Goal: Information Seeking & Learning: Learn about a topic

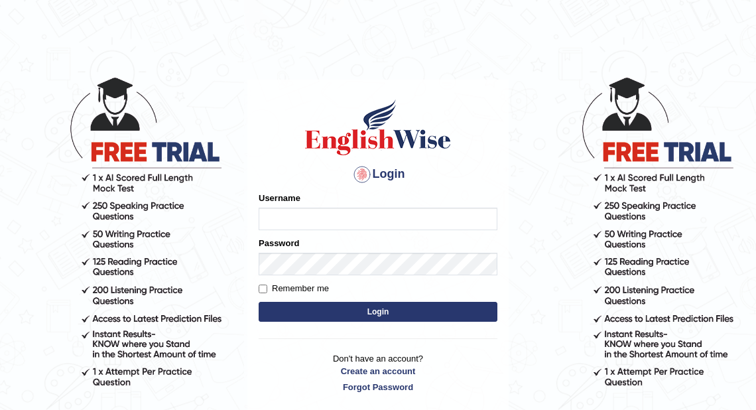
click at [375, 219] on input "Username" at bounding box center [378, 218] width 239 height 23
type input "j"
type input "Jaehun"
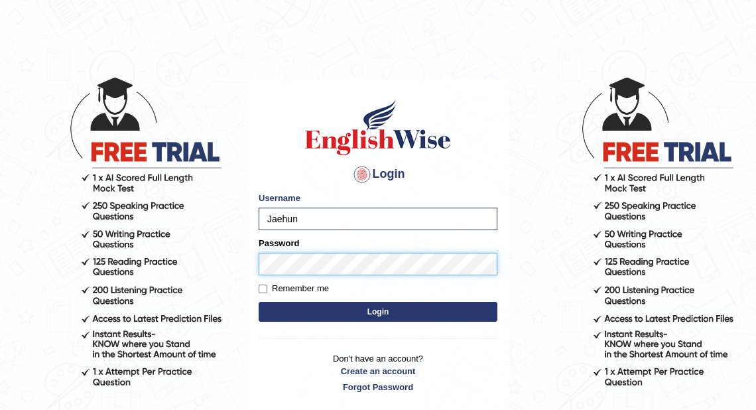
click at [259, 302] on button "Login" at bounding box center [378, 312] width 239 height 20
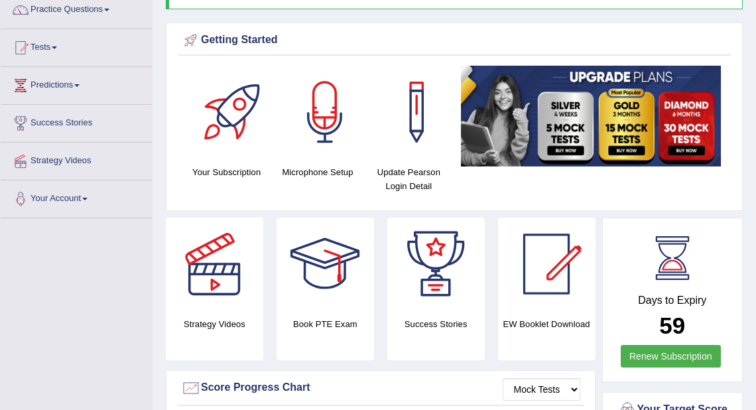
scroll to position [106, 0]
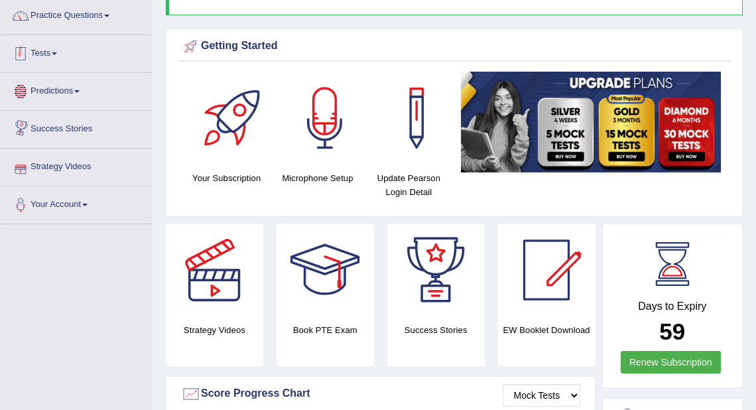
click at [56, 50] on link "Tests" at bounding box center [76, 51] width 151 height 33
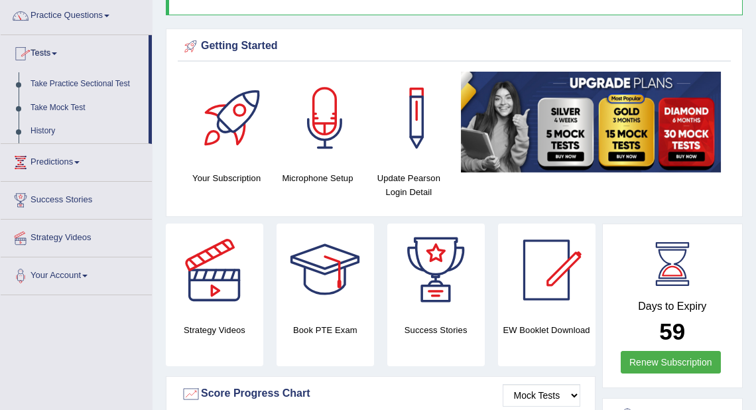
click at [52, 60] on link "Tests" at bounding box center [75, 51] width 148 height 33
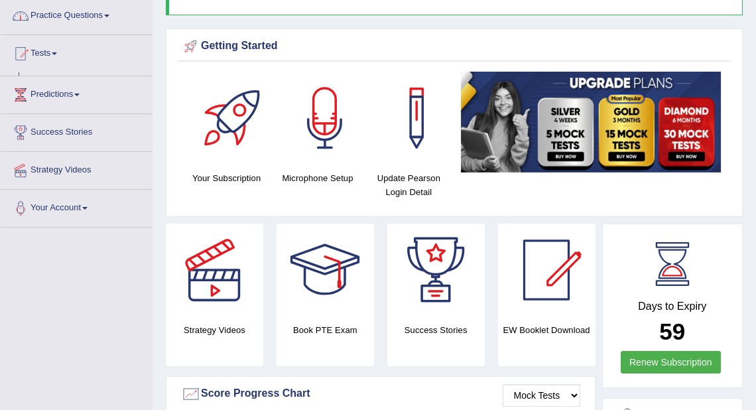
click at [106, 19] on link "Practice Questions" at bounding box center [76, 13] width 151 height 33
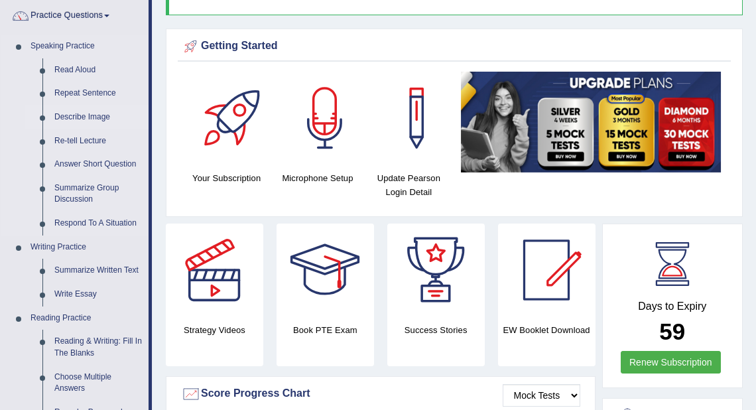
click at [84, 115] on link "Describe Image" at bounding box center [98, 117] width 100 height 24
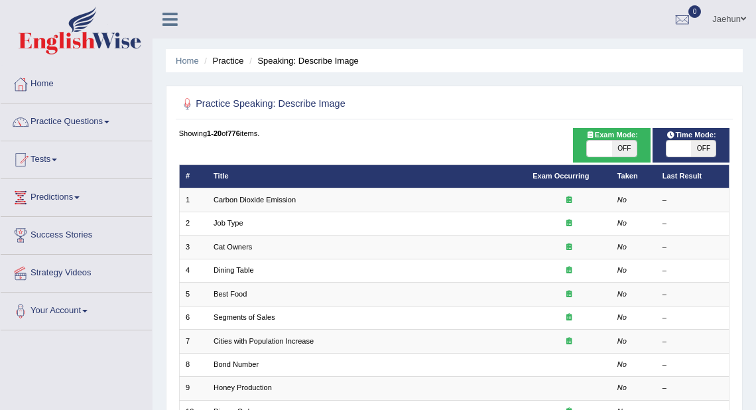
click at [700, 151] on span "OFF" at bounding box center [703, 149] width 25 height 16
checkbox input "true"
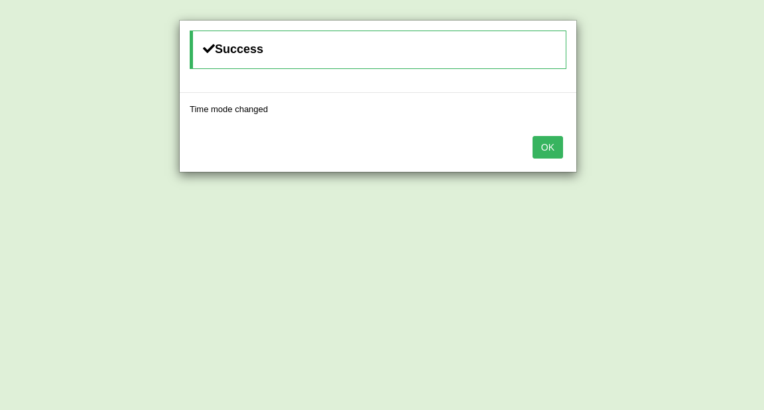
click at [548, 145] on button "OK" at bounding box center [547, 147] width 30 height 23
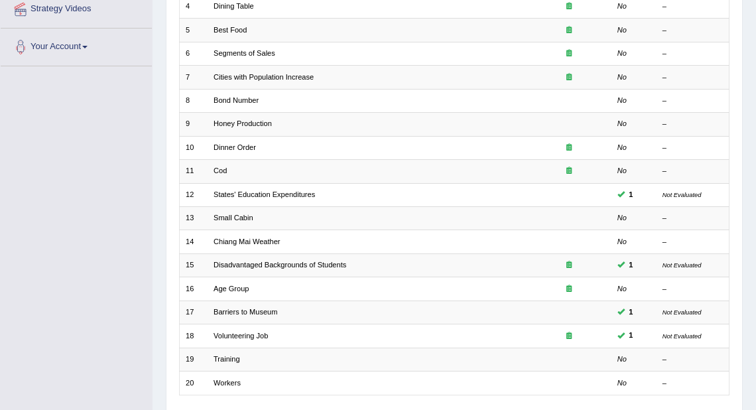
scroll to position [265, 0]
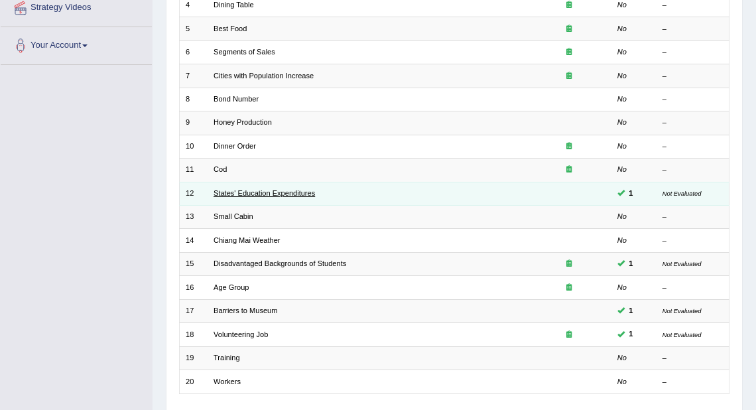
click at [290, 191] on link "States' Education Expenditures" at bounding box center [263, 193] width 101 height 8
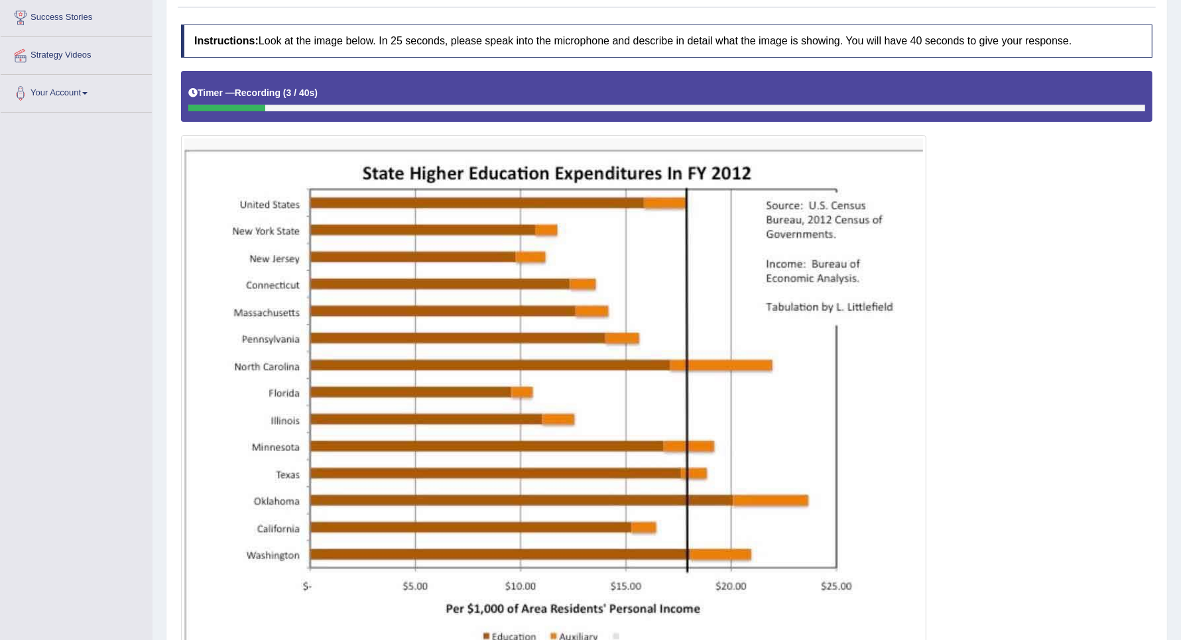
scroll to position [15, 0]
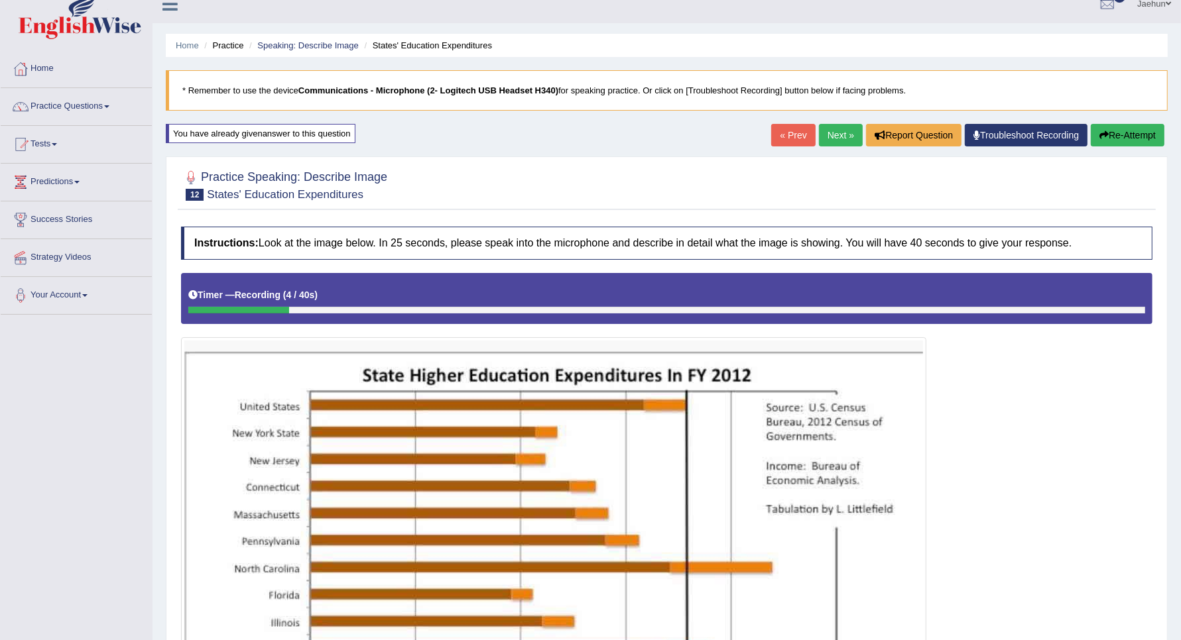
click at [755, 136] on button "Re-Attempt" at bounding box center [1127, 135] width 74 height 23
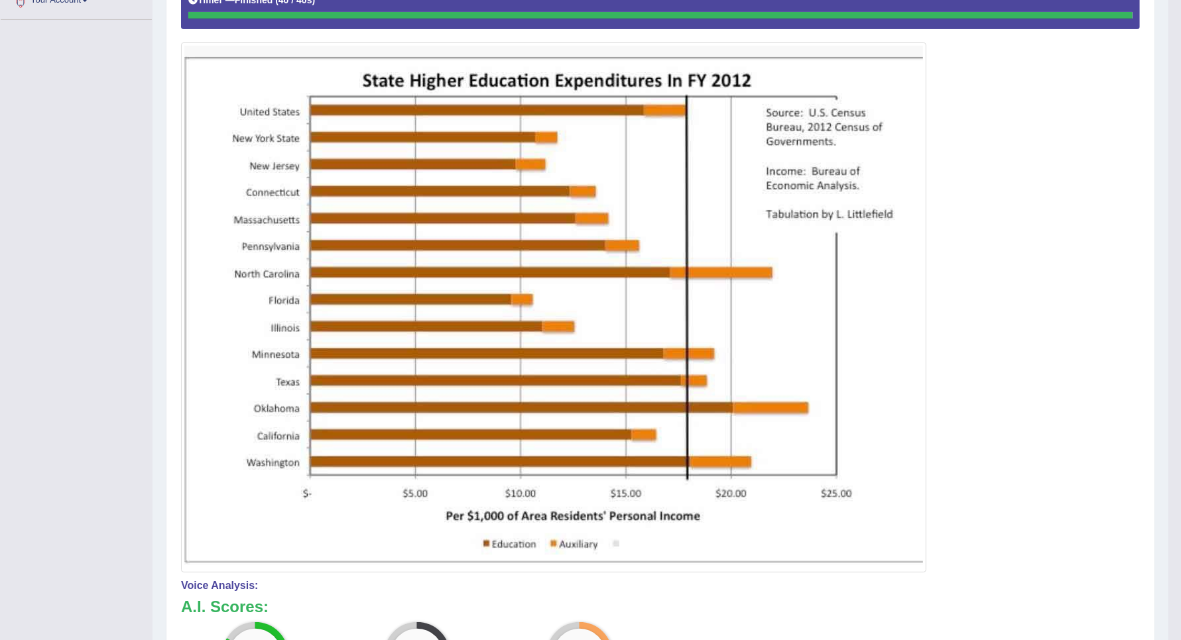
scroll to position [35, 0]
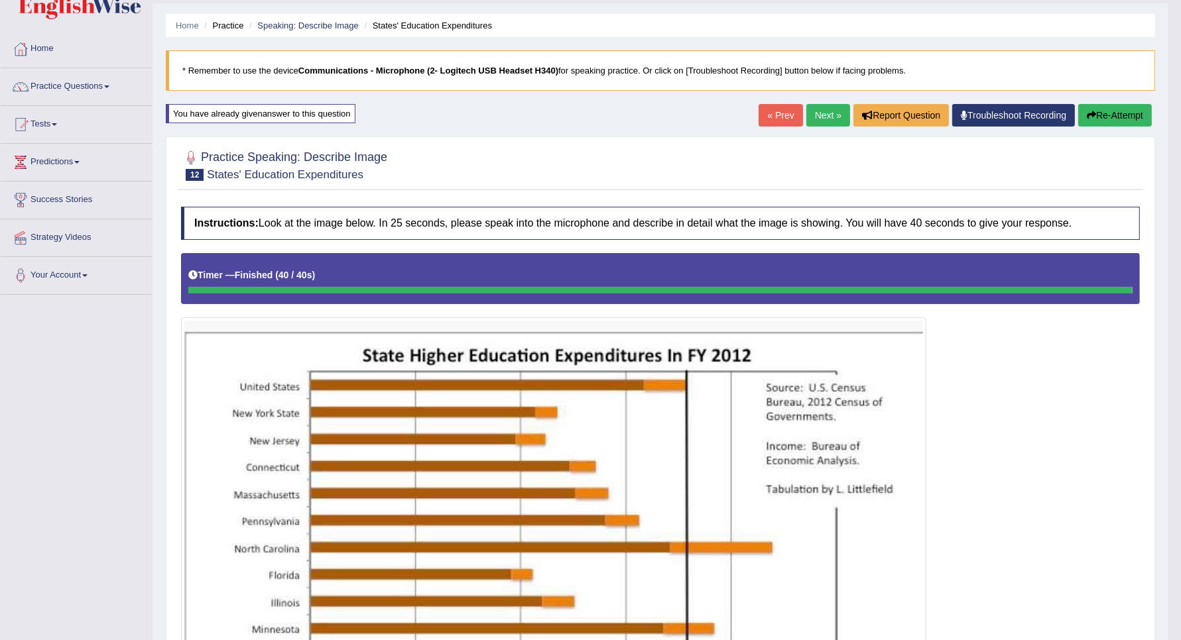
click at [829, 113] on link "Next »" at bounding box center [828, 115] width 44 height 23
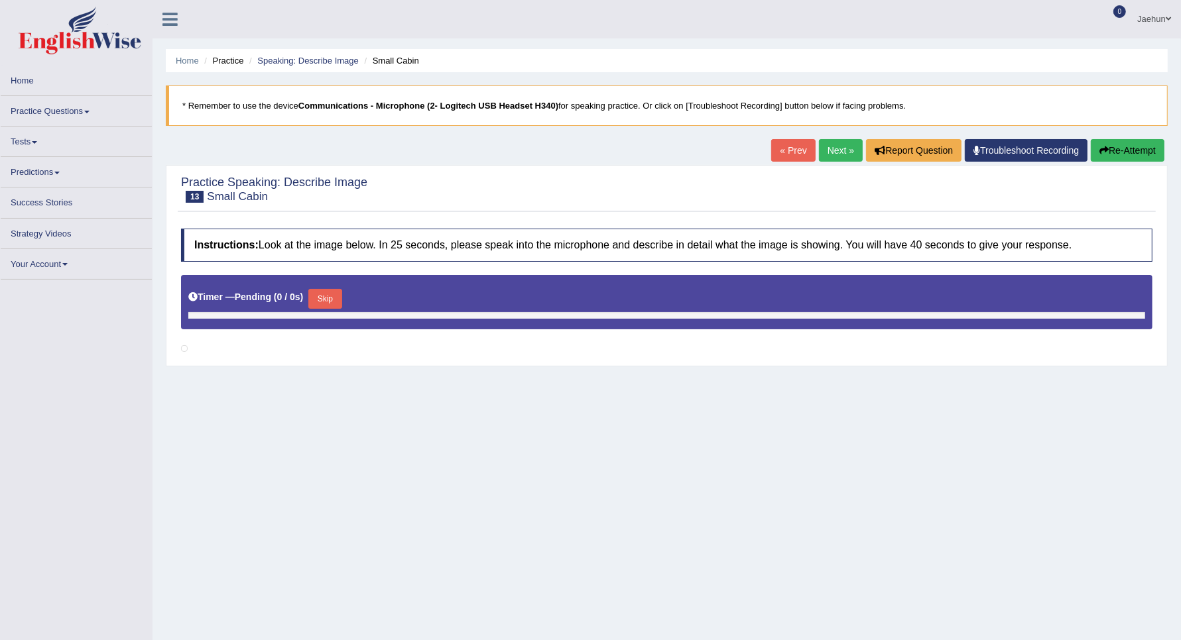
click at [822, 158] on link "Next »" at bounding box center [841, 150] width 44 height 23
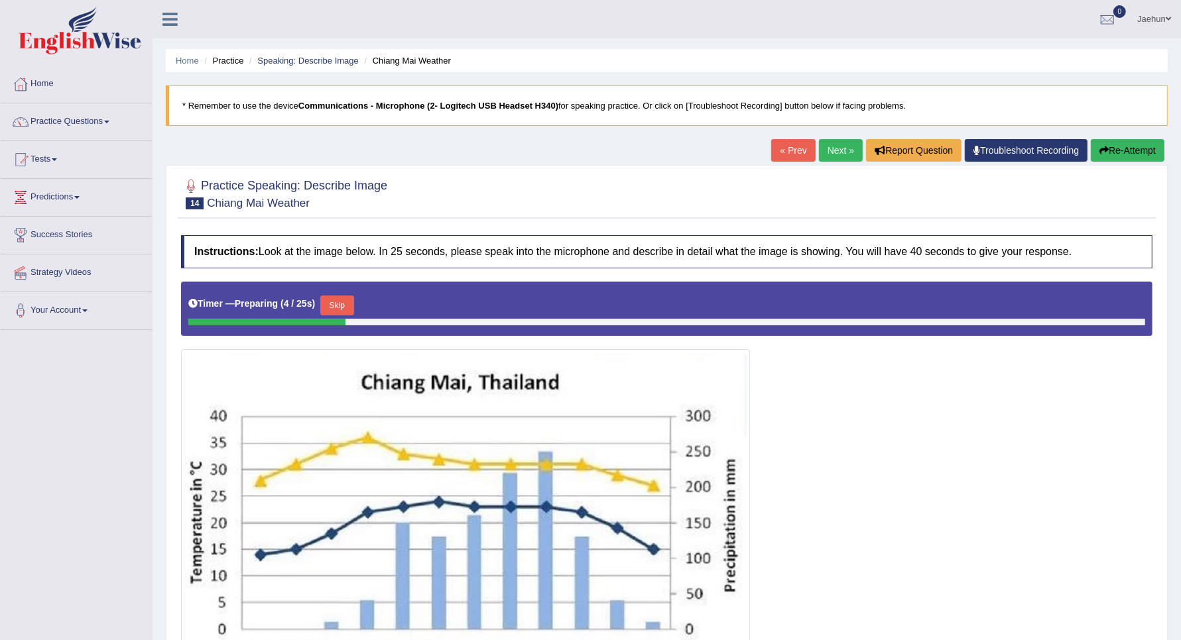
click at [823, 147] on link "Next »" at bounding box center [841, 150] width 44 height 23
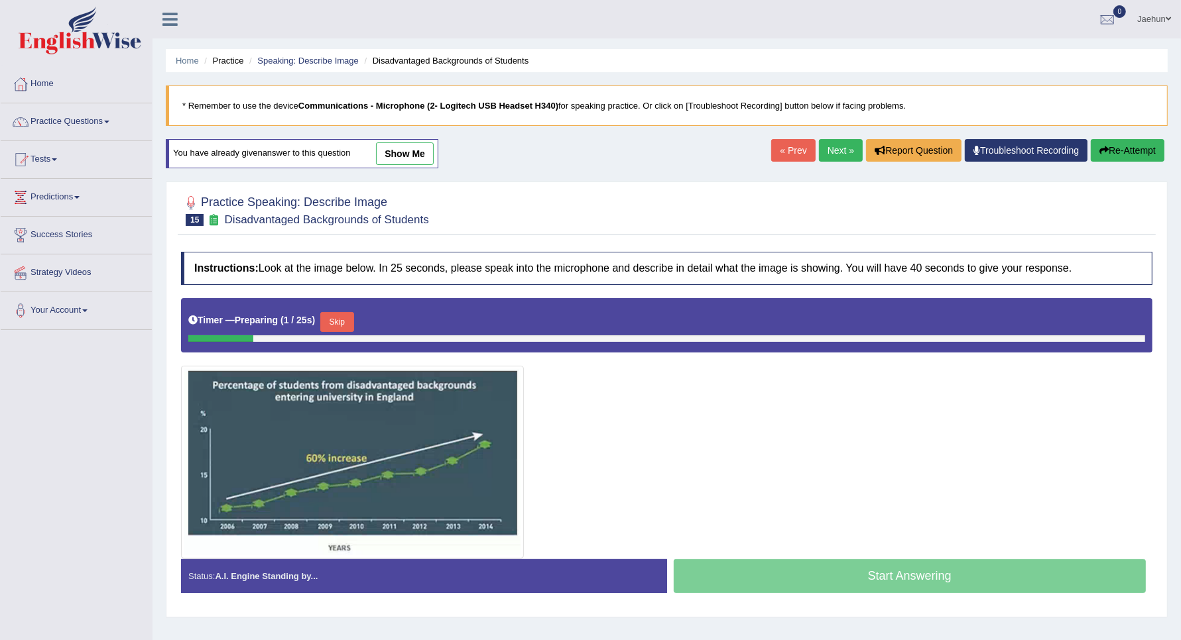
click at [823, 147] on link "Next »" at bounding box center [841, 150] width 44 height 23
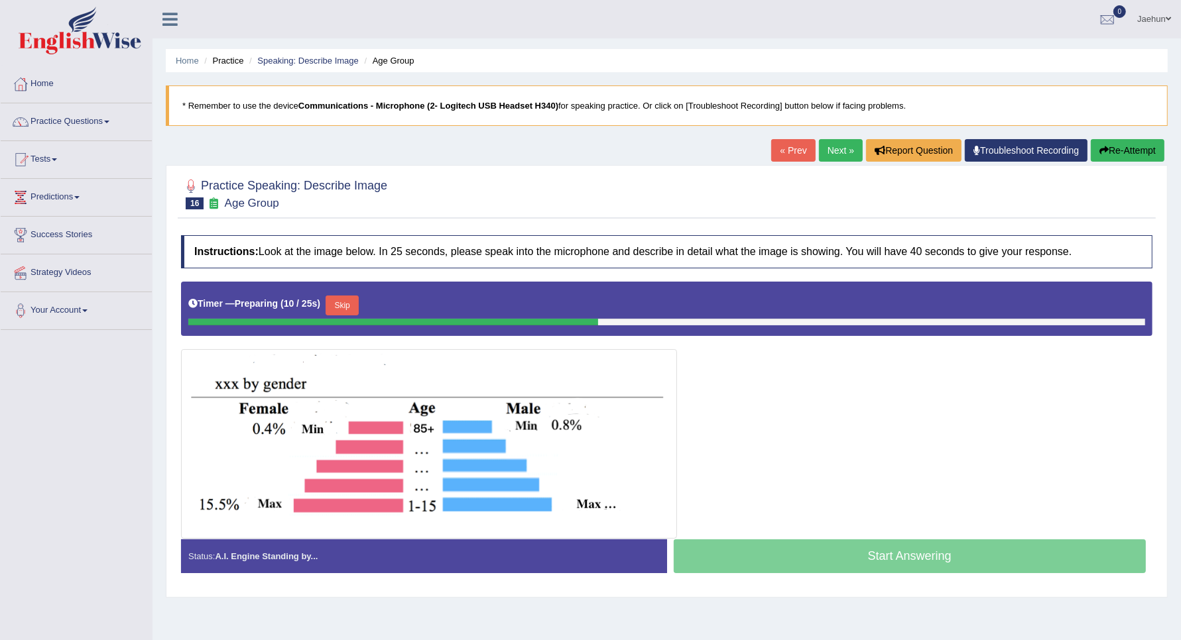
click at [839, 146] on link "Next »" at bounding box center [841, 150] width 44 height 23
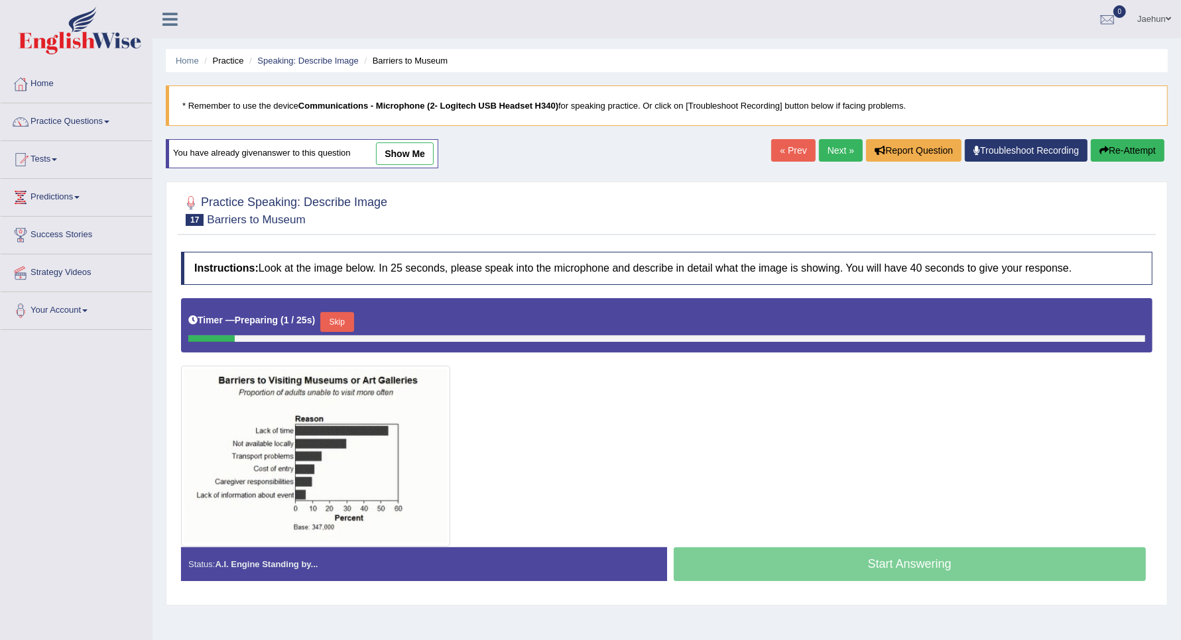
click at [405, 449] on img at bounding box center [315, 456] width 262 height 174
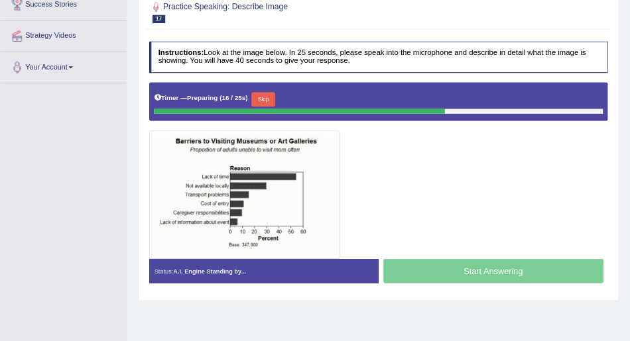
scroll to position [230, 0]
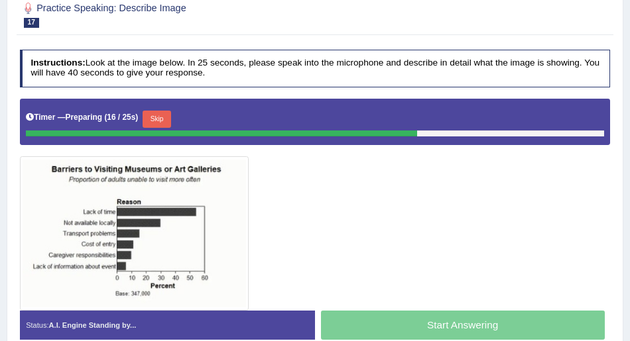
drag, startPoint x: 827, startPoint y: 0, endPoint x: 308, endPoint y: 183, distance: 551.0
click at [308, 183] on div at bounding box center [315, 205] width 591 height 212
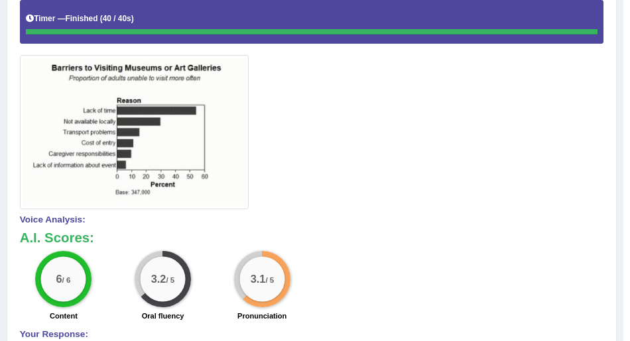
scroll to position [309, 0]
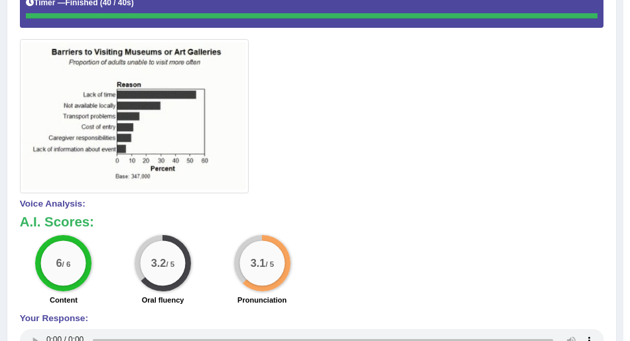
click at [457, 205] on h4 "Voice Analysis:" at bounding box center [312, 205] width 584 height 10
drag, startPoint x: 457, startPoint y: 205, endPoint x: 514, endPoint y: 292, distance: 103.3
click at [513, 290] on div "Voice Analysis: A.I. Scores: 6 / 6 Content 3.2 / 5 Oral fluency 3.1 / 5 Pronunc…" at bounding box center [312, 277] width 584 height 155
click at [517, 297] on div "6 / 6 Content 3.2 / 5 Oral fluency 3.1 / 5 Pronunciation" at bounding box center [311, 271] width 595 height 73
drag, startPoint x: 519, startPoint y: 302, endPoint x: 542, endPoint y: 347, distance: 50.1
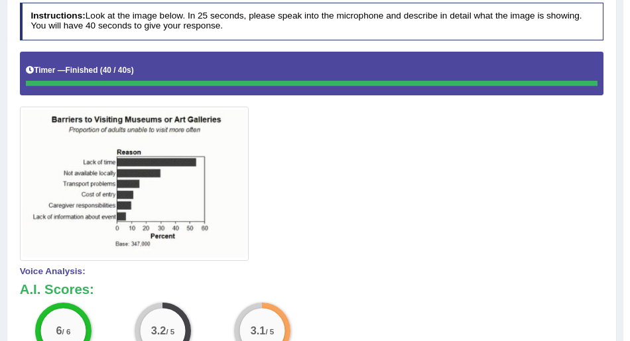
scroll to position [132, 0]
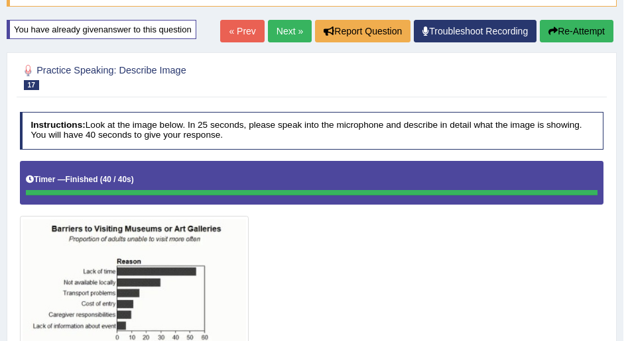
click at [562, 38] on button "Re-Attempt" at bounding box center [577, 31] width 74 height 23
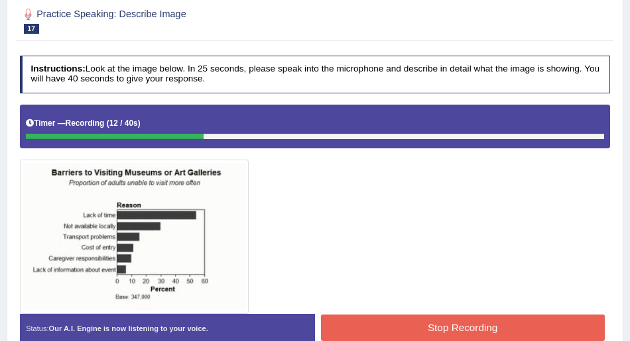
scroll to position [9, 0]
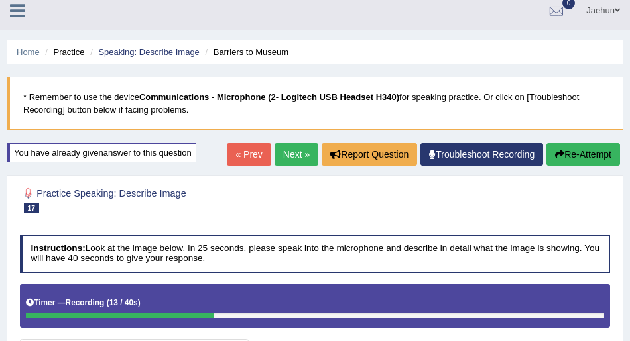
click at [574, 151] on button "Re-Attempt" at bounding box center [583, 154] width 74 height 23
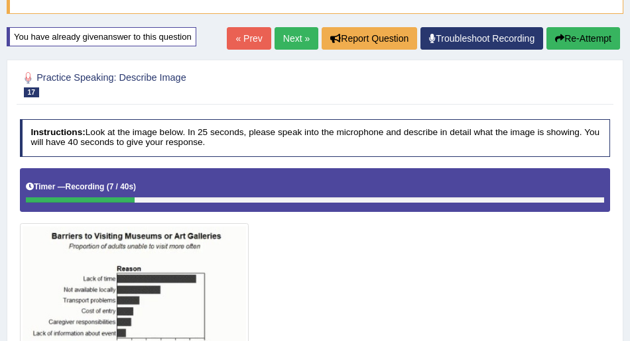
scroll to position [19, 0]
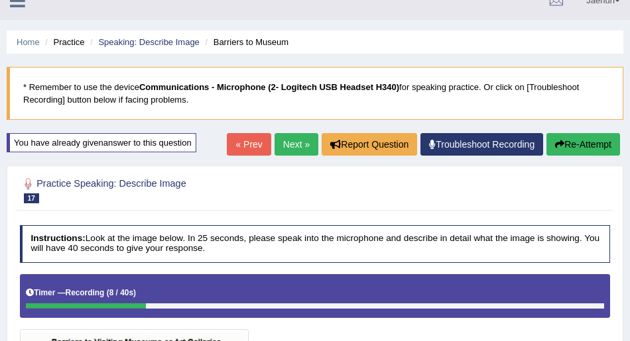
click at [565, 144] on button "Re-Attempt" at bounding box center [583, 144] width 74 height 23
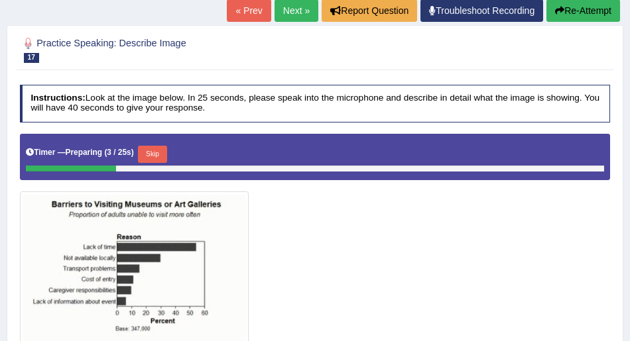
scroll to position [239, 0]
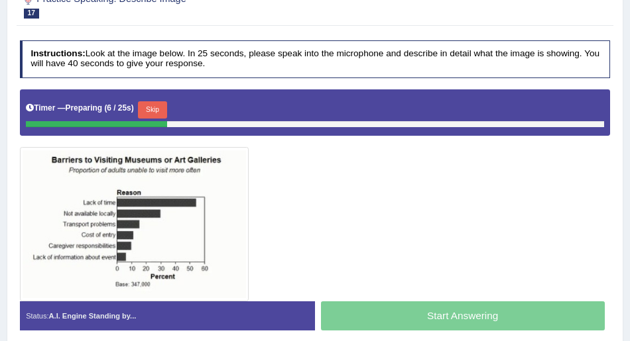
click at [164, 107] on button "Skip" at bounding box center [152, 109] width 29 height 17
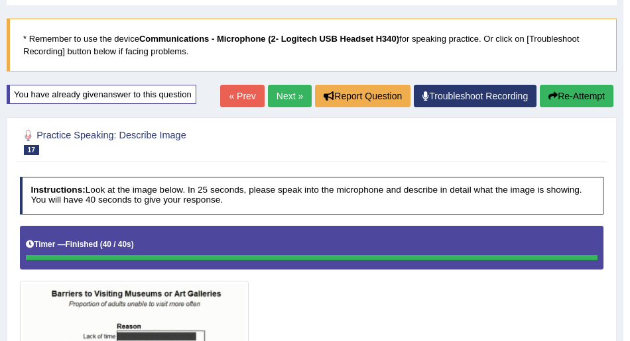
scroll to position [0, 0]
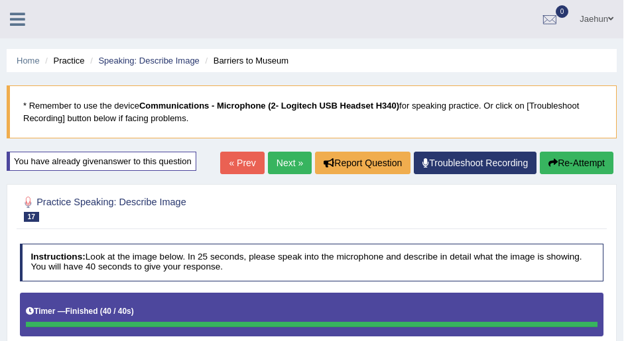
click at [552, 163] on icon "button" at bounding box center [552, 162] width 9 height 9
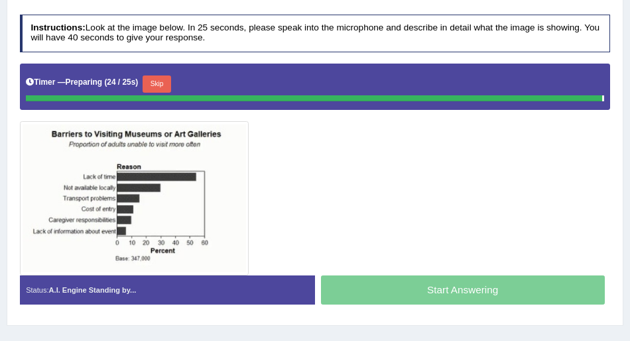
scroll to position [230, 0]
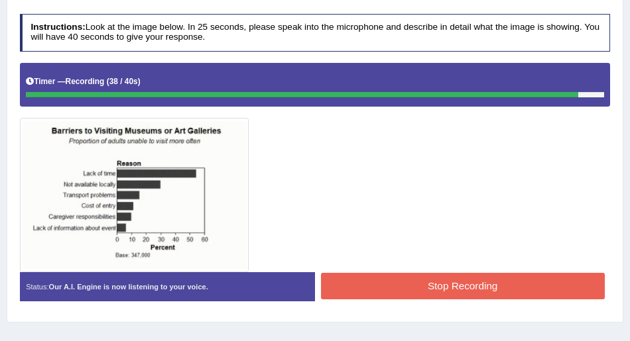
click at [448, 290] on button "Stop Recording" at bounding box center [463, 286] width 284 height 26
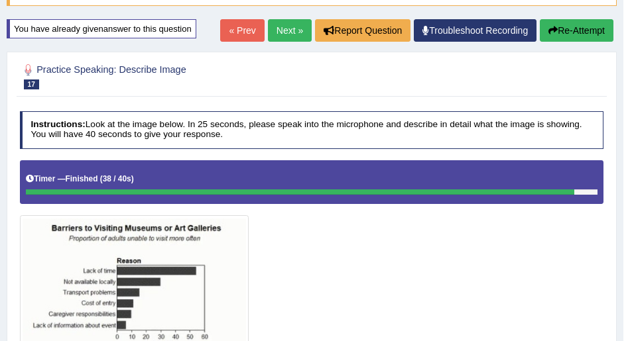
scroll to position [132, 0]
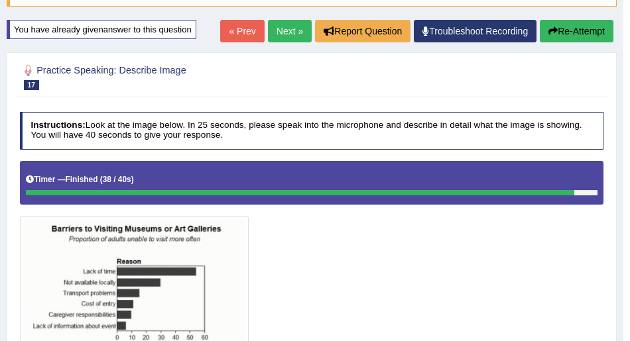
click at [581, 37] on button "Re-Attempt" at bounding box center [577, 31] width 74 height 23
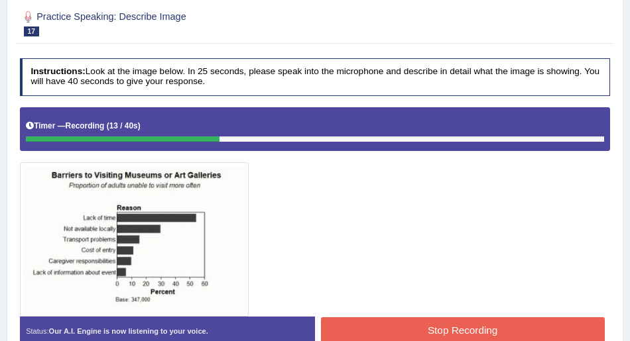
scroll to position [229, 0]
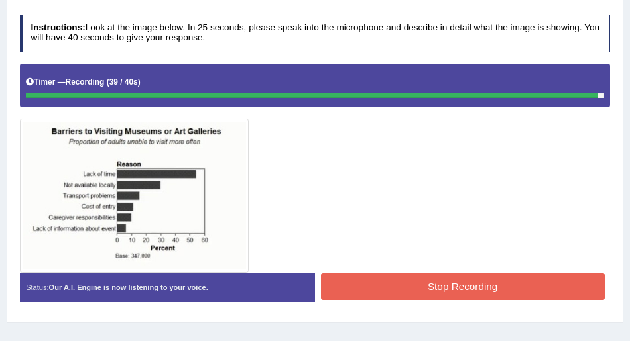
click at [434, 275] on button "Stop Recording" at bounding box center [463, 287] width 284 height 26
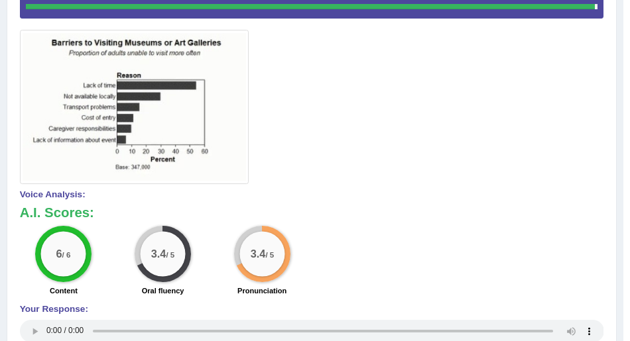
scroll to position [97, 0]
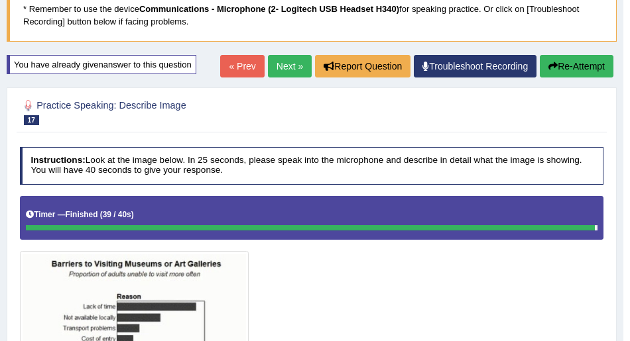
click at [296, 70] on link "Next »" at bounding box center [290, 66] width 44 height 23
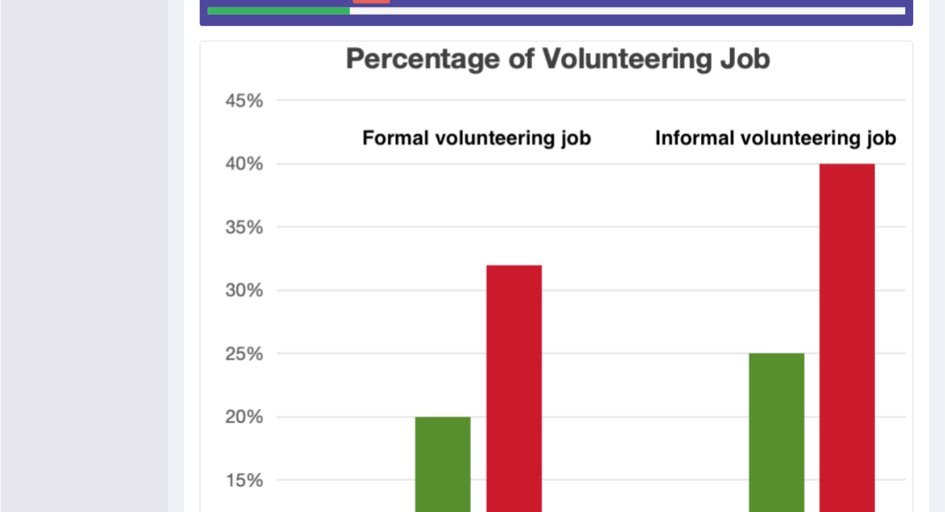
scroll to position [354, 0]
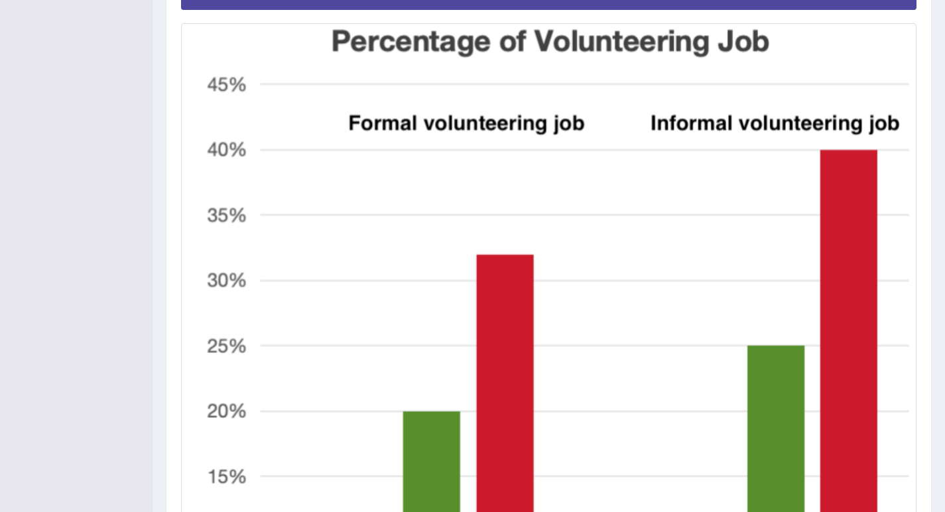
drag, startPoint x: 621, startPoint y: 0, endPoint x: 705, endPoint y: 261, distance: 274.2
click at [629, 261] on img at bounding box center [548, 363] width 728 height 673
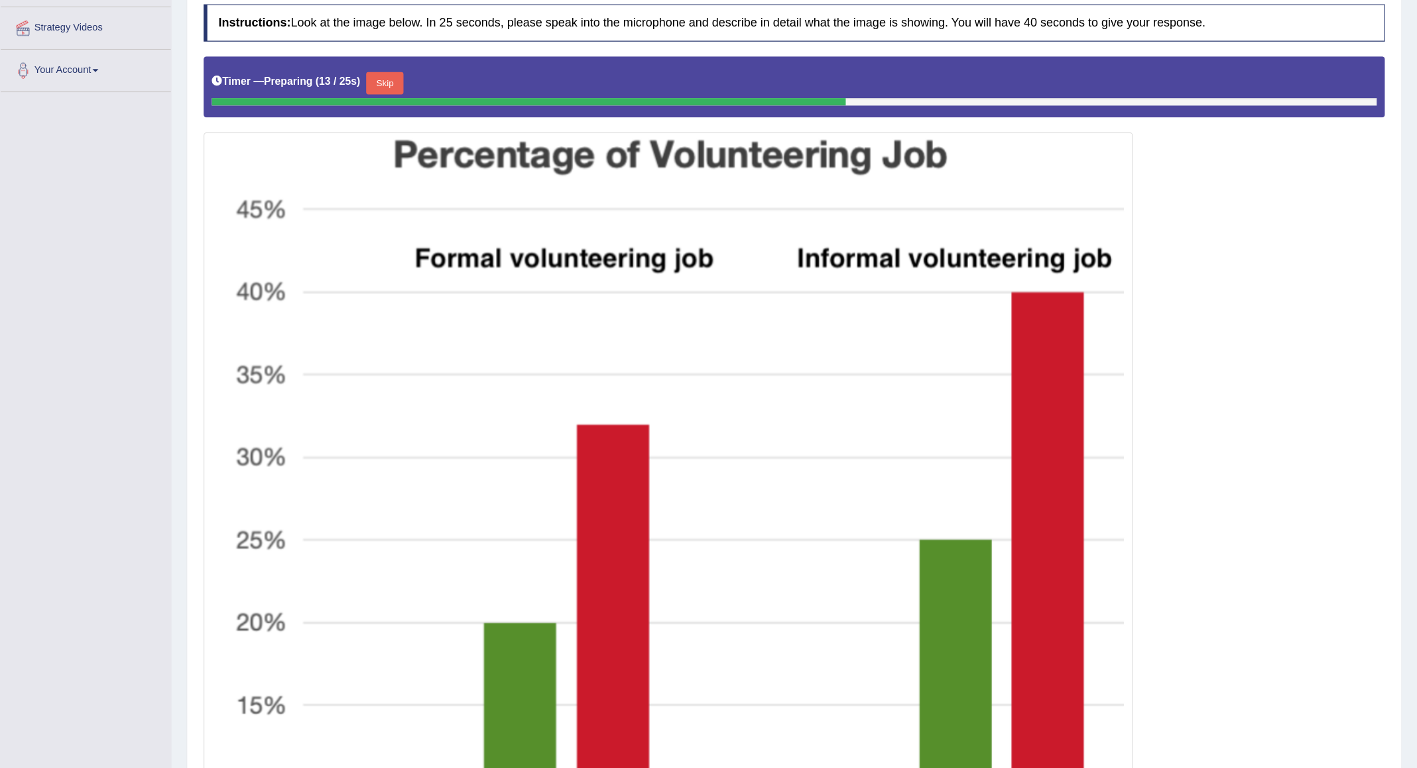
scroll to position [249, 0]
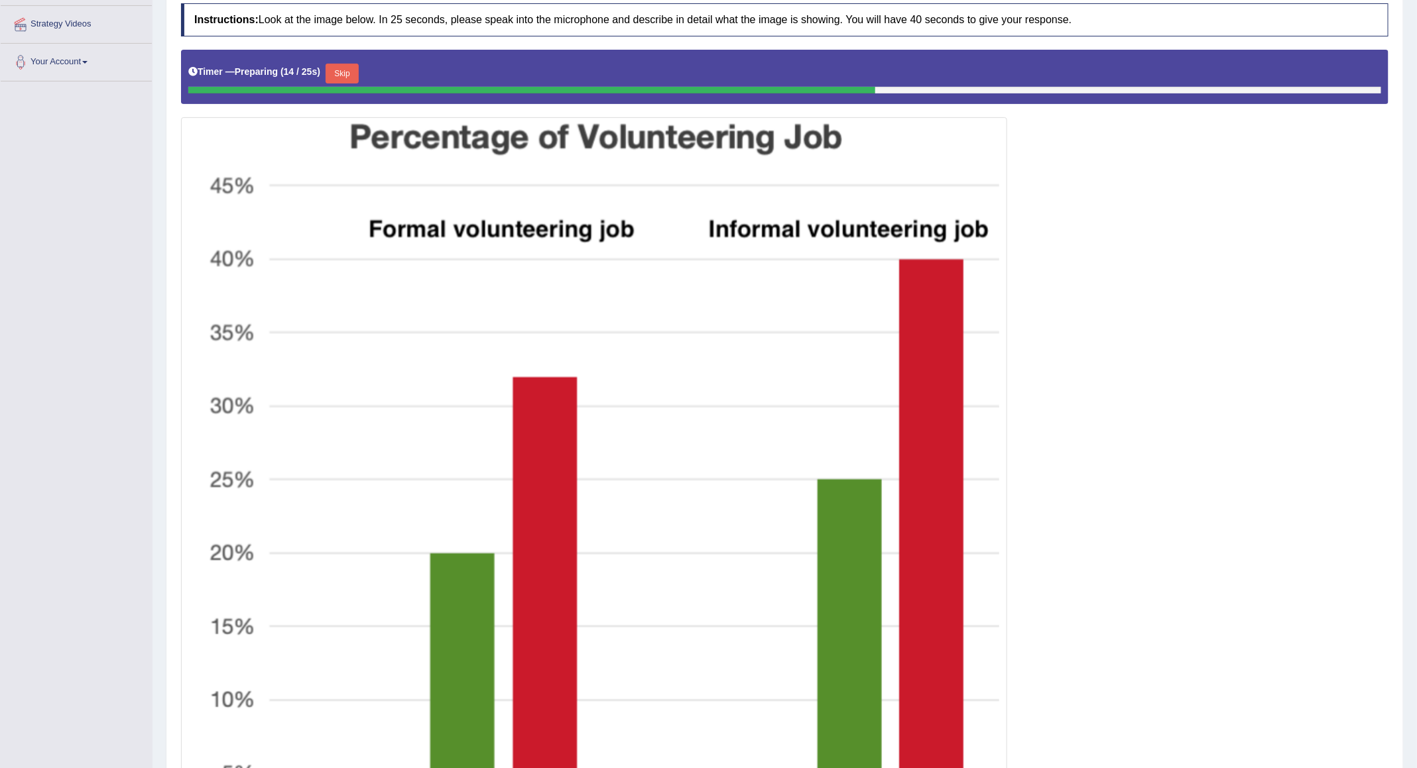
drag, startPoint x: 951, startPoint y: 0, endPoint x: 1028, endPoint y: 299, distance: 308.9
click at [629, 299] on div at bounding box center [784, 465] width 1207 height 831
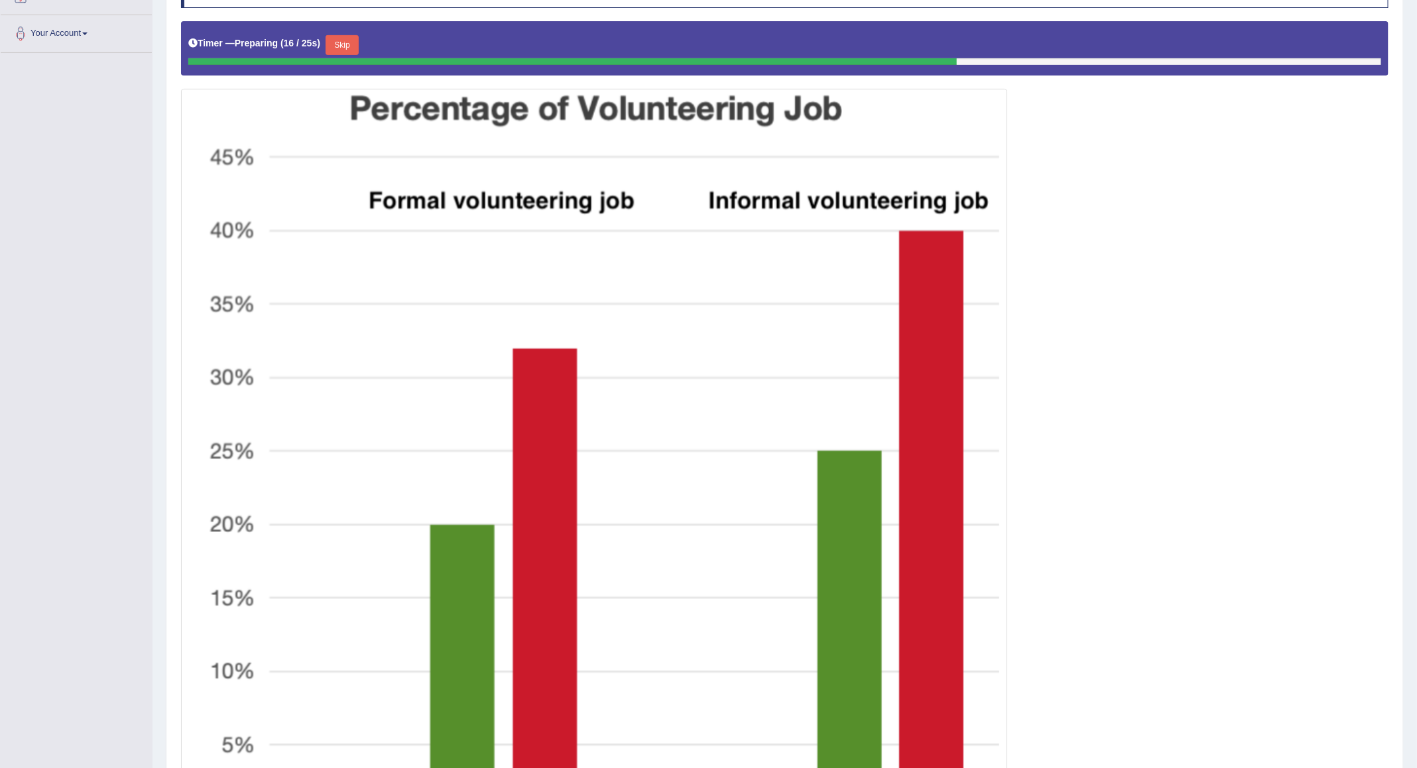
scroll to position [0, 0]
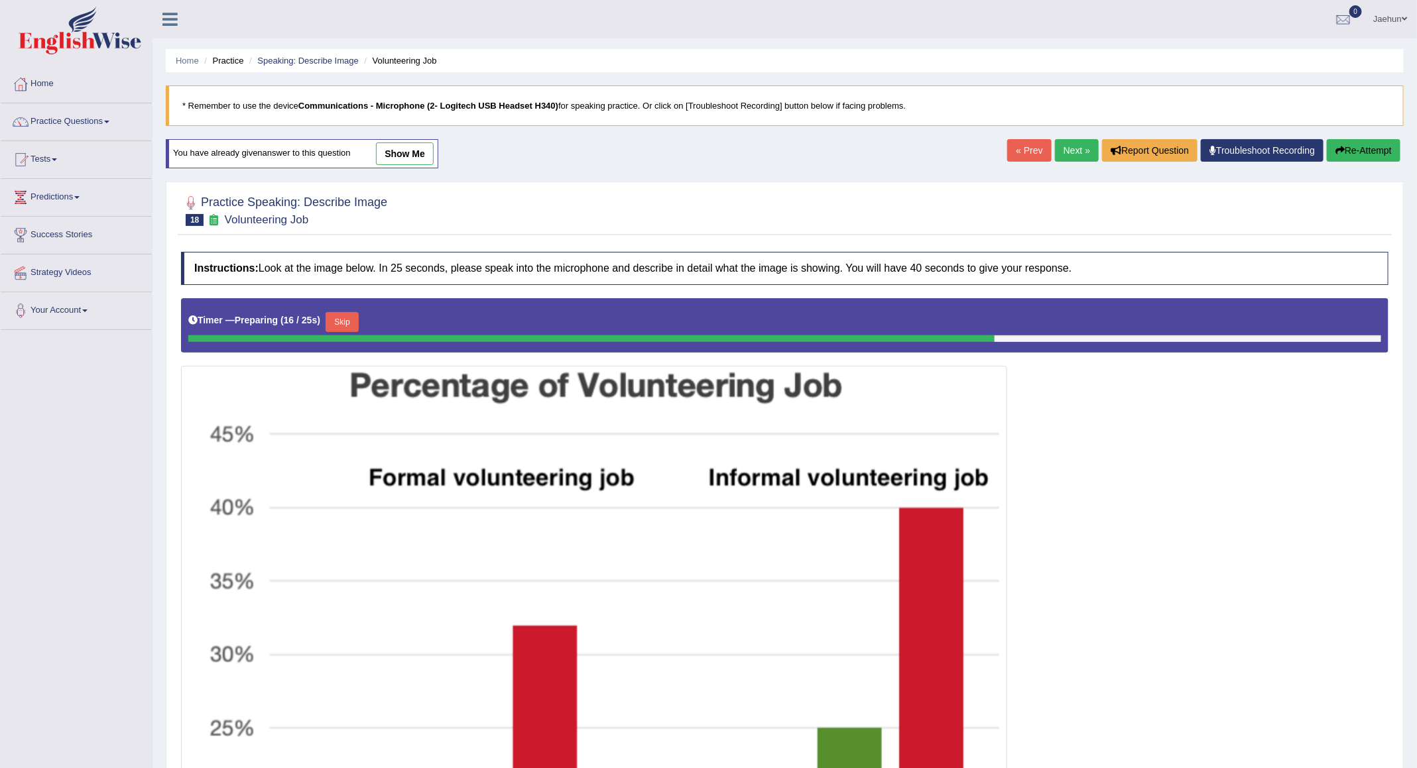
click at [629, 145] on link "Next »" at bounding box center [1077, 150] width 44 height 23
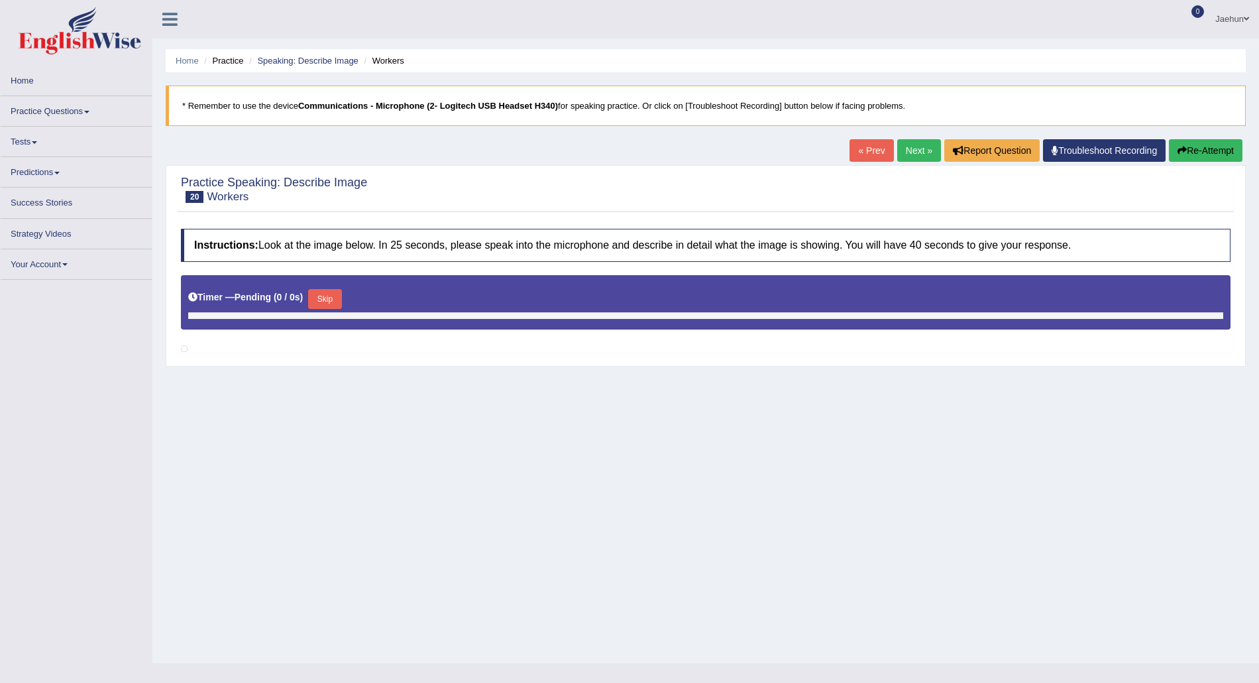
drag, startPoint x: 1430, startPoint y: 3, endPoint x: 787, endPoint y: 195, distance: 671.1
click at [787, 195] on div at bounding box center [706, 190] width 1050 height 34
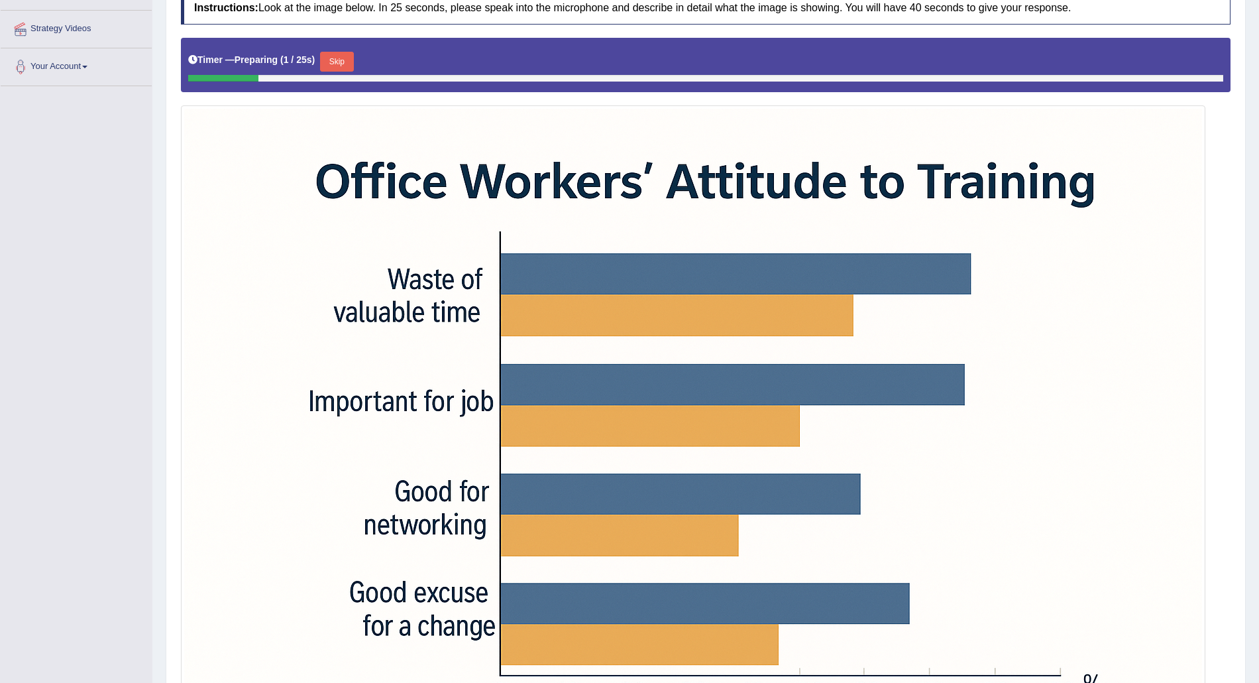
scroll to position [16, 0]
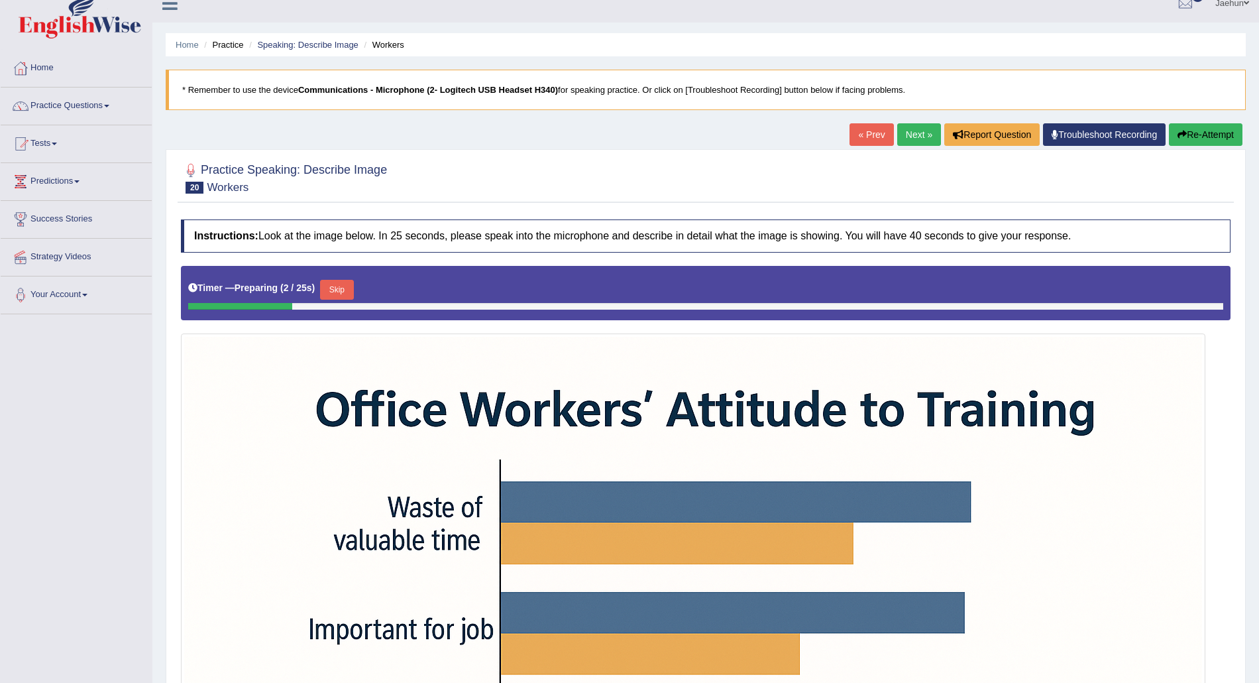
click at [928, 135] on link "Next »" at bounding box center [920, 134] width 44 height 23
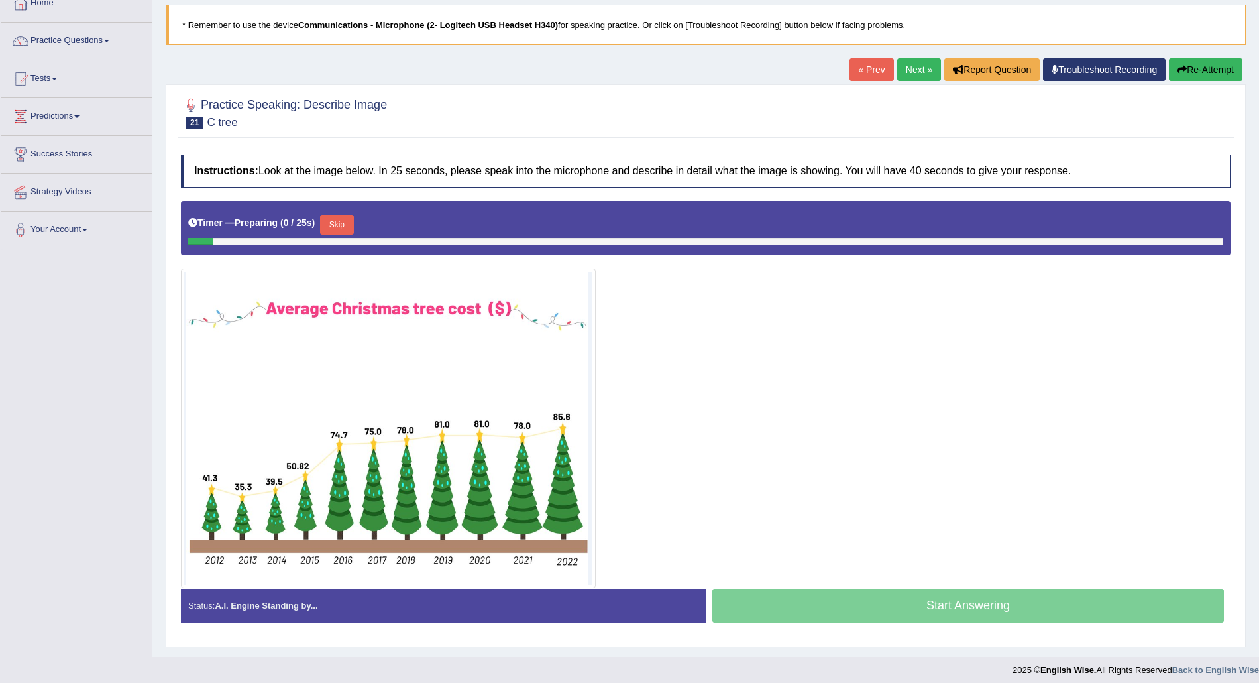
scroll to position [91, 0]
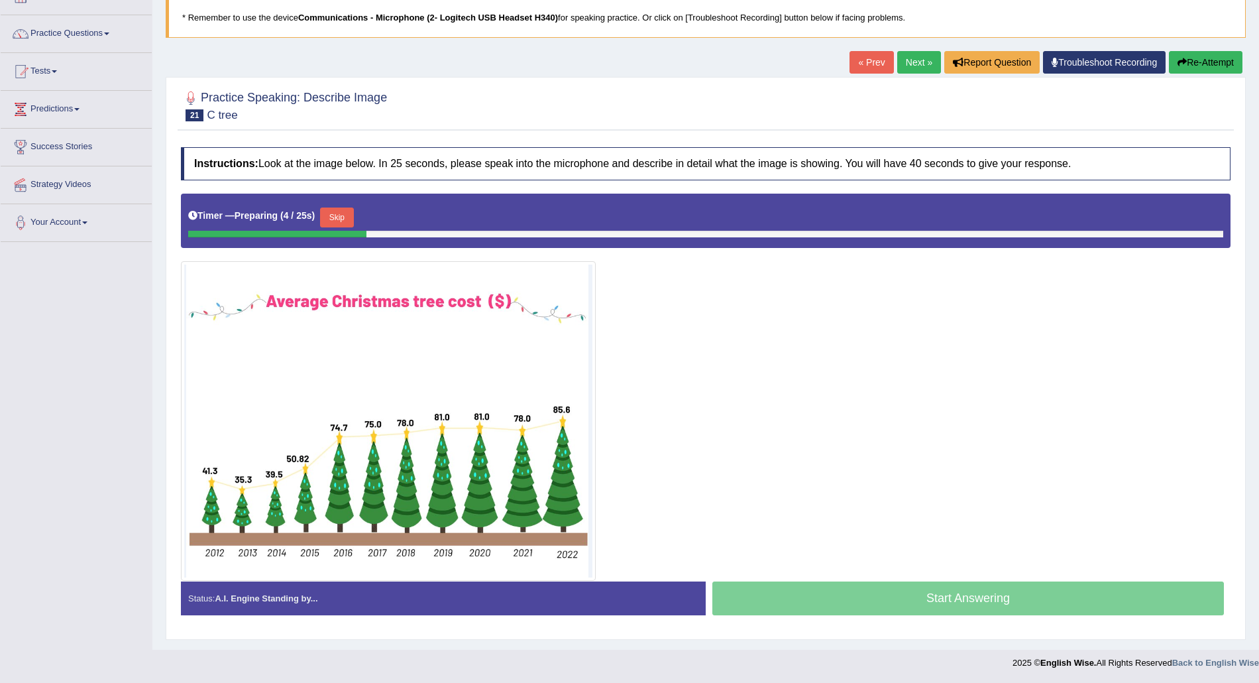
click at [915, 59] on link "Next »" at bounding box center [920, 62] width 44 height 23
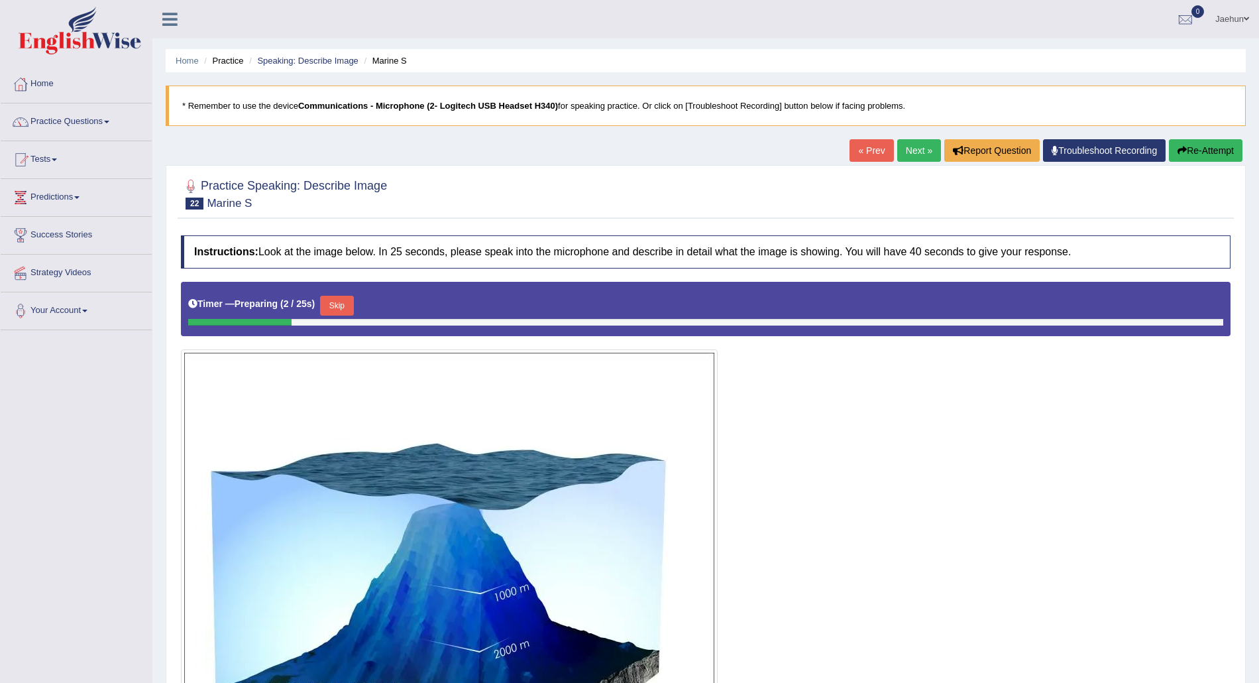
click at [915, 141] on link "Next »" at bounding box center [920, 150] width 44 height 23
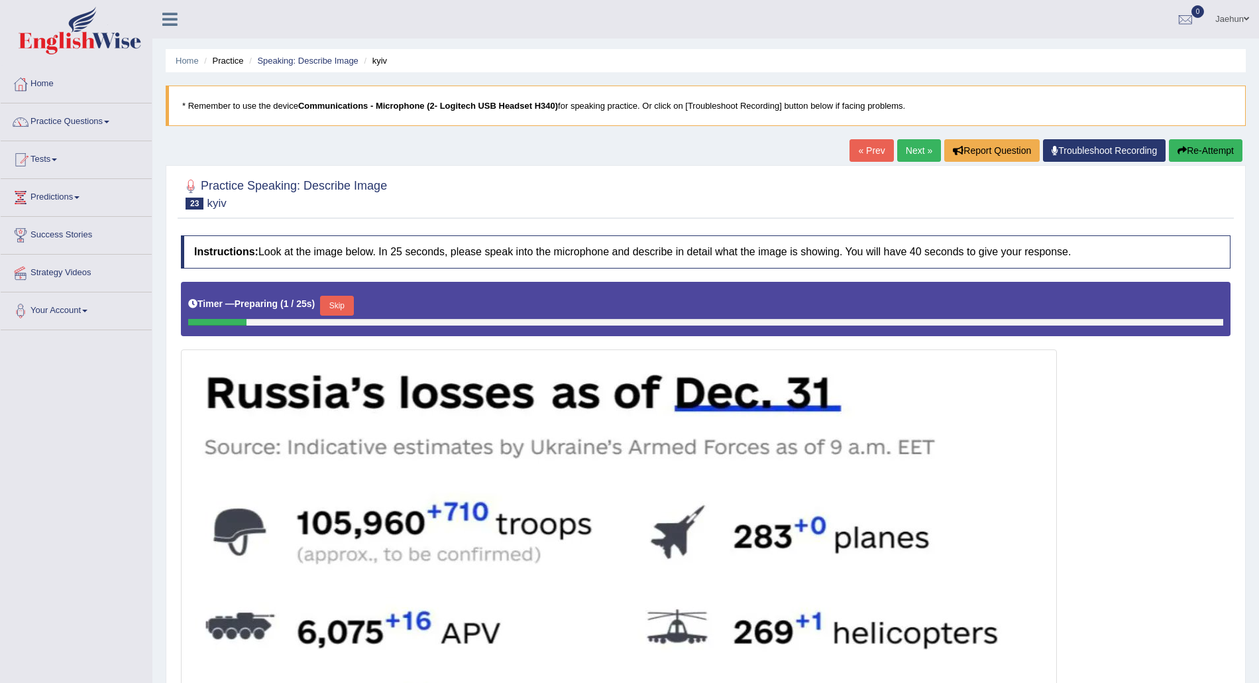
click at [910, 148] on link "Next »" at bounding box center [920, 150] width 44 height 23
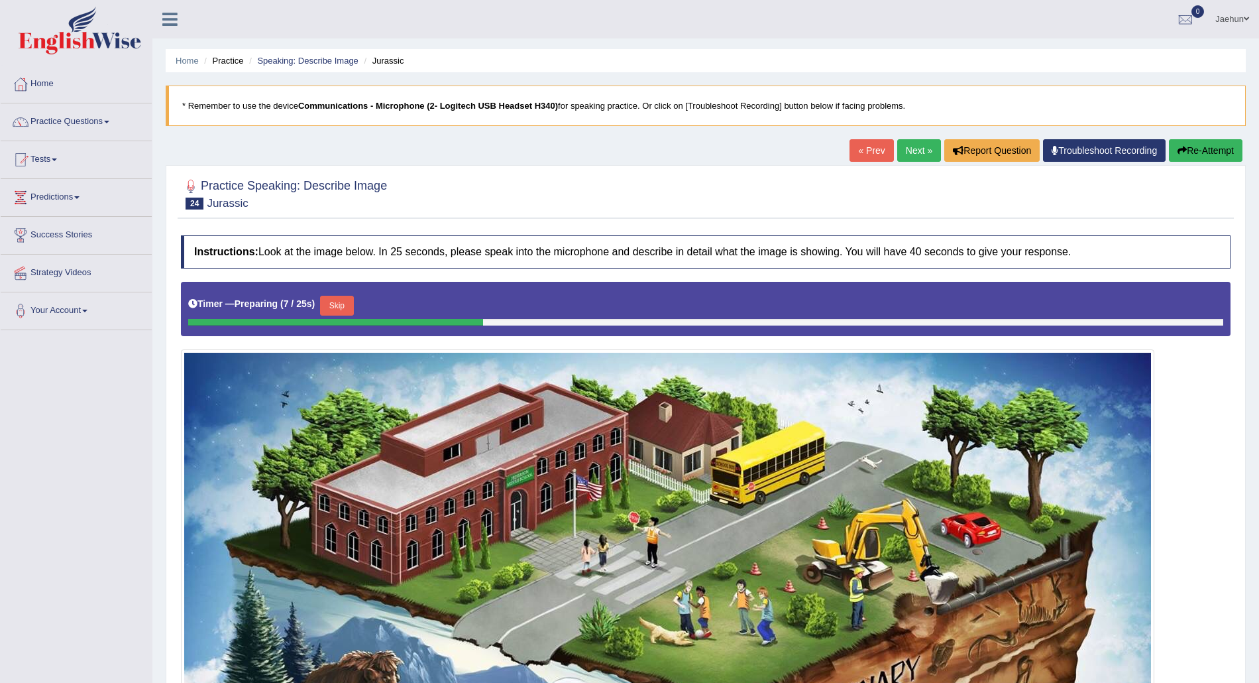
click at [929, 144] on div "« Prev Next » Report Question Troubleshoot Recording Re-Attempt" at bounding box center [1048, 152] width 396 height 26
click at [928, 144] on link "Next »" at bounding box center [920, 150] width 44 height 23
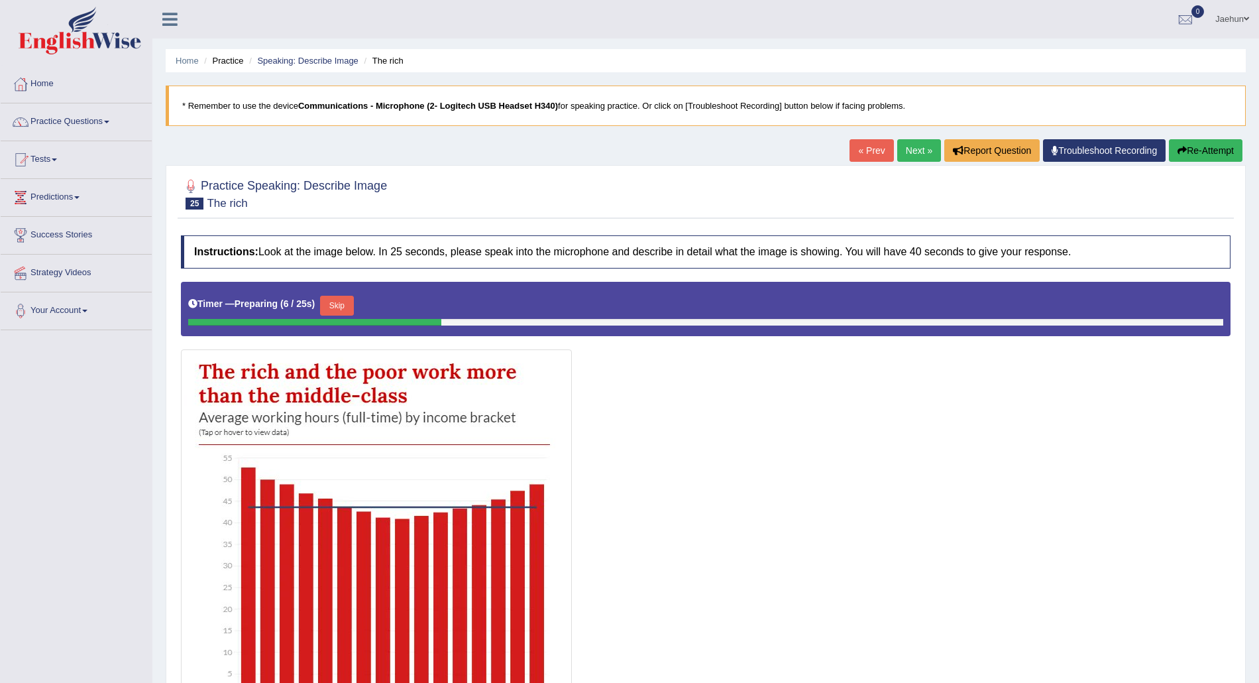
click at [915, 152] on link "Next »" at bounding box center [920, 150] width 44 height 23
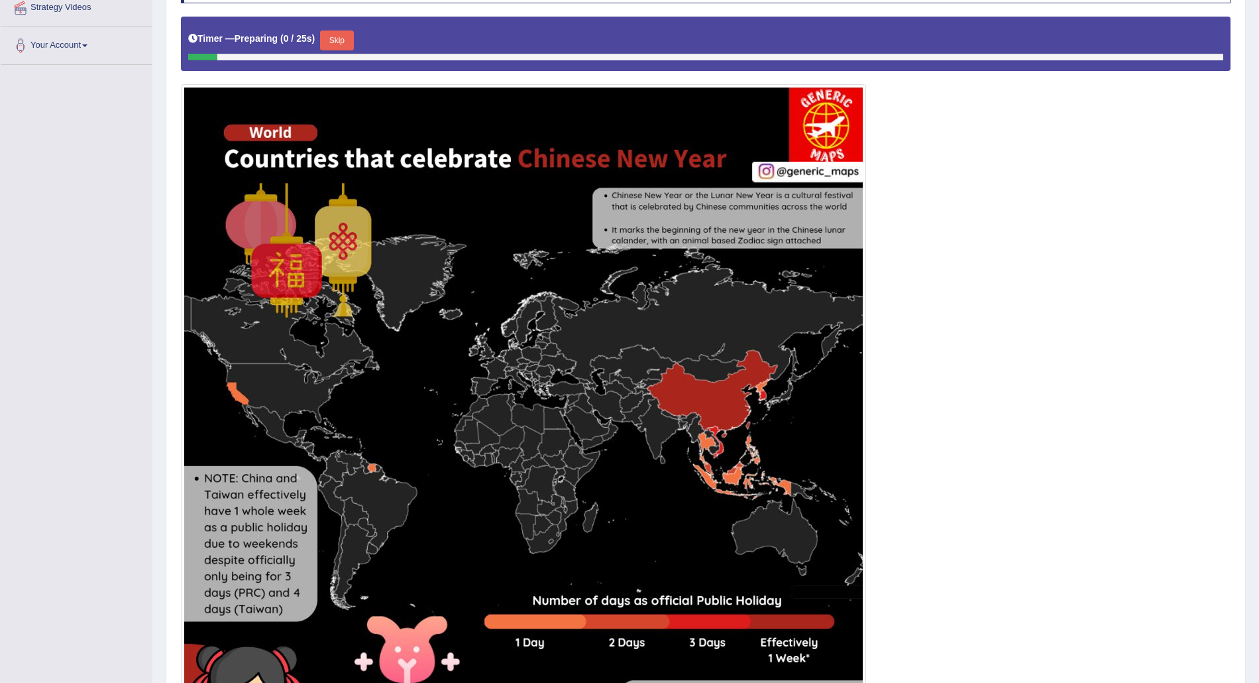
scroll to position [88, 0]
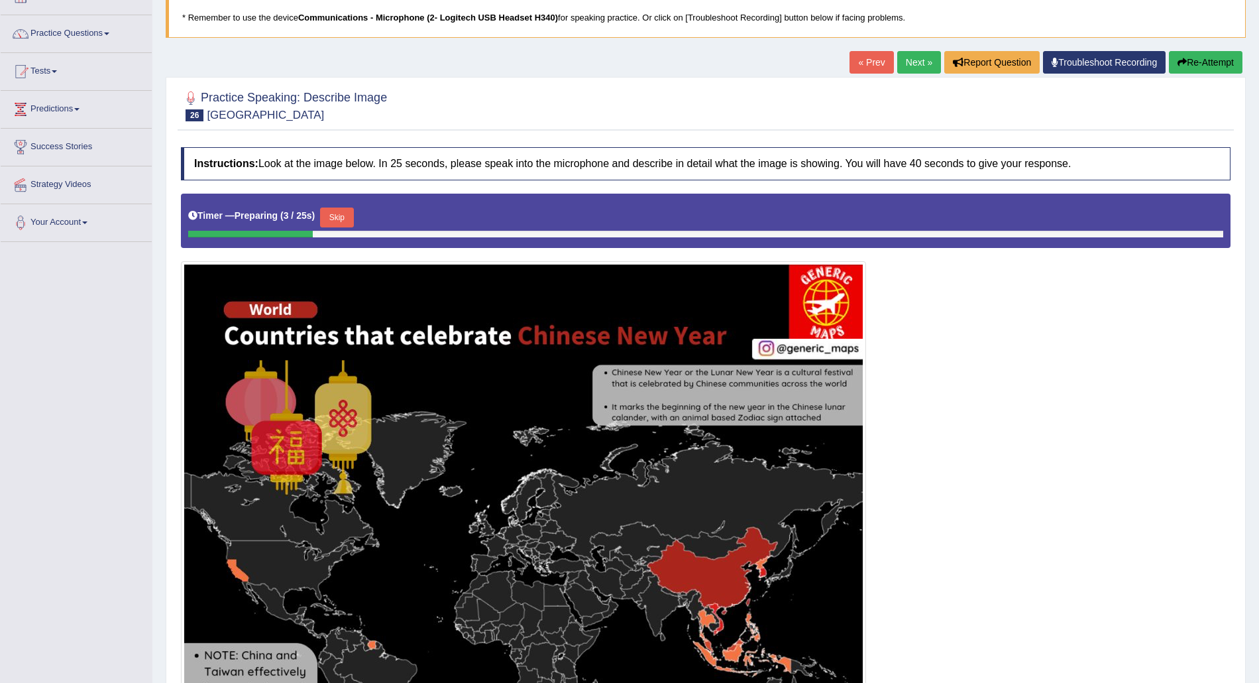
click at [912, 68] on link "Next »" at bounding box center [920, 62] width 44 height 23
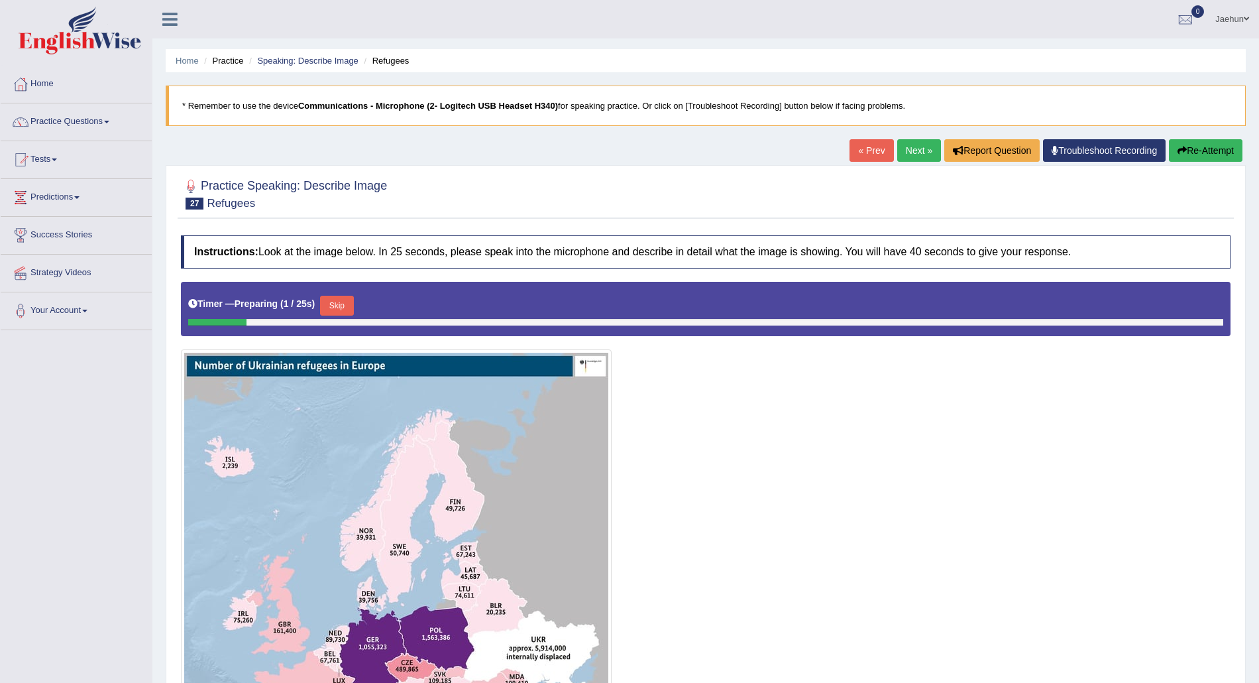
click at [921, 154] on link "Next »" at bounding box center [920, 150] width 44 height 23
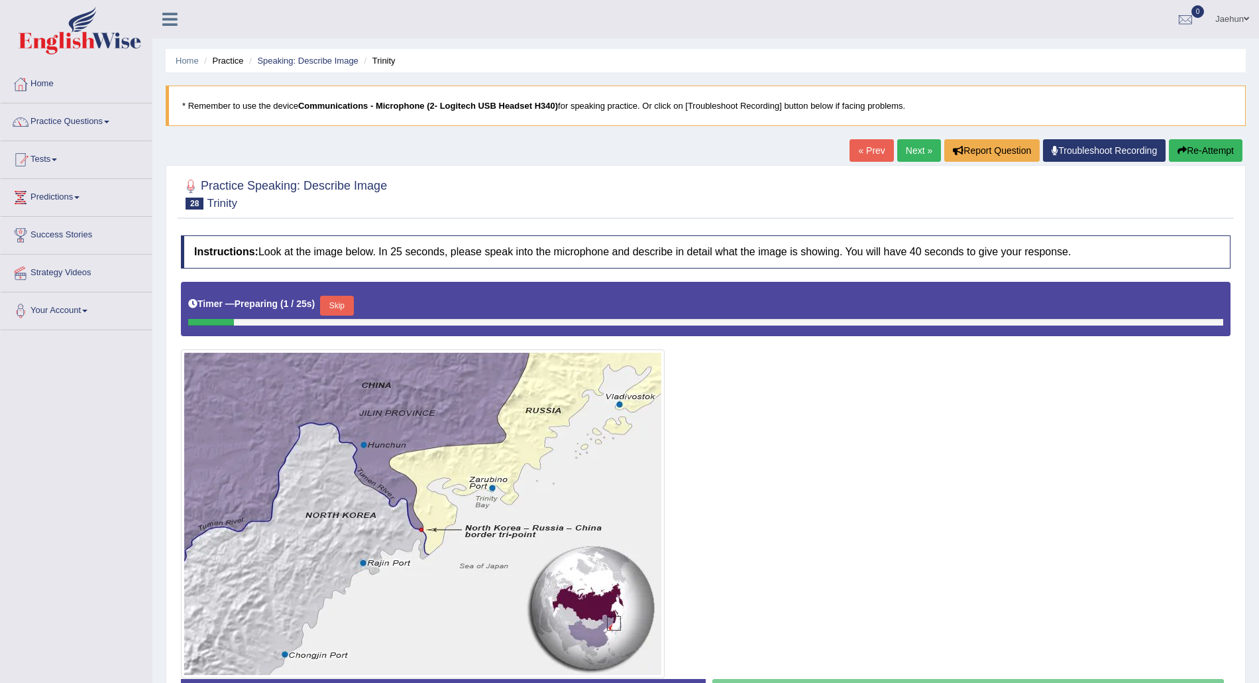
click at [919, 145] on link "Next »" at bounding box center [920, 150] width 44 height 23
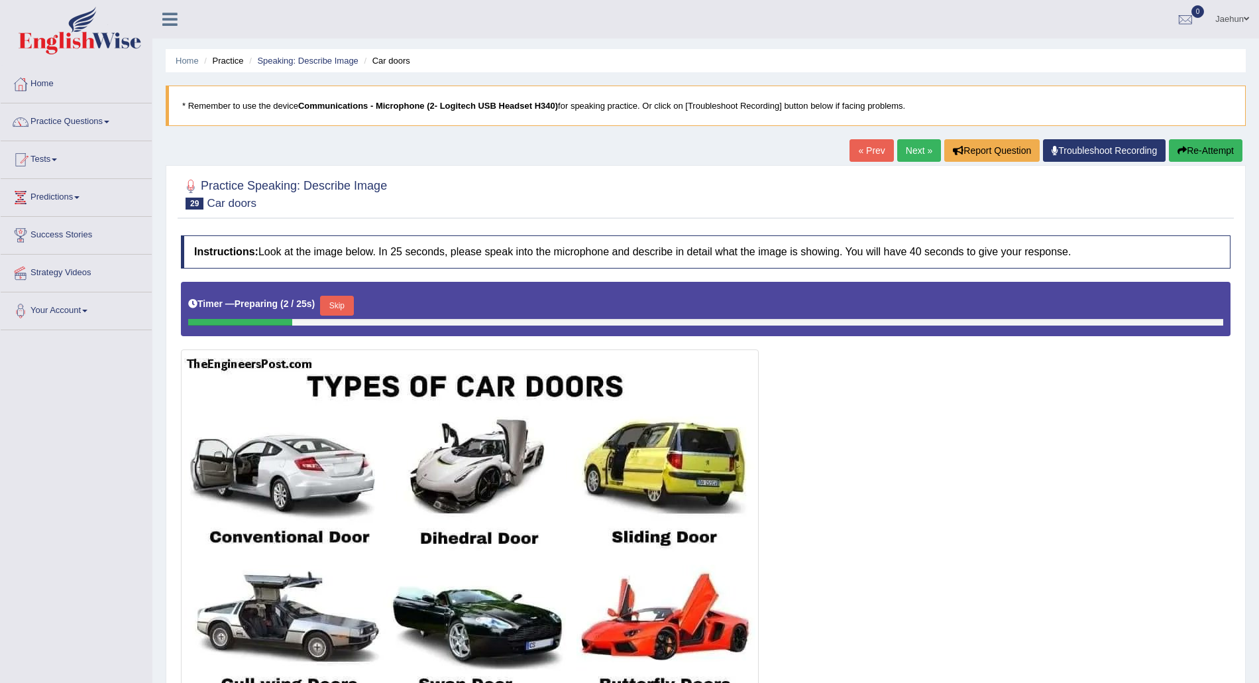
click at [919, 145] on link "Next »" at bounding box center [920, 150] width 44 height 23
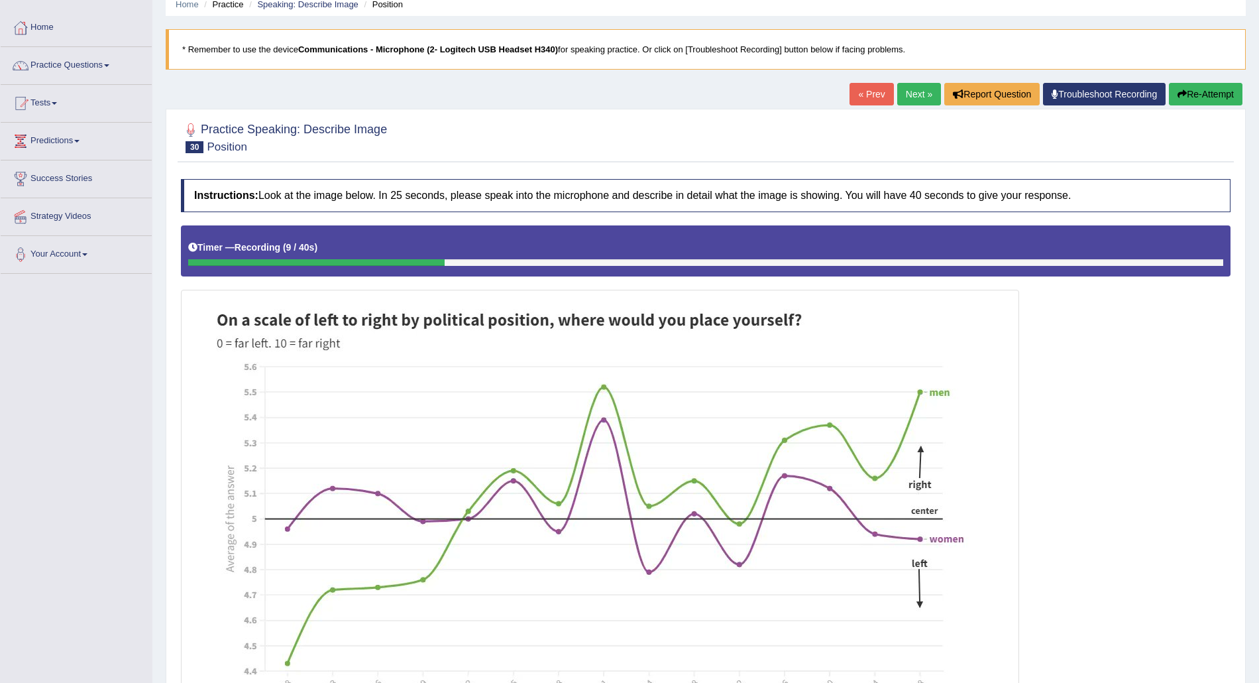
scroll to position [88, 0]
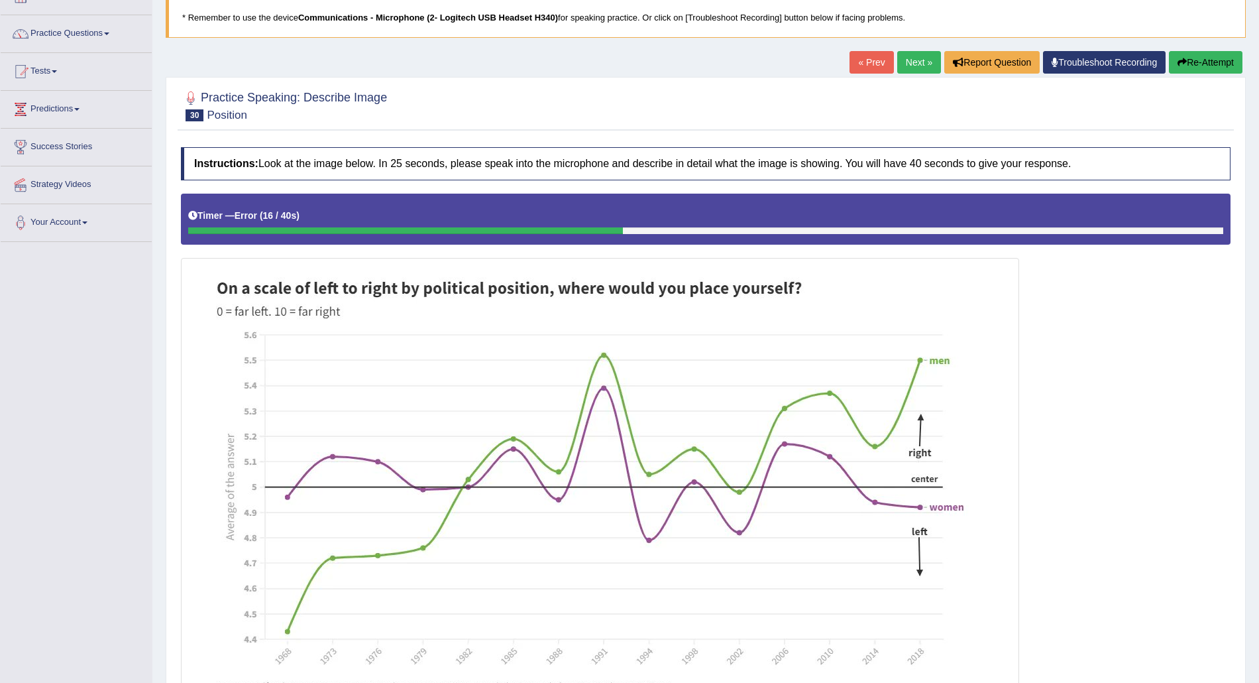
click at [911, 66] on link "Next »" at bounding box center [920, 62] width 44 height 23
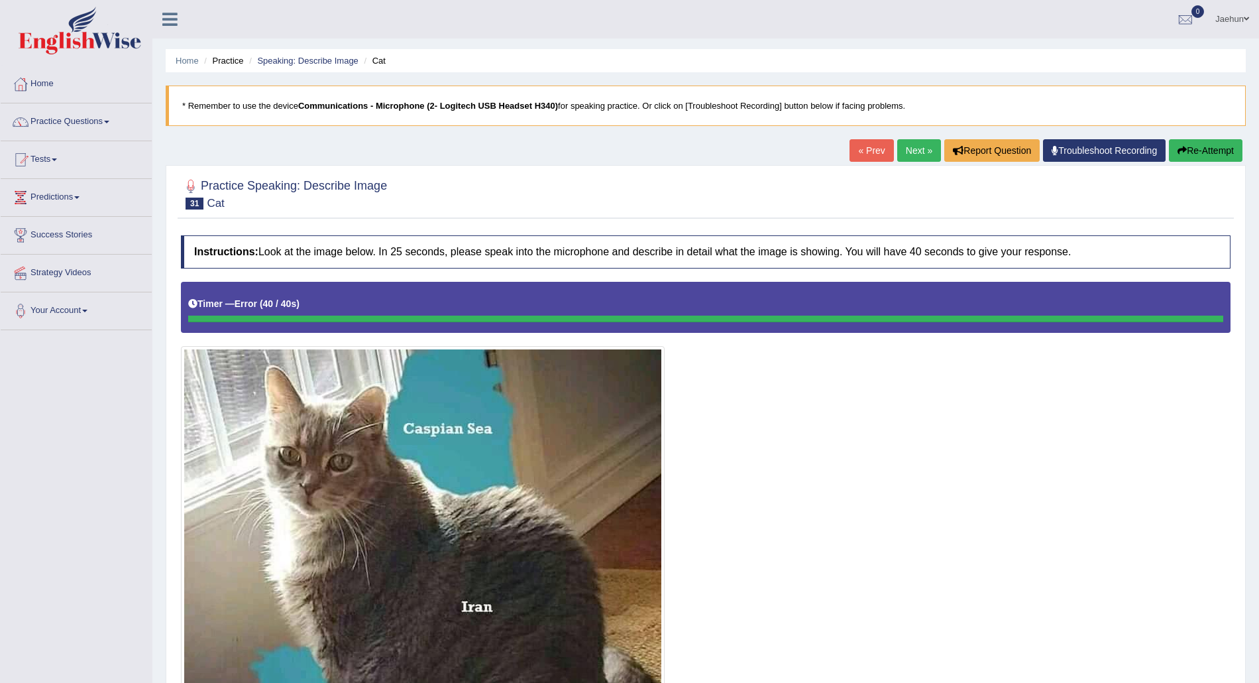
click at [898, 160] on link "Next »" at bounding box center [920, 150] width 44 height 23
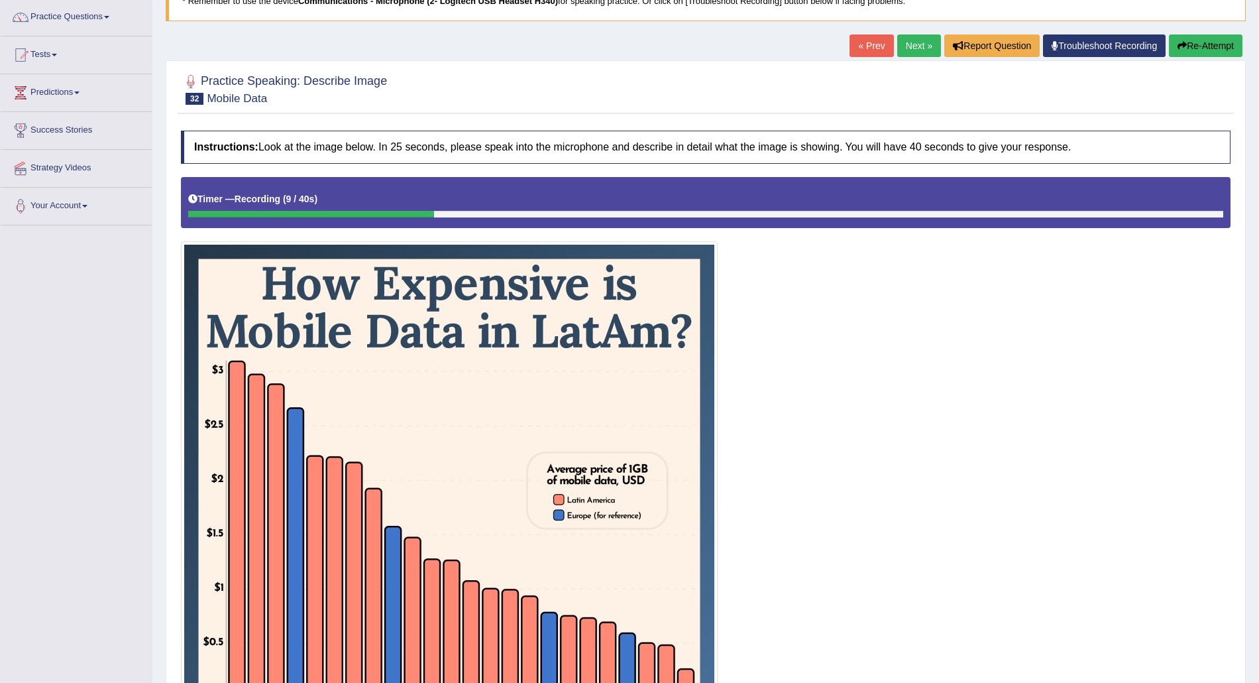
scroll to position [88, 0]
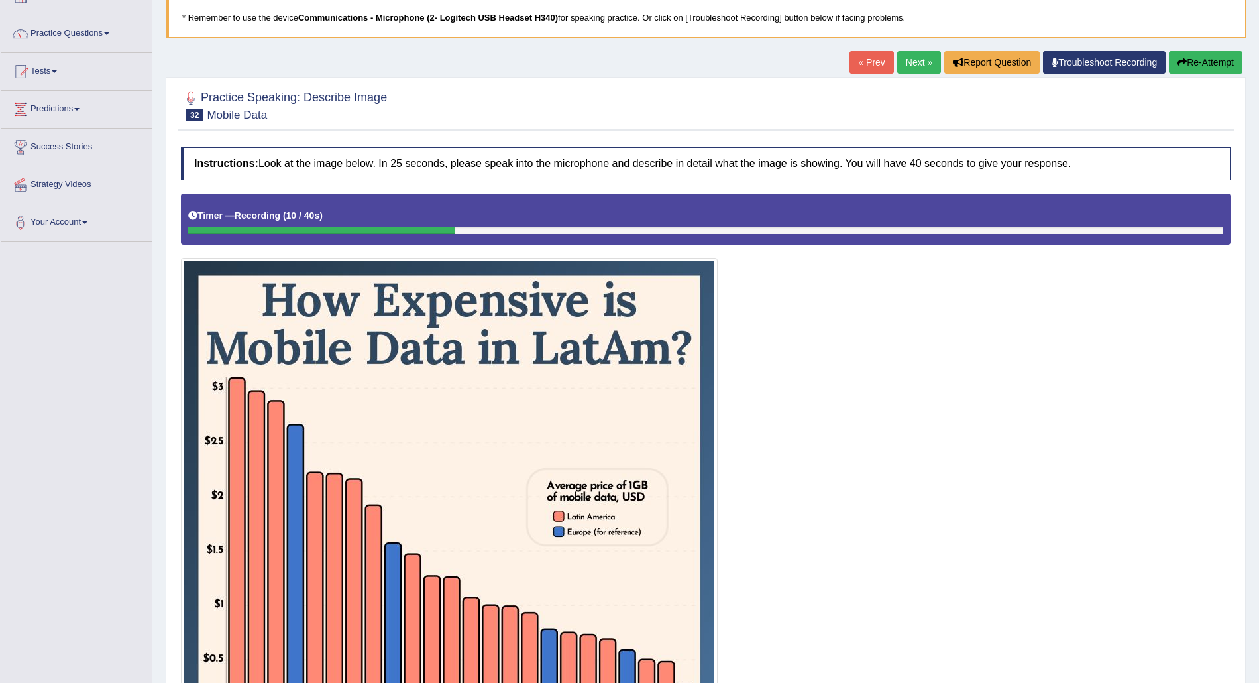
click at [1191, 73] on button "Re-Attempt" at bounding box center [1206, 62] width 74 height 23
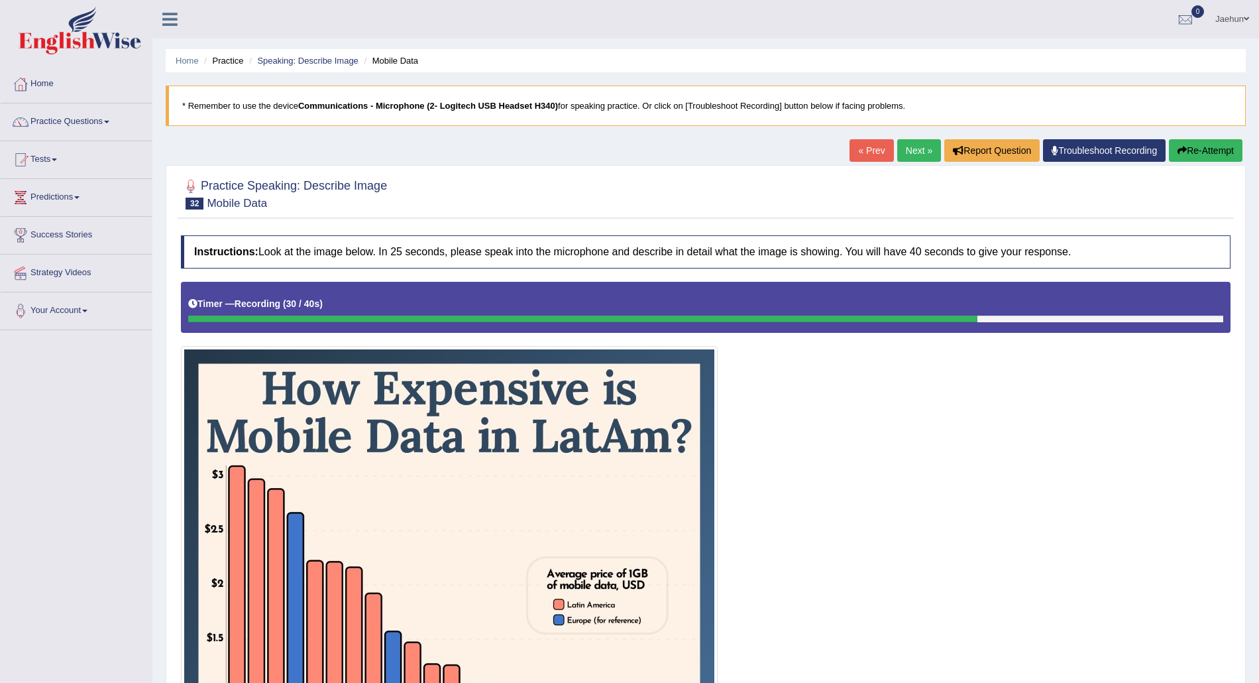
click at [1189, 152] on button "Re-Attempt" at bounding box center [1206, 150] width 74 height 23
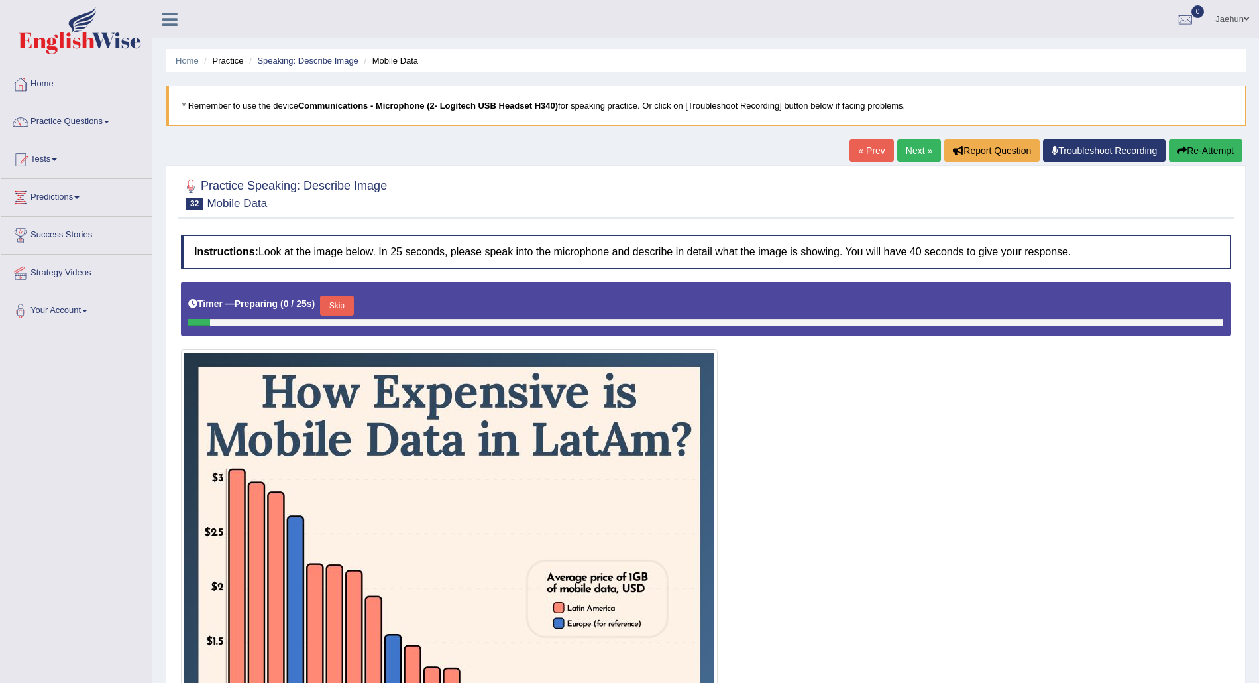
click at [923, 146] on link "Next »" at bounding box center [920, 150] width 44 height 23
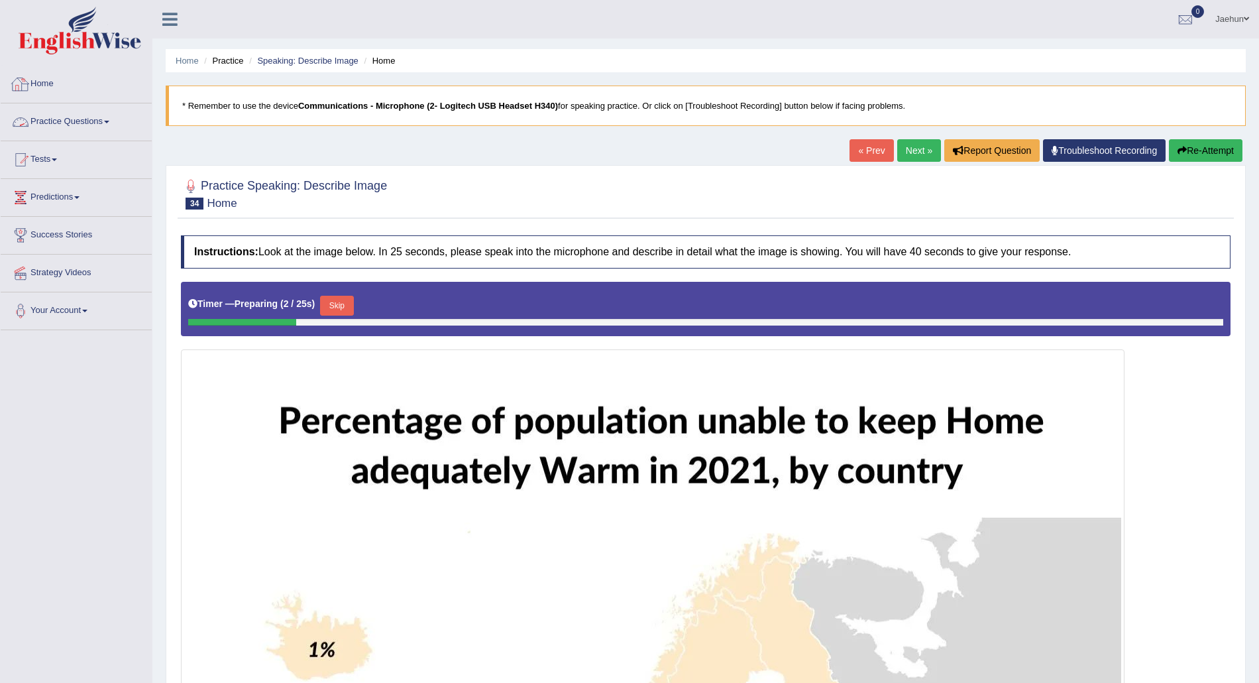
click at [93, 121] on link "Practice Questions" at bounding box center [76, 119] width 151 height 33
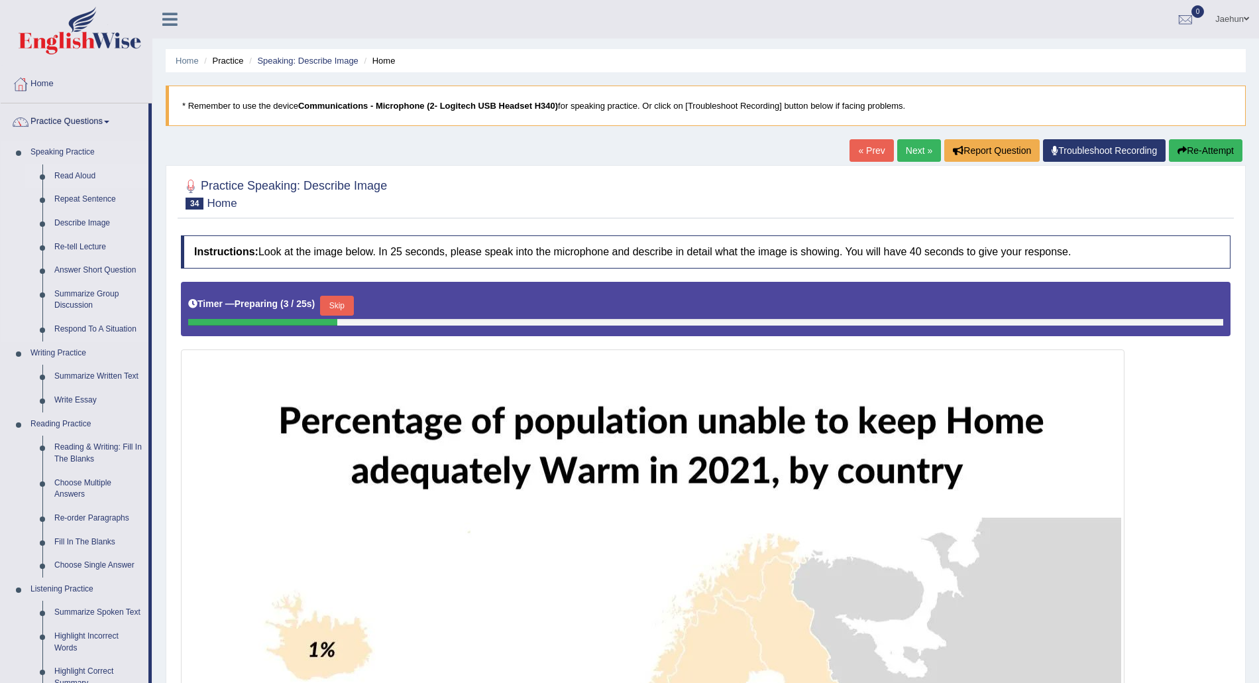
click at [78, 174] on link "Read Aloud" at bounding box center [98, 176] width 100 height 24
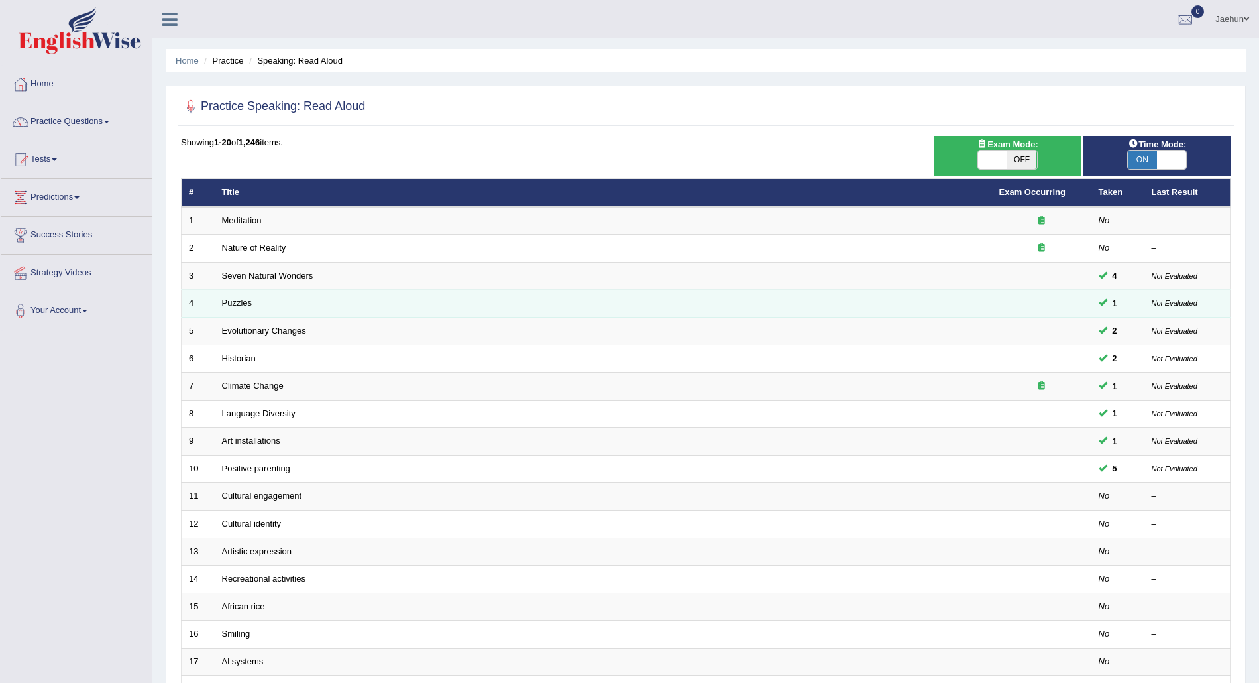
scroll to position [176, 0]
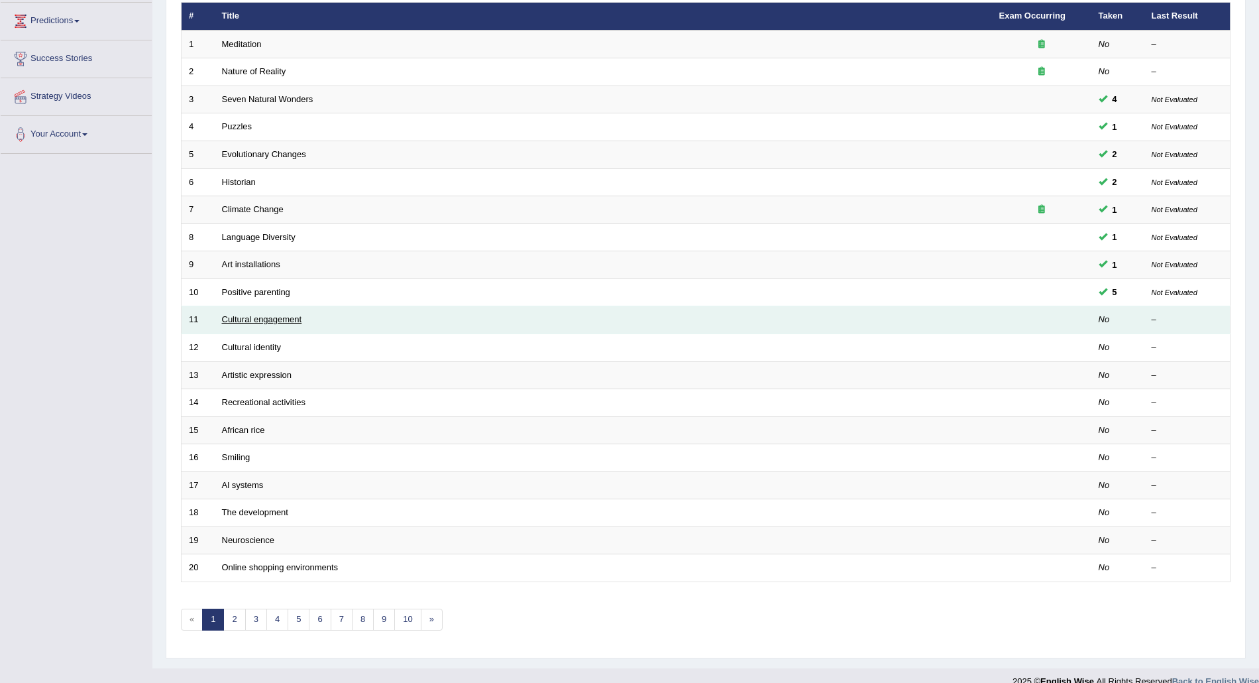
click at [278, 319] on link "Cultural engagement" at bounding box center [262, 319] width 80 height 10
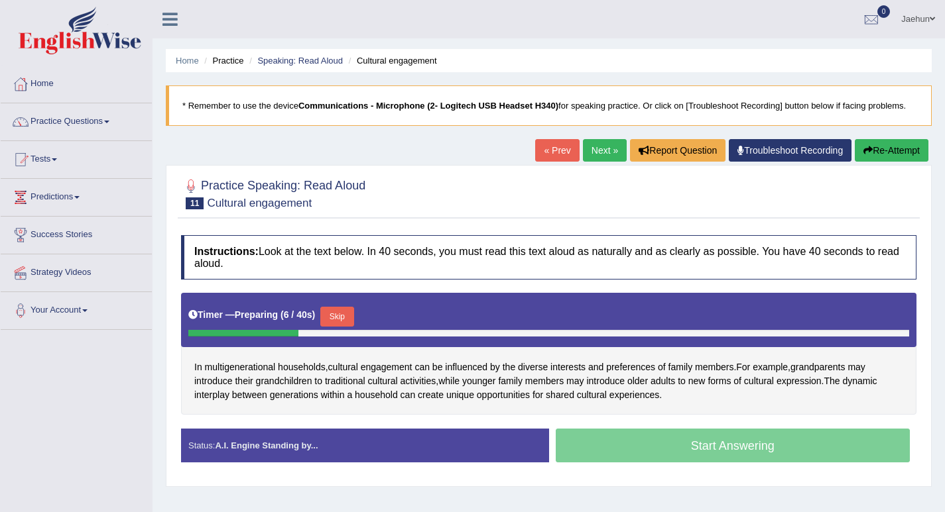
drag, startPoint x: 1242, startPoint y: 3, endPoint x: 607, endPoint y: 294, distance: 698.5
click at [607, 294] on div "Timer — Preparing ( 6 / 40s ) Skip" at bounding box center [548, 320] width 735 height 54
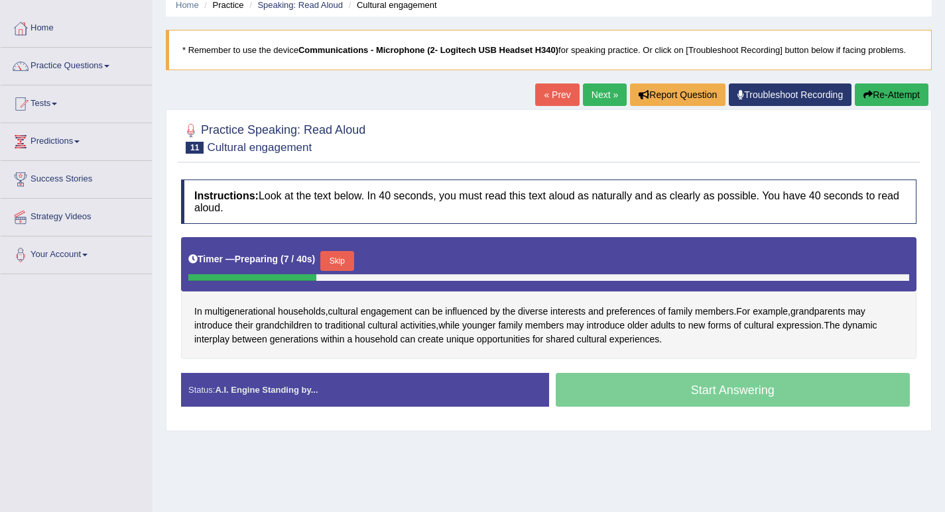
scroll to position [133, 0]
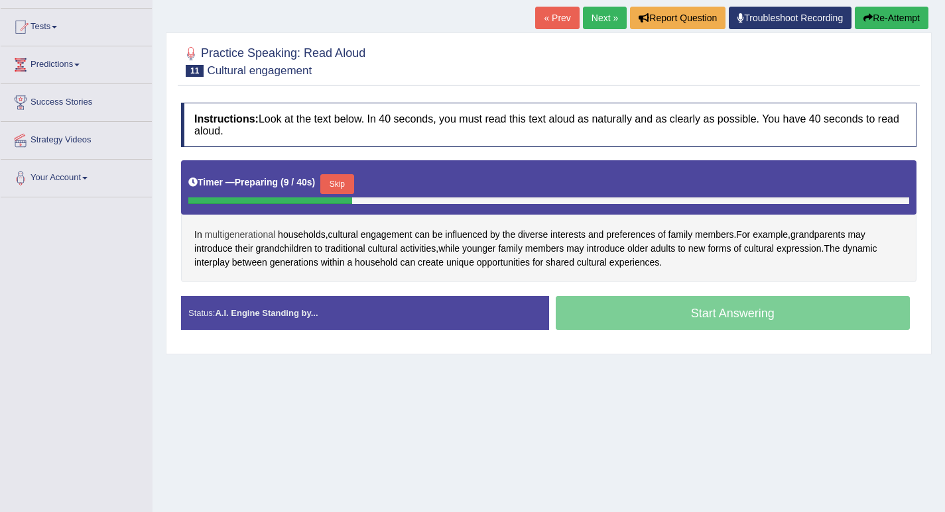
click at [262, 238] on span "multigenerational" at bounding box center [240, 235] width 71 height 14
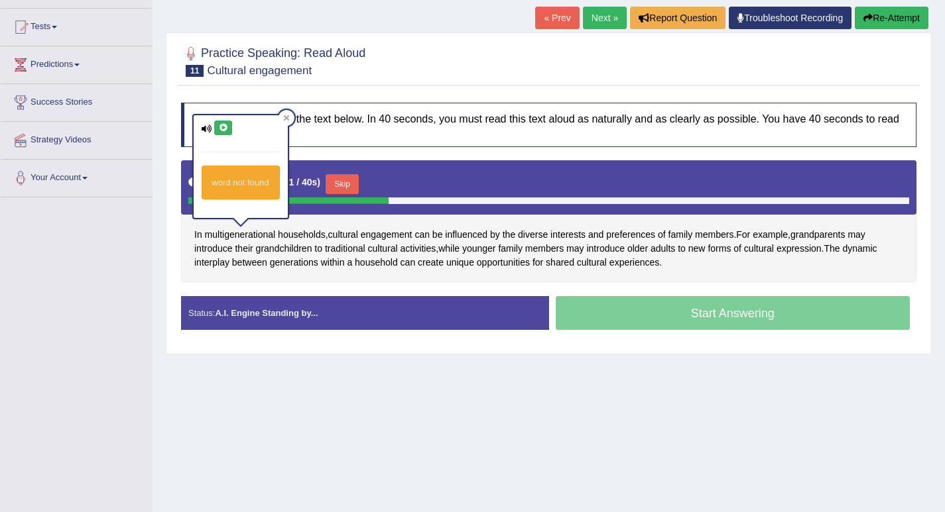
click at [227, 133] on button at bounding box center [223, 128] width 18 height 15
click at [288, 114] on div at bounding box center [286, 118] width 16 height 16
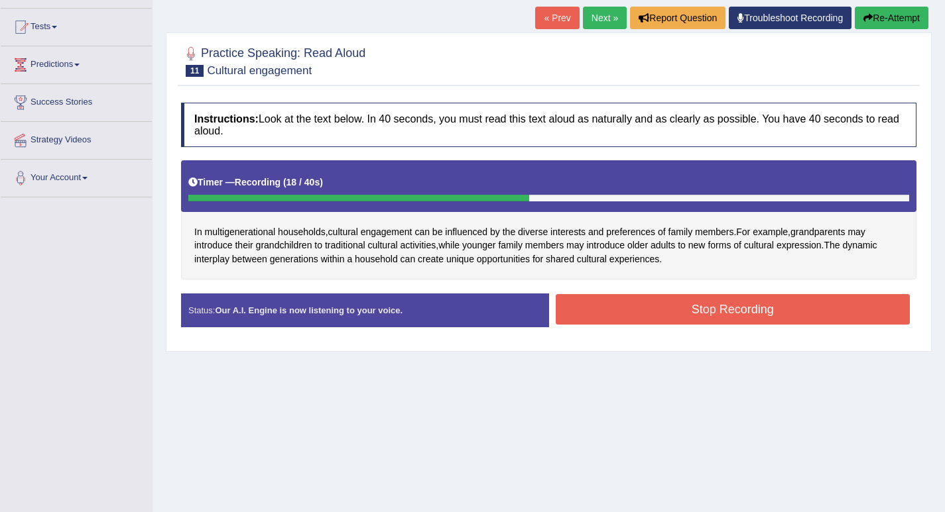
click at [872, 31] on div "« Prev Next » Report Question Troubleshoot Recording Re-Attempt" at bounding box center [733, 20] width 396 height 26
click at [882, 19] on button "Re-Attempt" at bounding box center [891, 18] width 74 height 23
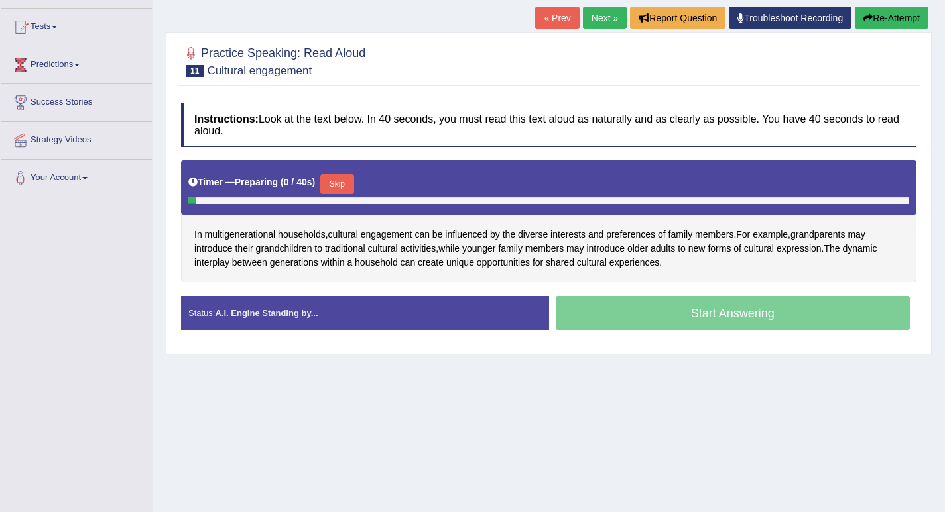
click at [337, 190] on button "Skip" at bounding box center [336, 184] width 33 height 20
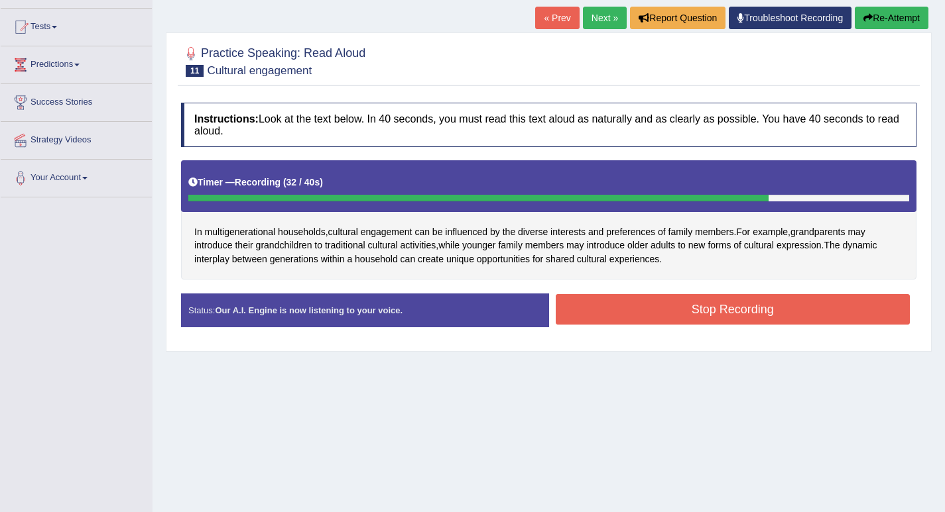
click at [658, 304] on button "Stop Recording" at bounding box center [732, 309] width 355 height 30
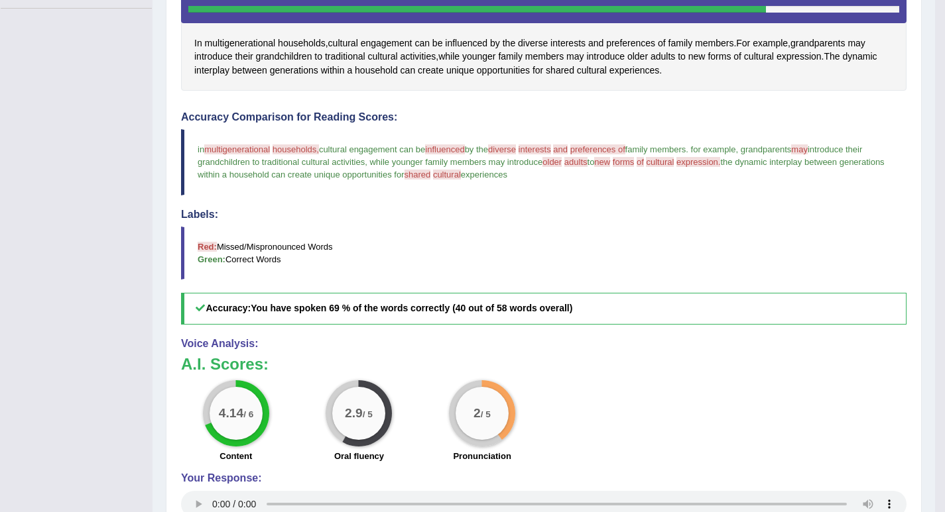
scroll to position [179, 0]
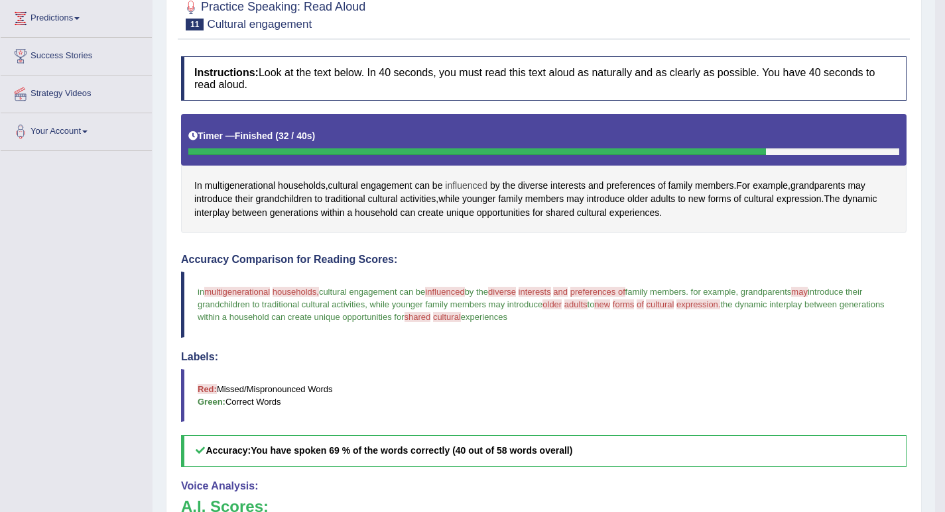
click at [463, 193] on span "influenced" at bounding box center [466, 186] width 42 height 14
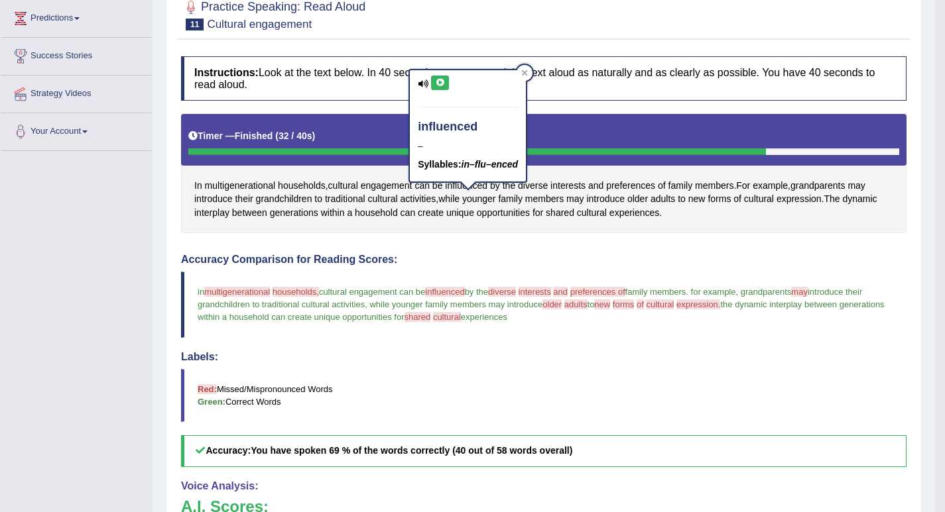
click at [441, 84] on icon at bounding box center [440, 83] width 10 height 8
click at [525, 71] on icon at bounding box center [525, 73] width 6 height 6
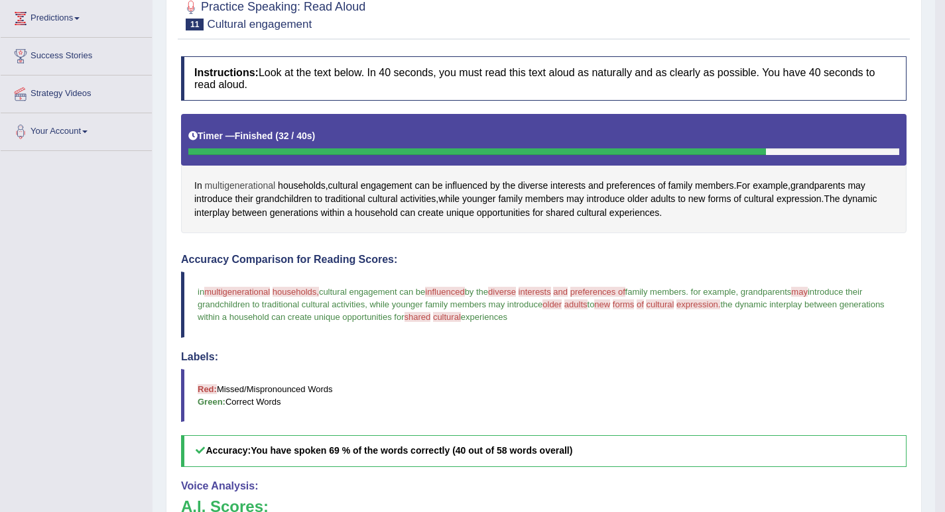
click at [253, 193] on span "multigenerational" at bounding box center [240, 186] width 71 height 14
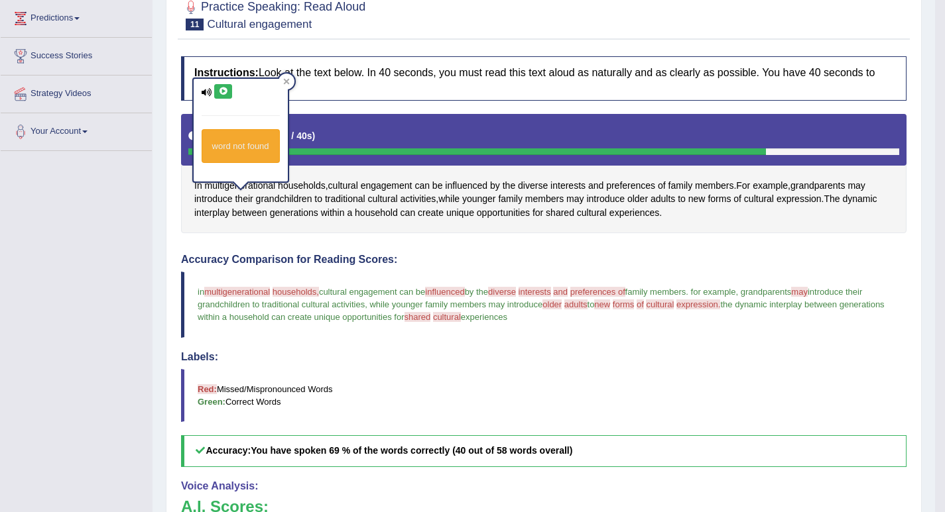
click at [223, 93] on icon at bounding box center [223, 91] width 10 height 8
click at [290, 79] on div at bounding box center [286, 82] width 16 height 16
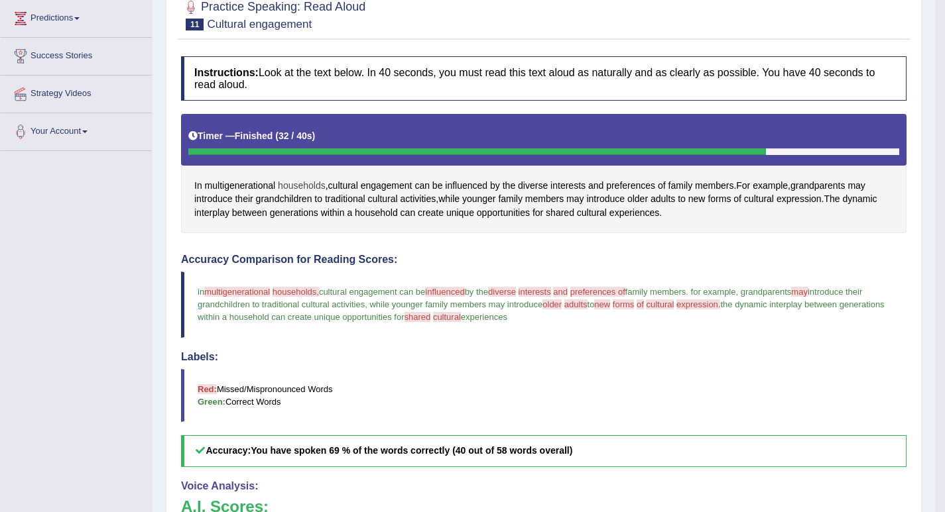
click at [297, 193] on span "households" at bounding box center [302, 186] width 48 height 14
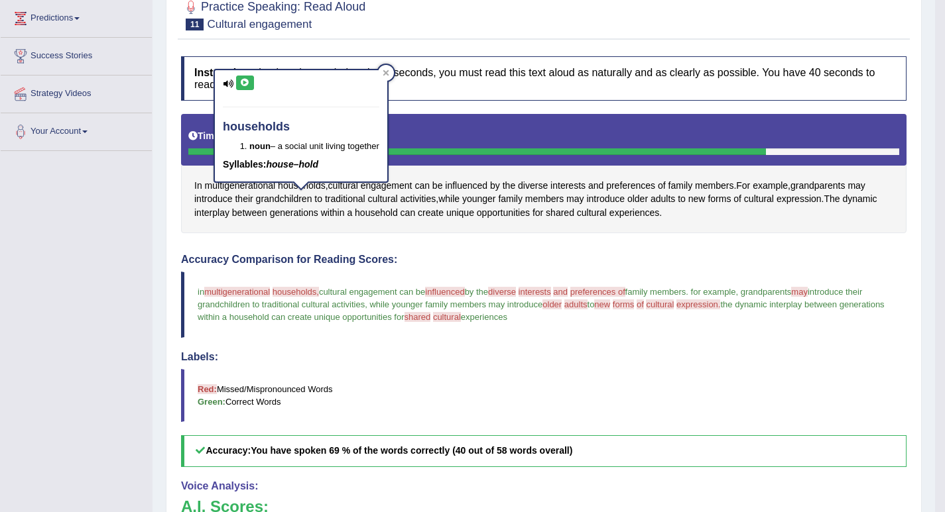
click at [247, 87] on button at bounding box center [245, 83] width 18 height 15
click at [392, 75] on div at bounding box center [386, 73] width 16 height 16
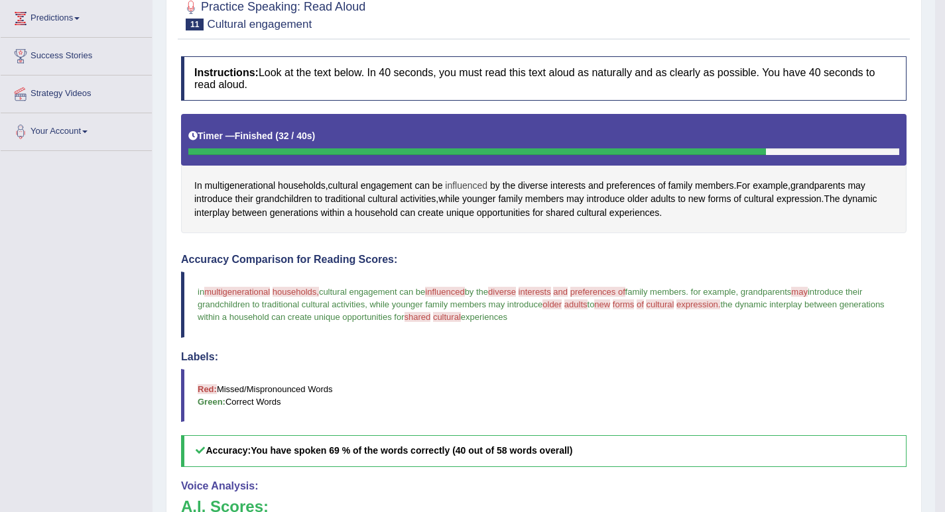
click at [459, 193] on span "influenced" at bounding box center [466, 186] width 42 height 14
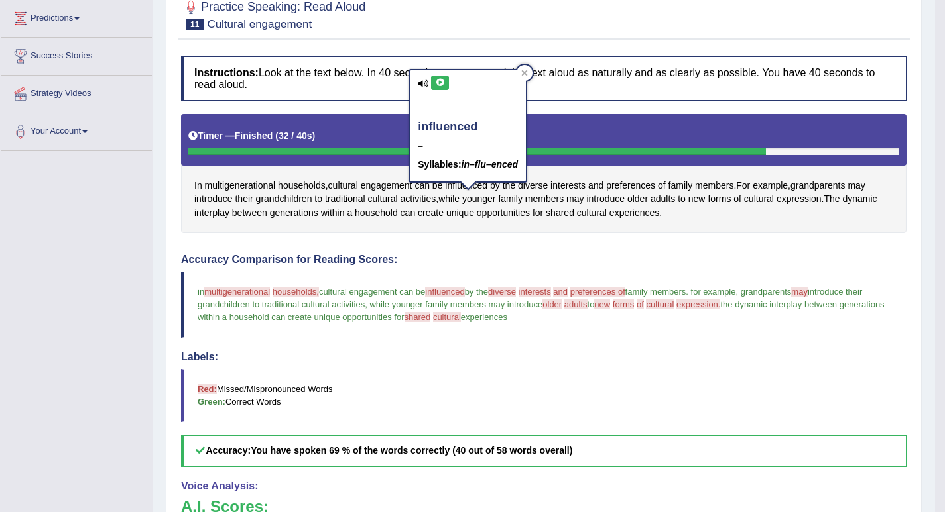
click at [436, 87] on button at bounding box center [440, 83] width 18 height 15
click at [526, 72] on icon at bounding box center [524, 73] width 7 height 7
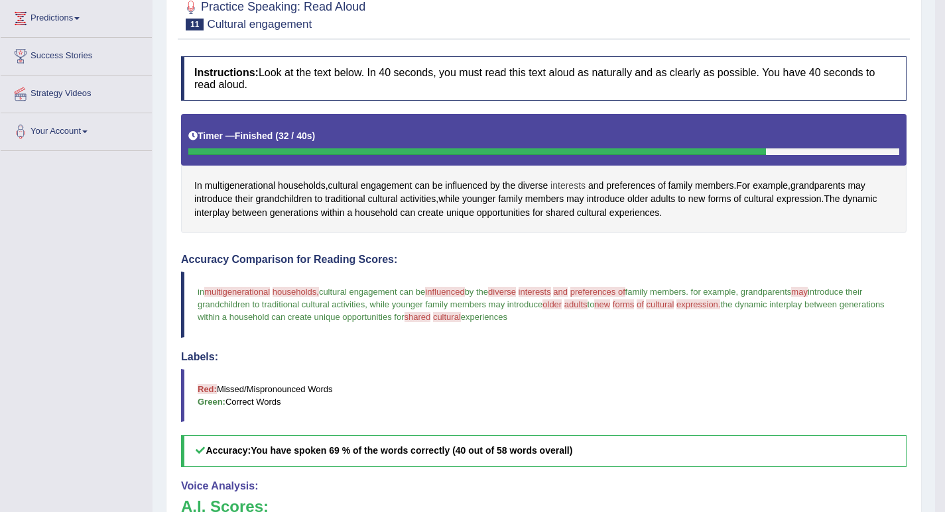
click at [573, 193] on span "interests" at bounding box center [567, 186] width 35 height 14
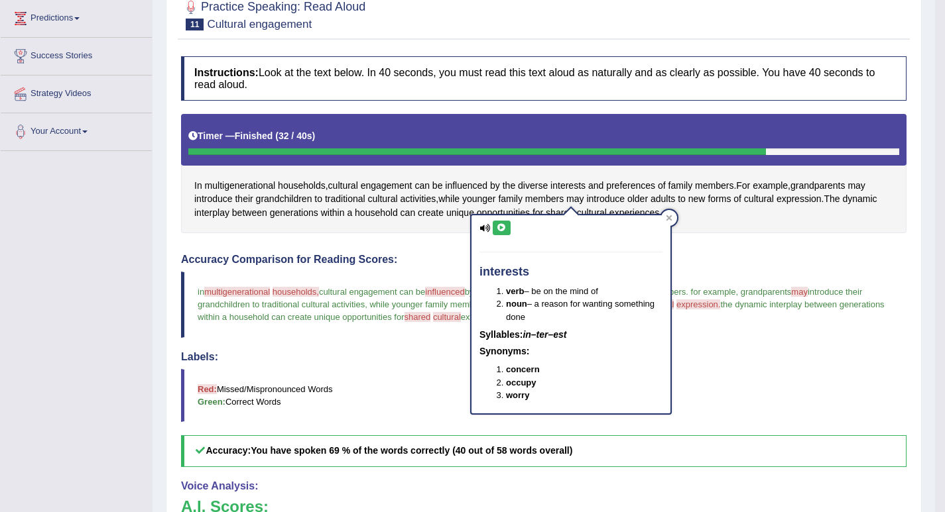
click at [501, 228] on icon at bounding box center [501, 228] width 10 height 8
click at [670, 215] on icon at bounding box center [669, 218] width 7 height 7
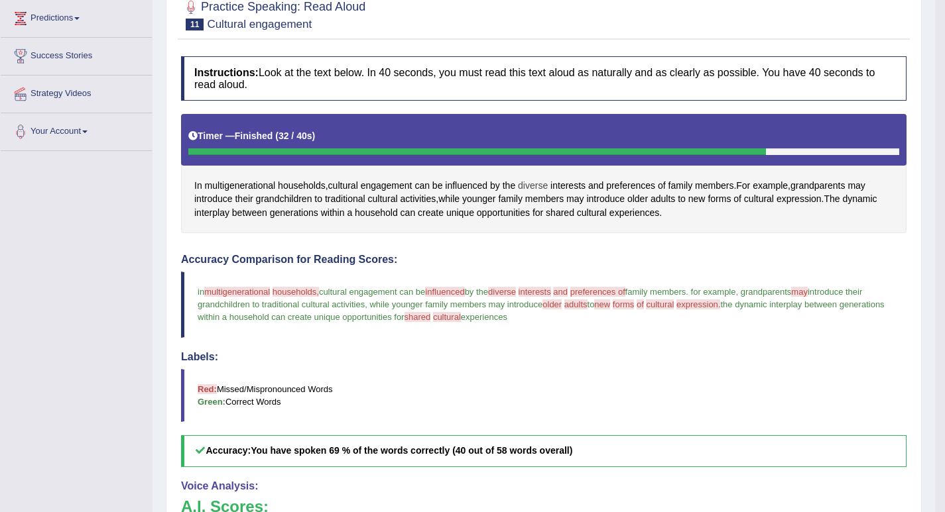
click at [544, 193] on span "diverse" at bounding box center [533, 186] width 30 height 14
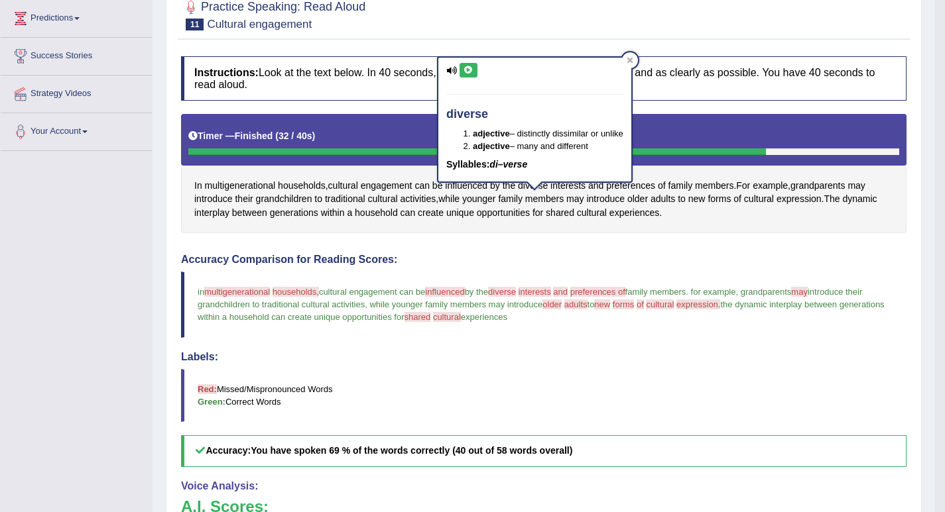
click at [476, 74] on button at bounding box center [468, 70] width 18 height 15
click at [636, 59] on div at bounding box center [630, 60] width 16 height 16
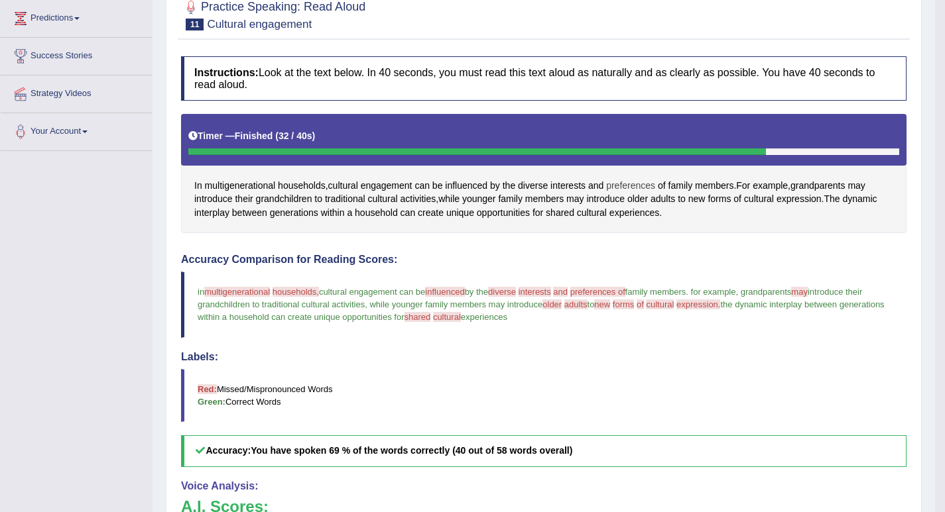
click at [630, 193] on span "preferences" at bounding box center [630, 186] width 49 height 14
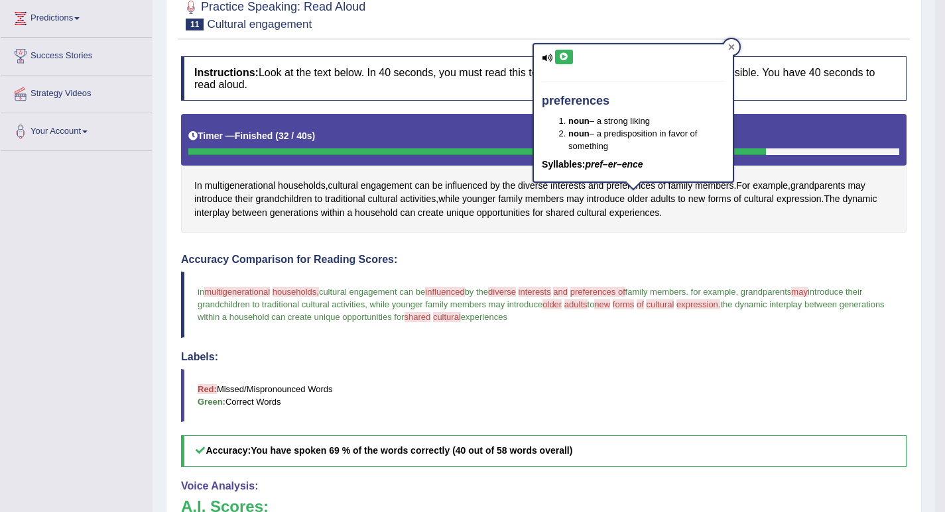
click at [728, 48] on icon at bounding box center [731, 47] width 7 height 7
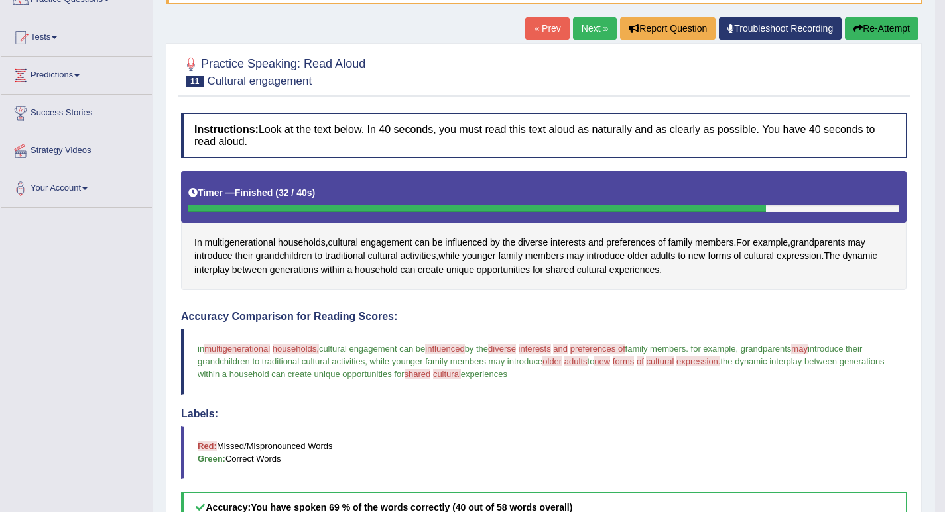
scroll to position [0, 0]
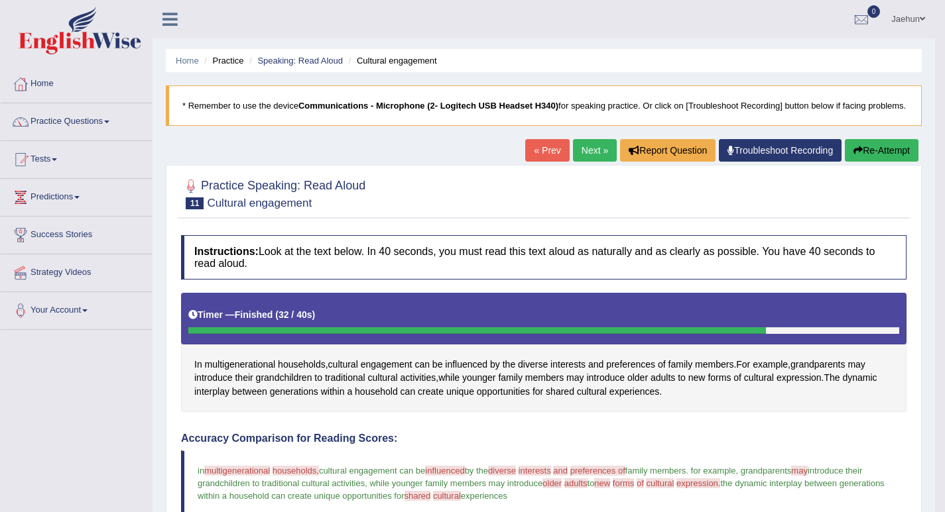
click at [866, 159] on button "Re-Attempt" at bounding box center [882, 150] width 74 height 23
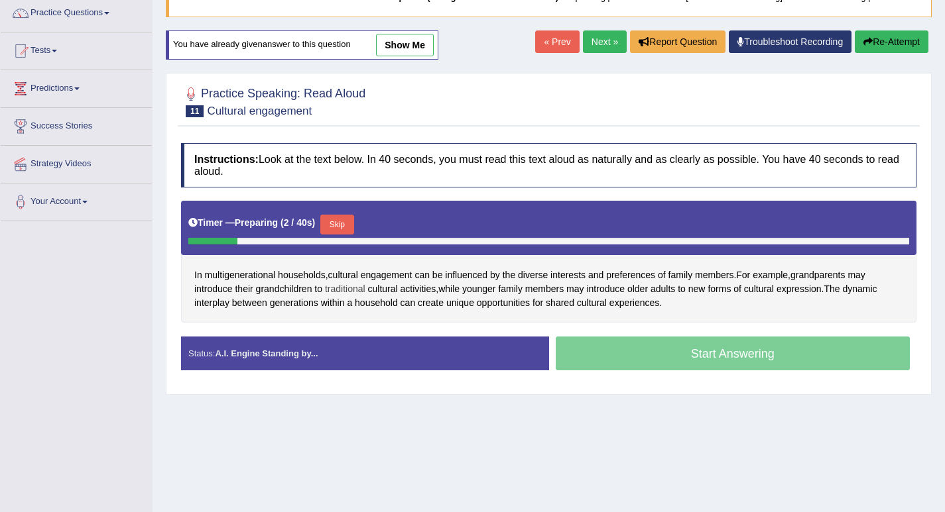
scroll to position [133, 0]
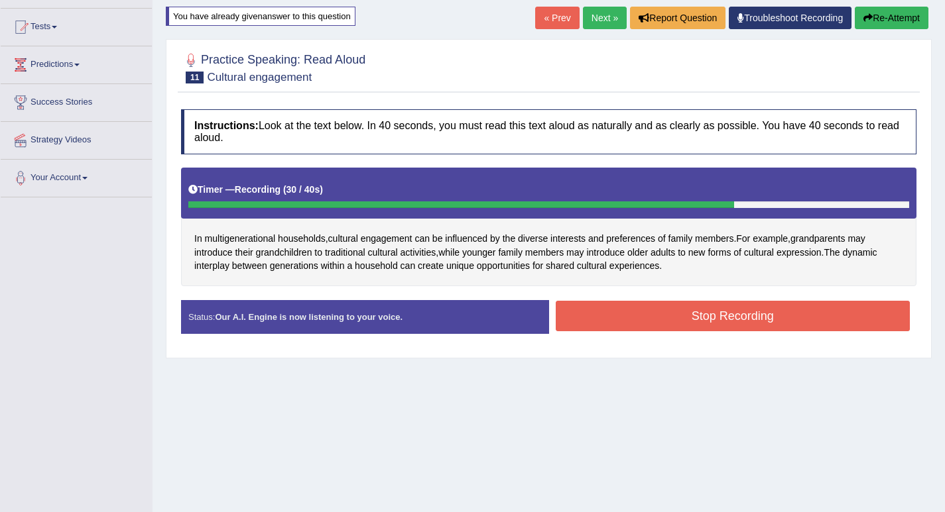
click at [703, 310] on button "Stop Recording" at bounding box center [732, 316] width 355 height 30
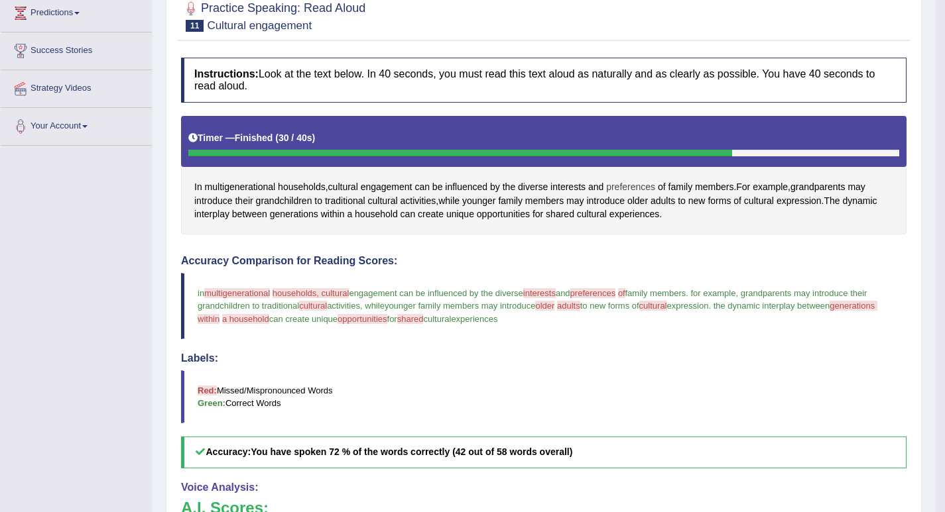
scroll to position [119, 0]
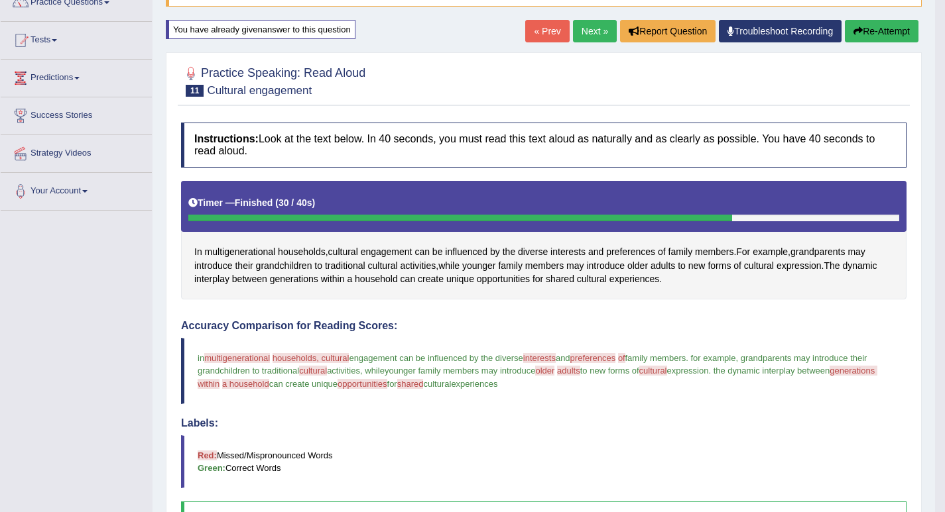
click at [589, 42] on link "Next »" at bounding box center [595, 31] width 44 height 23
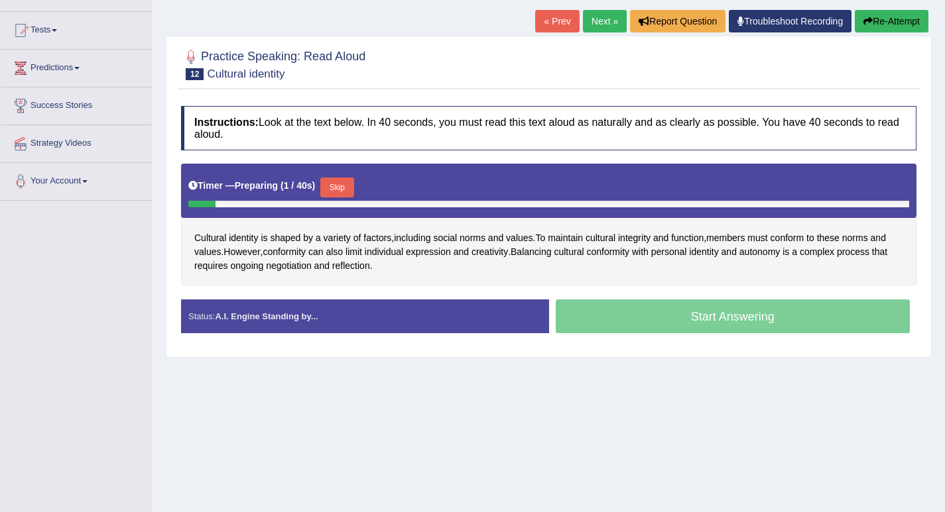
scroll to position [133, 0]
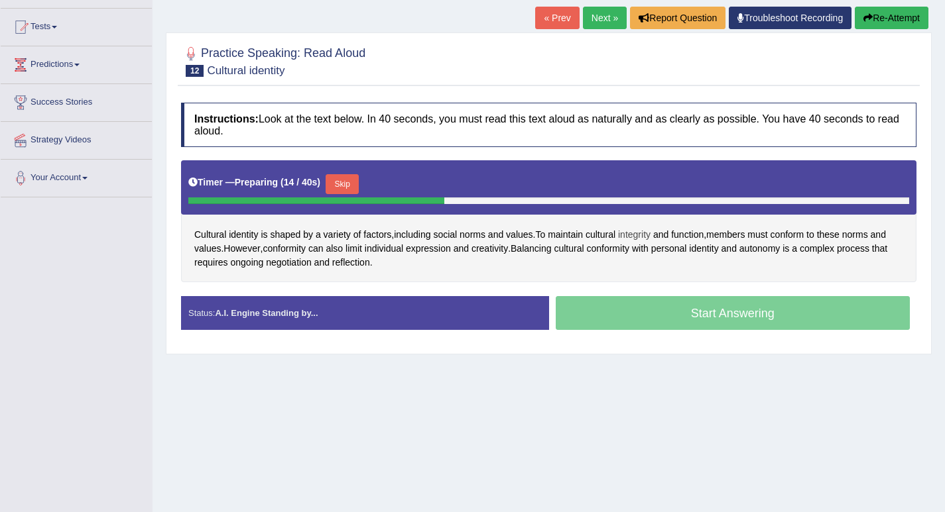
click at [630, 238] on span "integrity" at bounding box center [634, 235] width 32 height 14
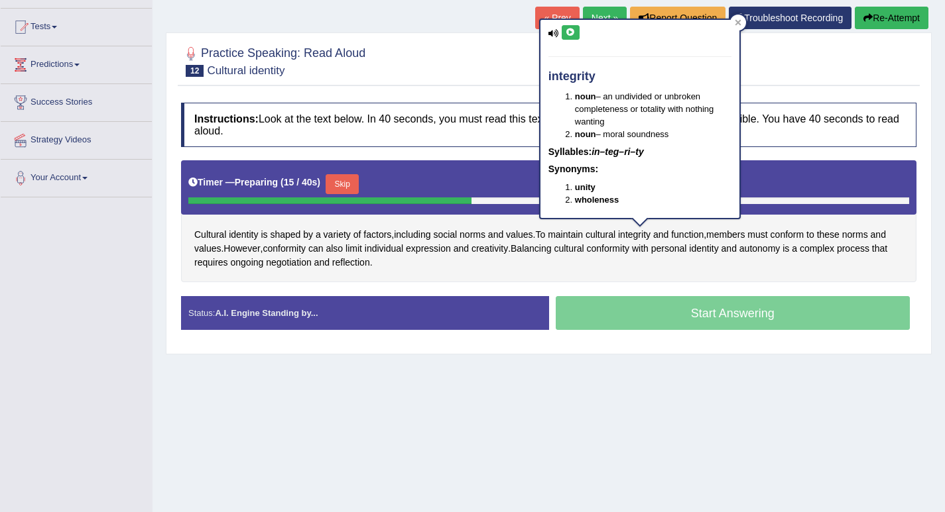
click at [570, 26] on button at bounding box center [570, 32] width 18 height 15
click at [739, 21] on icon at bounding box center [737, 23] width 6 height 6
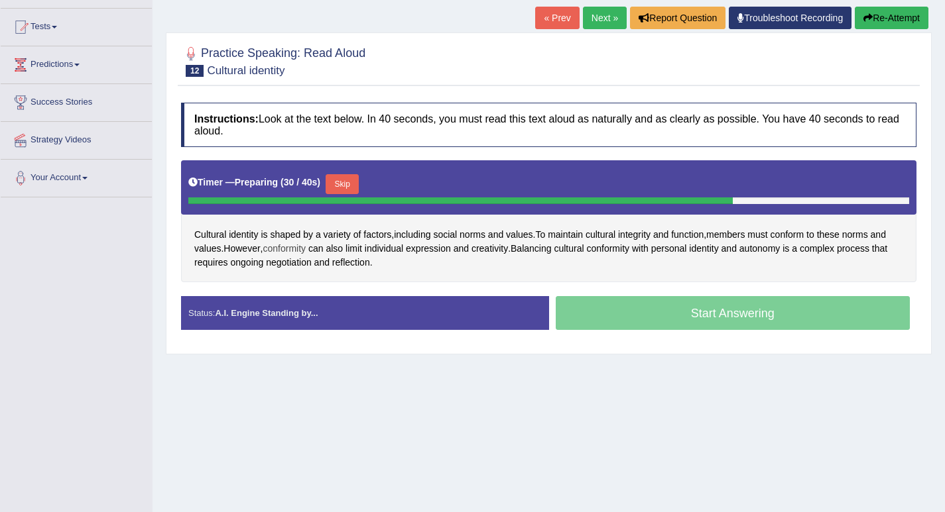
click at [296, 253] on span "conformity" at bounding box center [284, 249] width 43 height 14
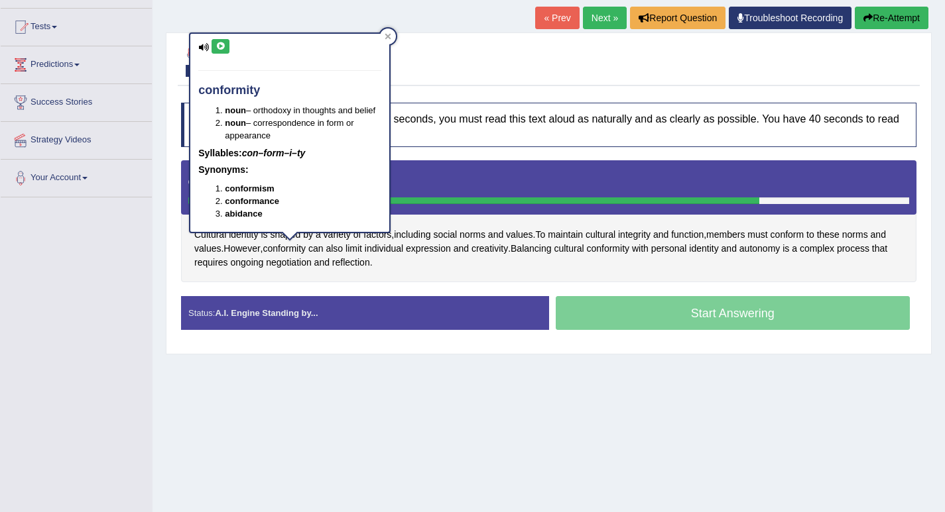
click at [225, 49] on icon at bounding box center [220, 46] width 10 height 8
click at [387, 33] on icon at bounding box center [387, 36] width 7 height 7
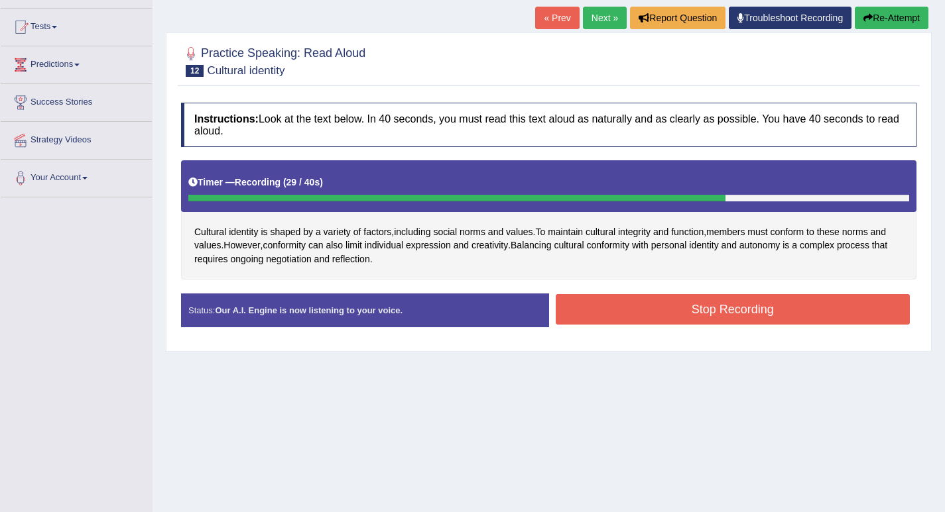
click at [670, 313] on button "Stop Recording" at bounding box center [732, 309] width 355 height 30
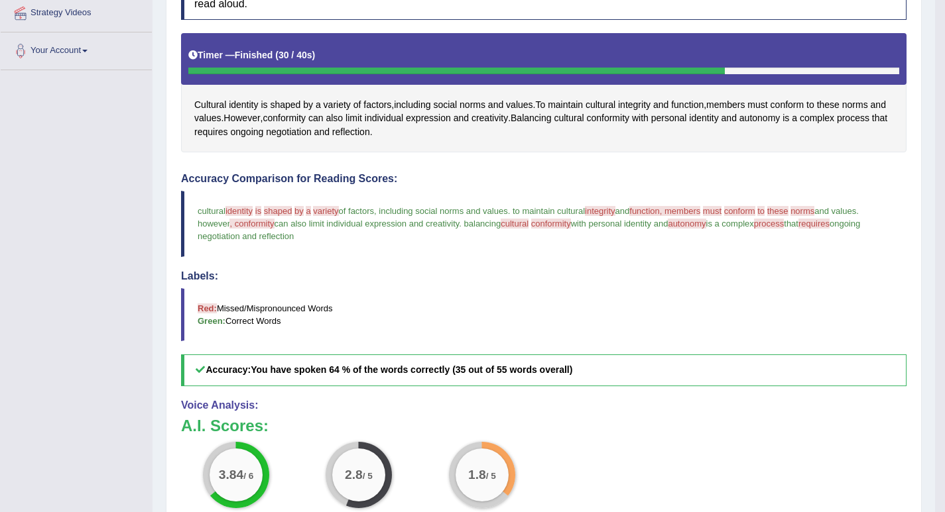
scroll to position [199, 0]
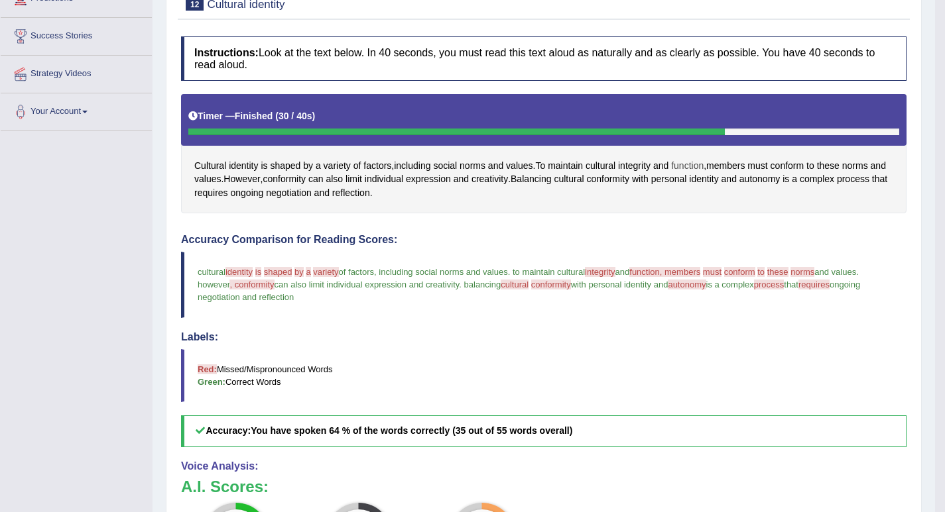
click at [681, 173] on span "function" at bounding box center [687, 166] width 32 height 14
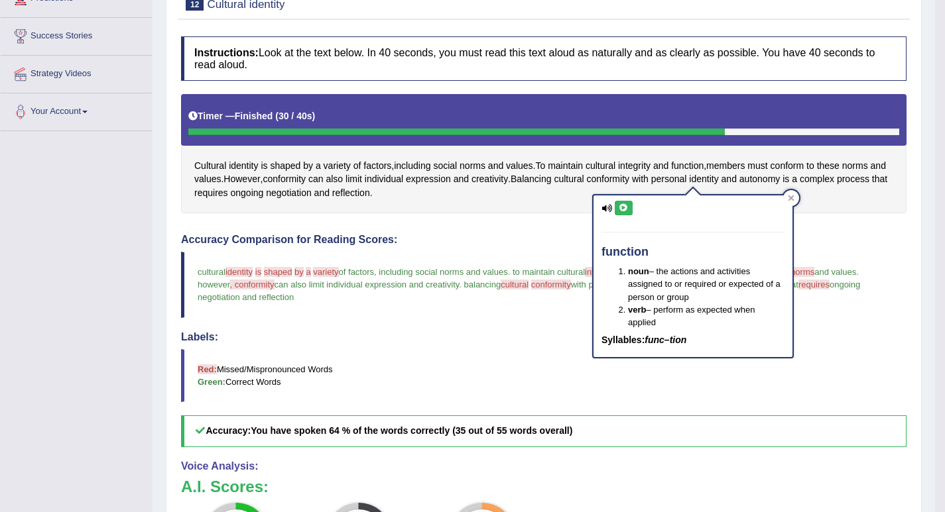
click at [621, 204] on icon at bounding box center [623, 208] width 10 height 8
click at [716, 173] on span "members" at bounding box center [725, 166] width 38 height 14
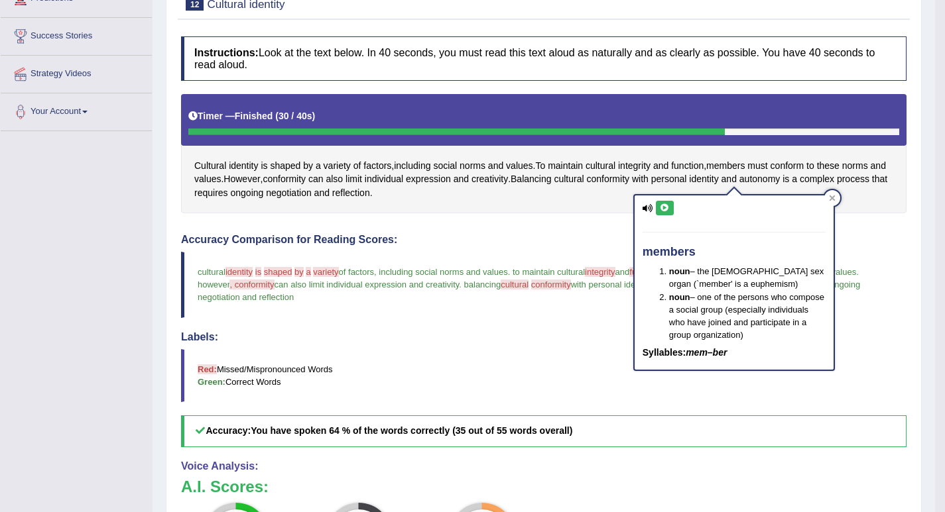
click at [666, 213] on button at bounding box center [665, 208] width 18 height 15
click at [834, 198] on icon at bounding box center [832, 198] width 7 height 7
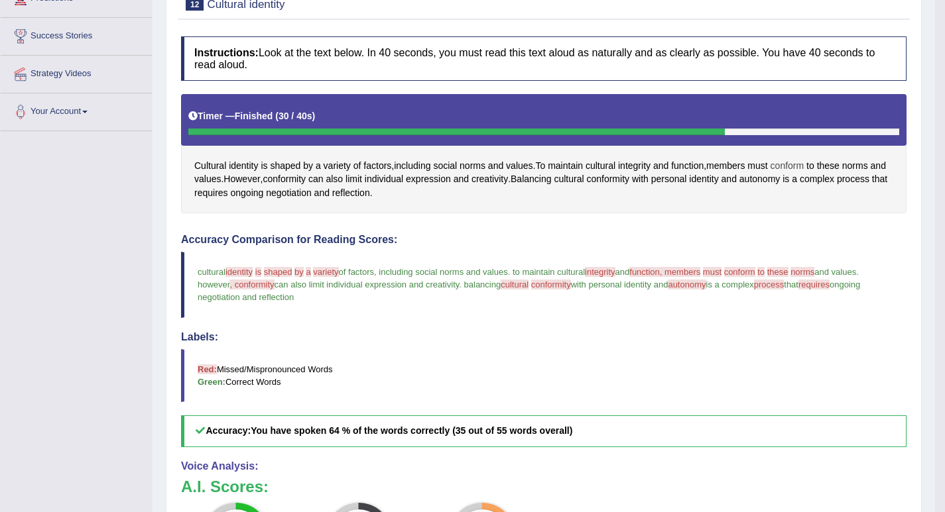
click at [793, 173] on span "conform" at bounding box center [787, 166] width 34 height 14
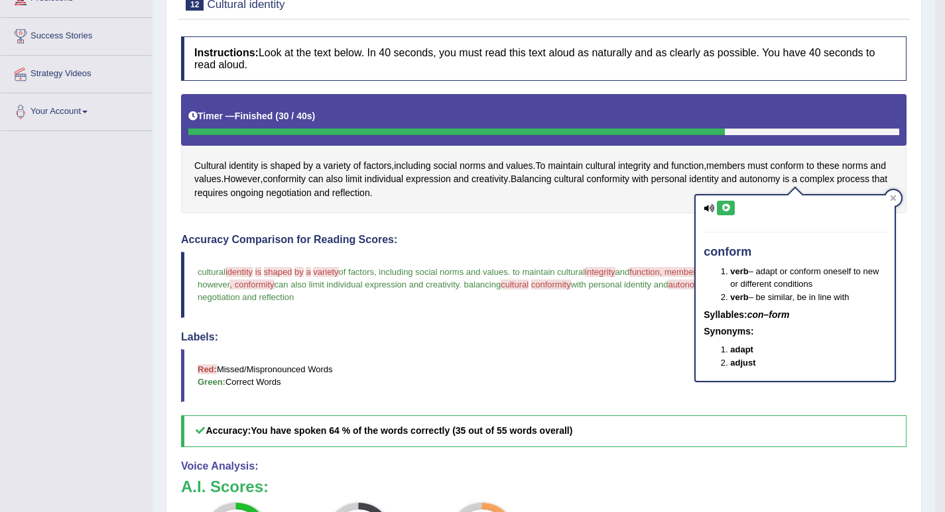
click at [727, 204] on icon at bounding box center [726, 208] width 10 height 8
click at [728, 211] on icon at bounding box center [726, 208] width 10 height 8
click at [896, 193] on div "conform verb – adapt or conform oneself to new or different conditions verb – b…" at bounding box center [795, 284] width 202 height 197
click at [895, 193] on div at bounding box center [893, 198] width 16 height 16
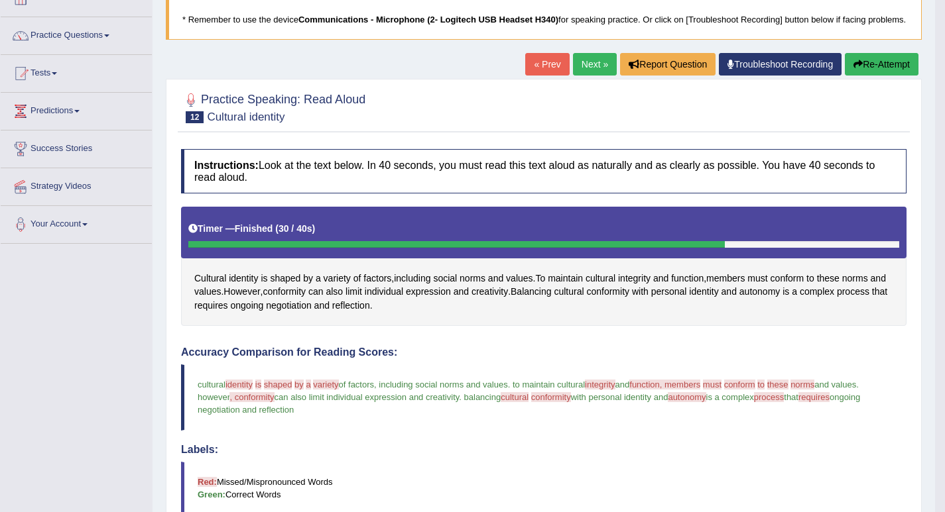
scroll to position [66, 0]
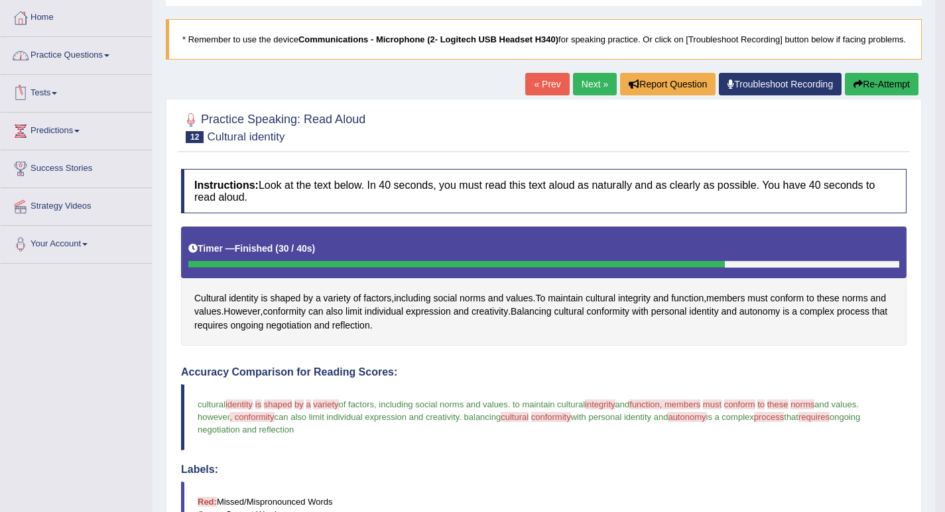
click at [79, 66] on link "Practice Questions" at bounding box center [76, 53] width 151 height 33
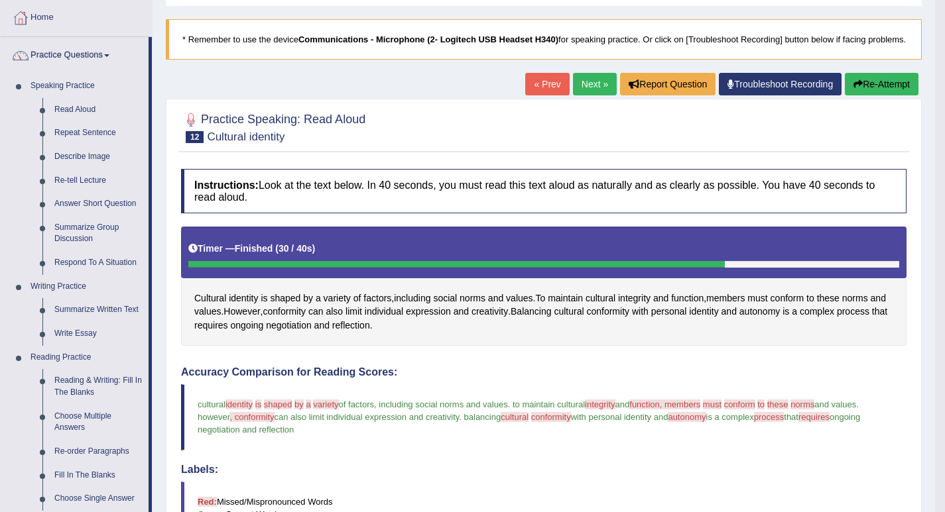
click at [575, 95] on link "Next »" at bounding box center [595, 84] width 44 height 23
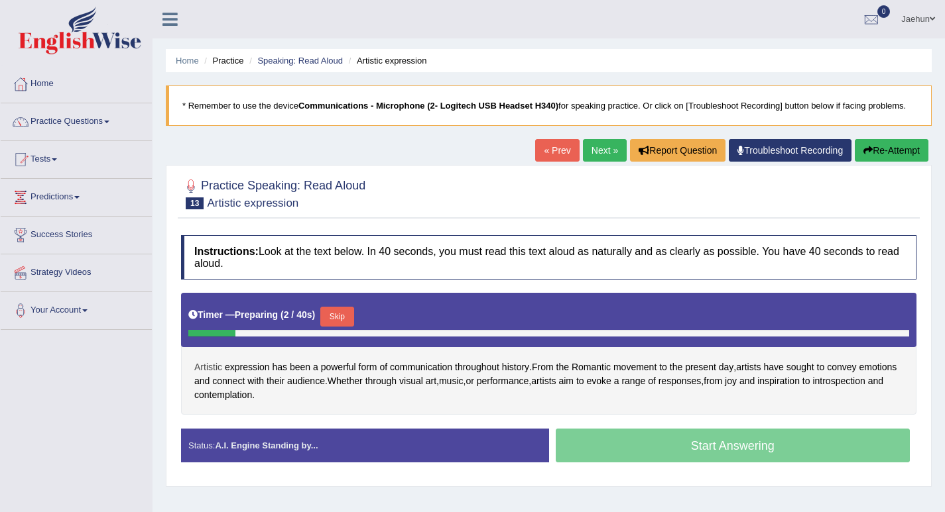
click at [211, 368] on span "Artistic" at bounding box center [208, 368] width 28 height 14
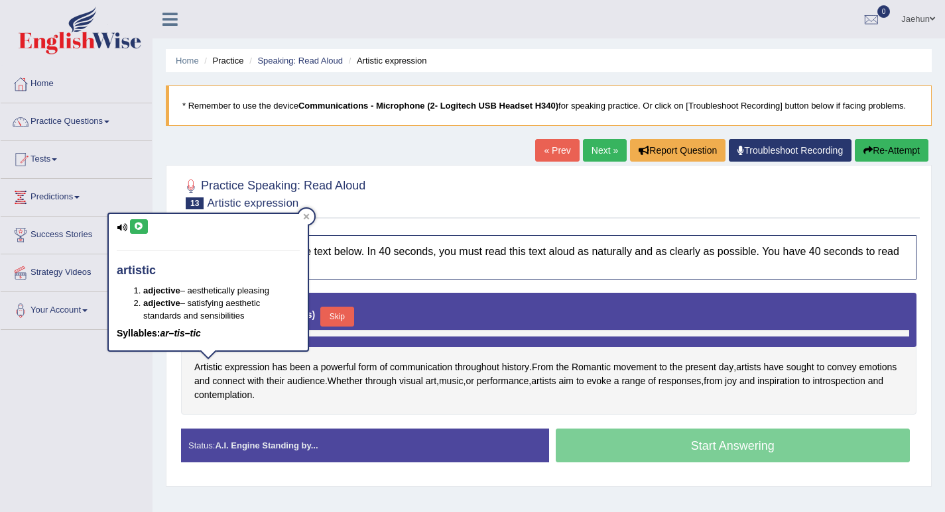
click at [141, 229] on icon at bounding box center [139, 227] width 10 height 8
click at [309, 217] on icon at bounding box center [306, 216] width 7 height 7
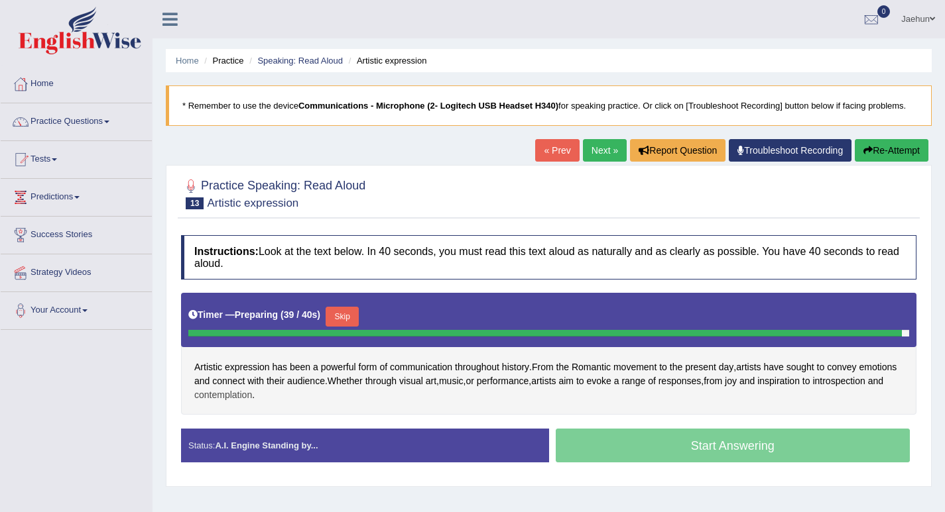
click at [238, 396] on span "contemplation" at bounding box center [223, 395] width 58 height 14
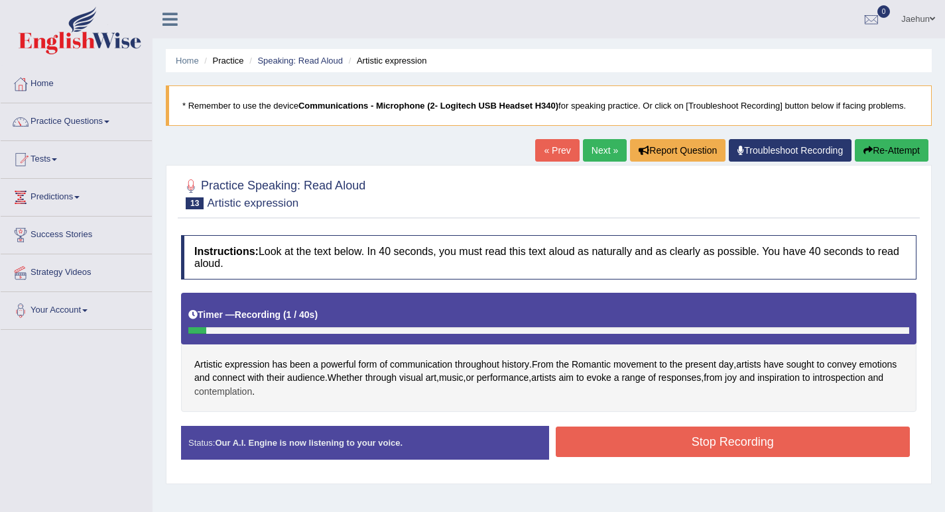
click at [211, 394] on span "contemplation" at bounding box center [223, 392] width 58 height 14
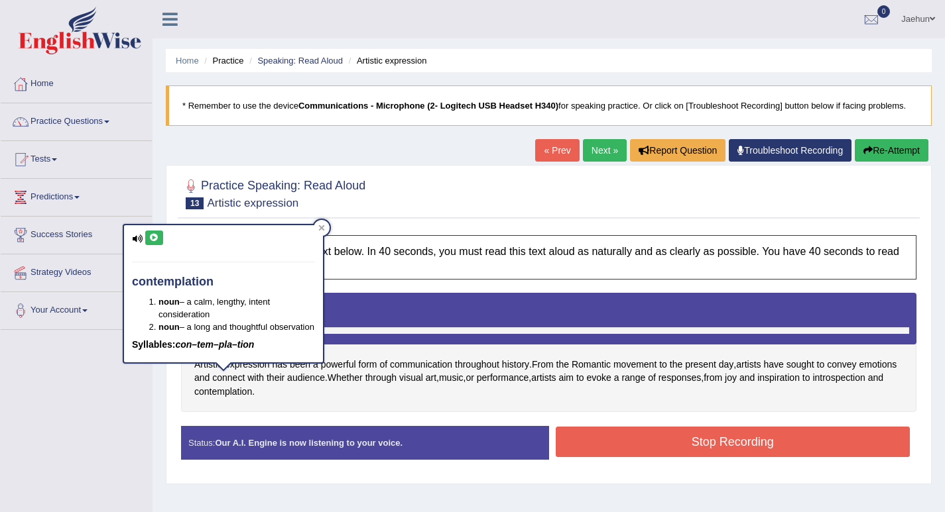
click at [154, 234] on icon at bounding box center [154, 238] width 10 height 8
click at [323, 229] on icon at bounding box center [322, 228] width 6 height 6
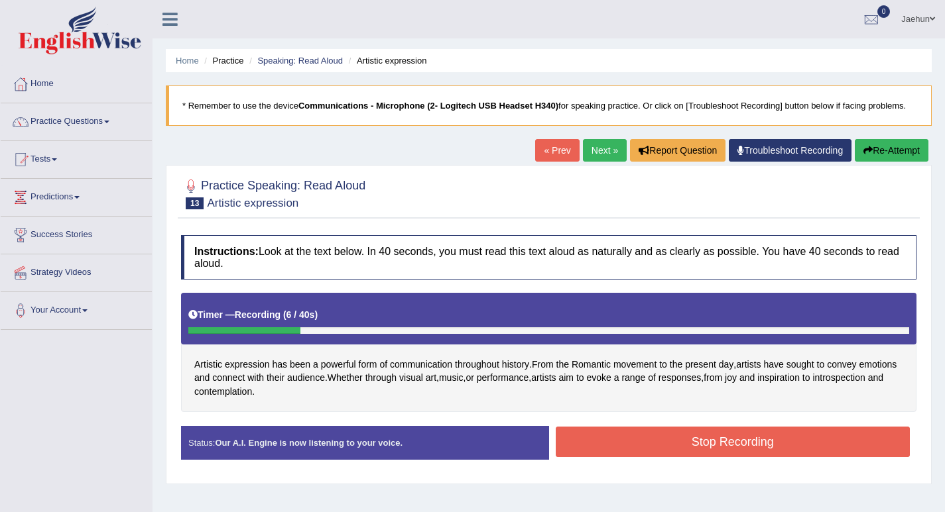
click at [880, 153] on button "Re-Attempt" at bounding box center [891, 150] width 74 height 23
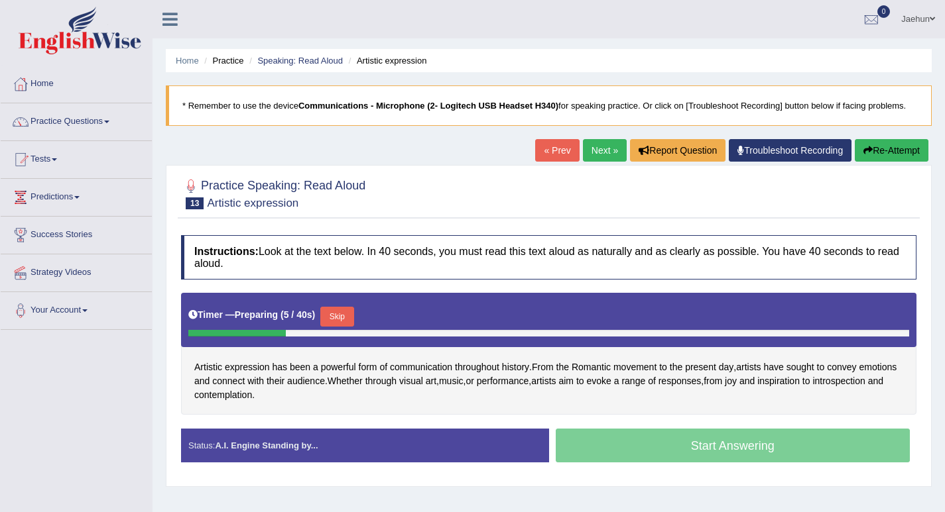
click at [332, 315] on button "Skip" at bounding box center [336, 317] width 33 height 20
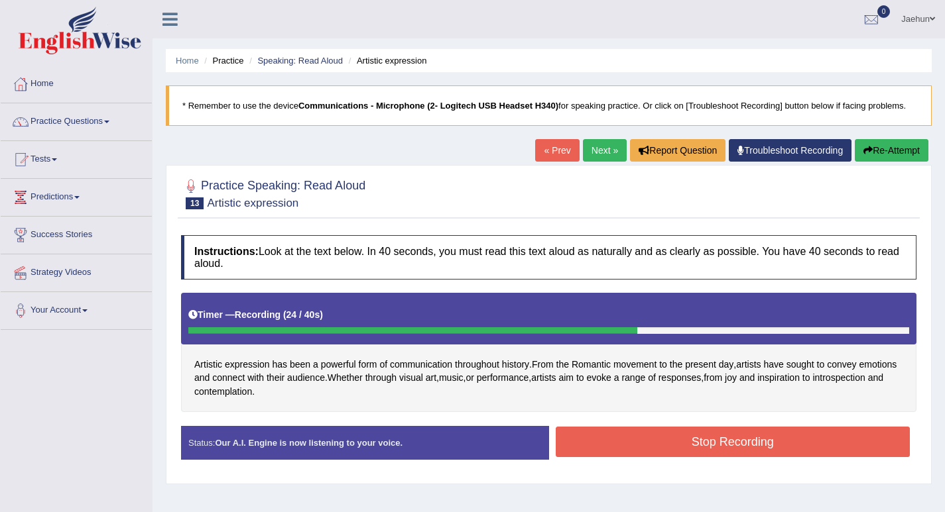
click at [715, 450] on button "Stop Recording" at bounding box center [732, 442] width 355 height 30
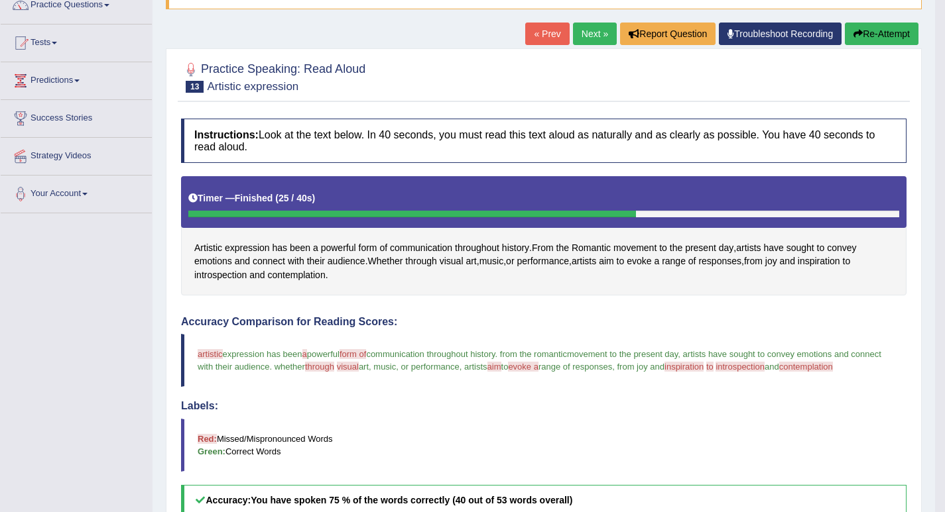
scroll to position [113, 0]
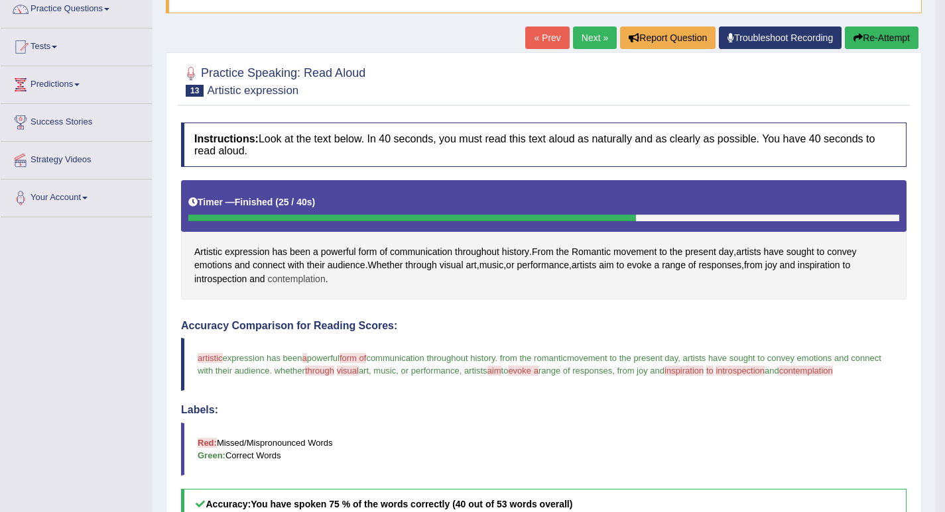
click at [304, 286] on span "contemplation" at bounding box center [297, 279] width 58 height 14
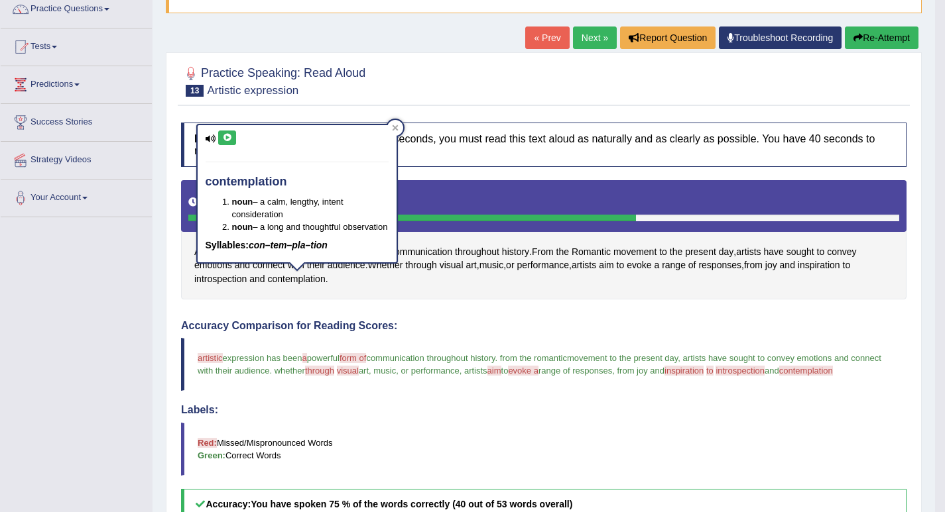
click at [228, 145] on button at bounding box center [227, 138] width 18 height 15
click at [396, 130] on icon at bounding box center [395, 128] width 6 height 6
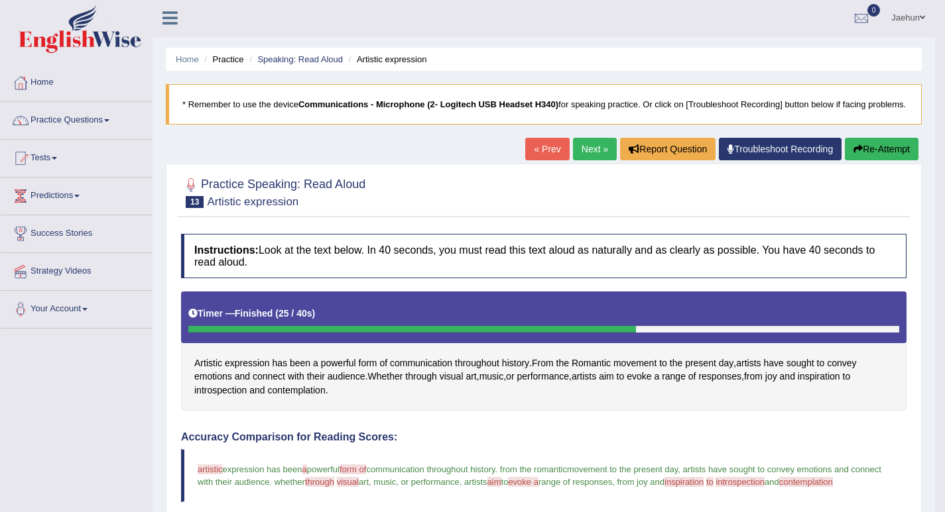
scroll to position [0, 0]
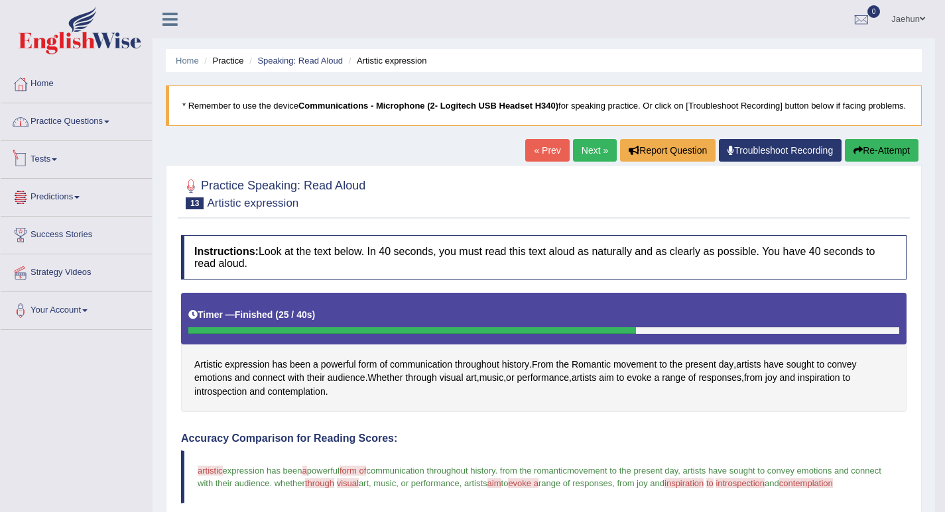
click at [107, 125] on link "Practice Questions" at bounding box center [76, 119] width 151 height 33
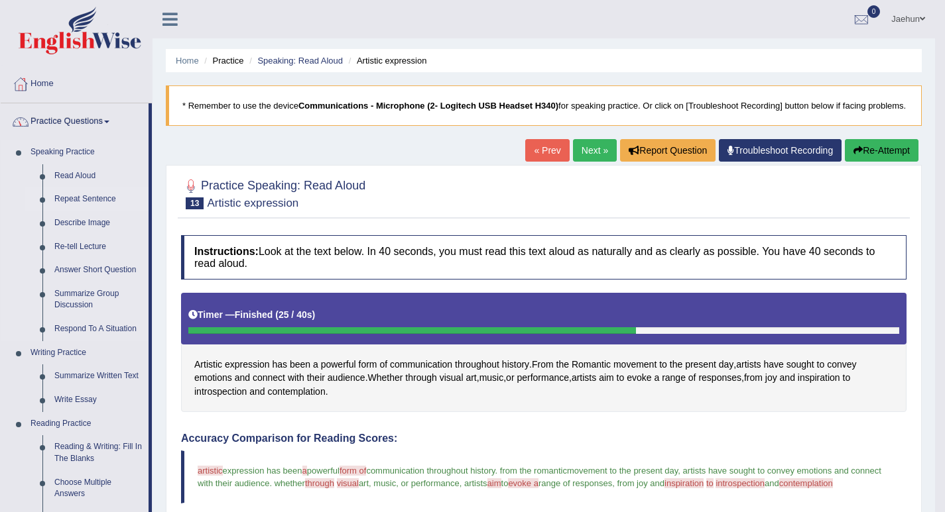
click at [95, 197] on link "Repeat Sentence" at bounding box center [98, 200] width 100 height 24
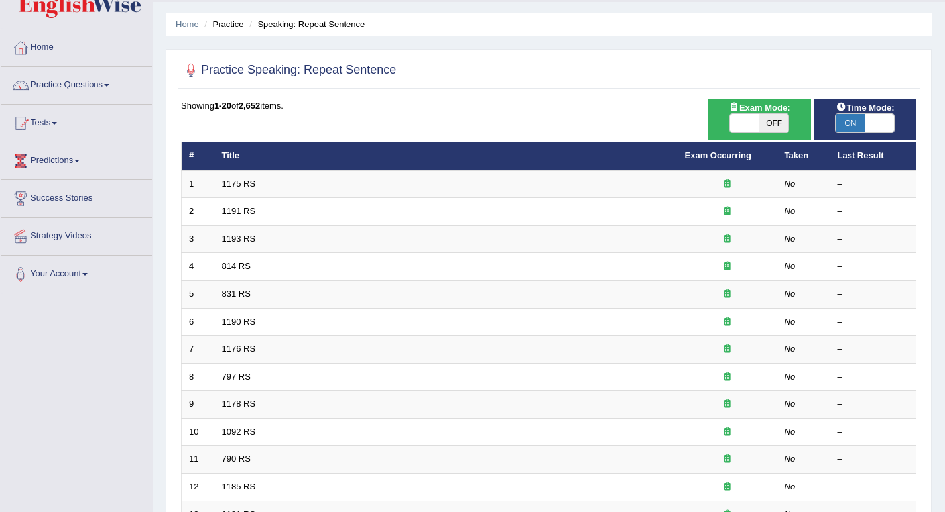
scroll to position [34, 0]
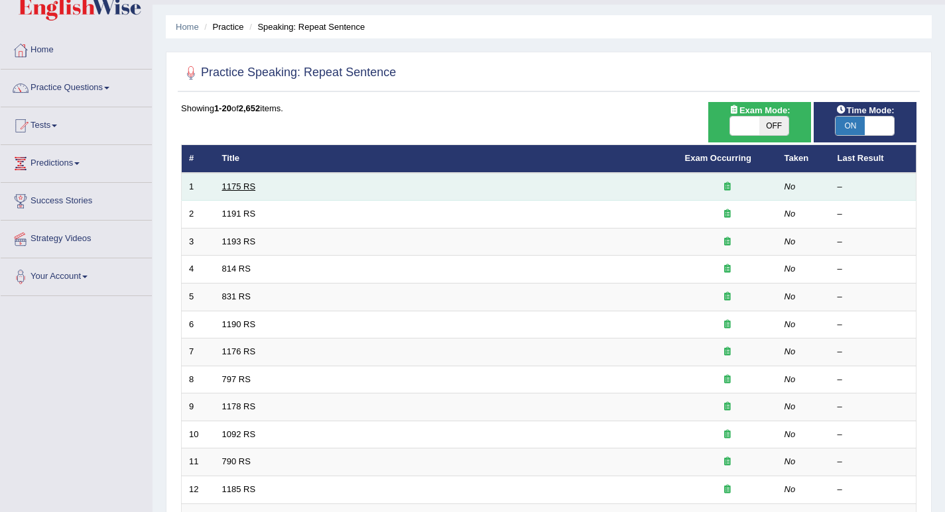
click at [252, 187] on link "1175 RS" at bounding box center [239, 187] width 34 height 10
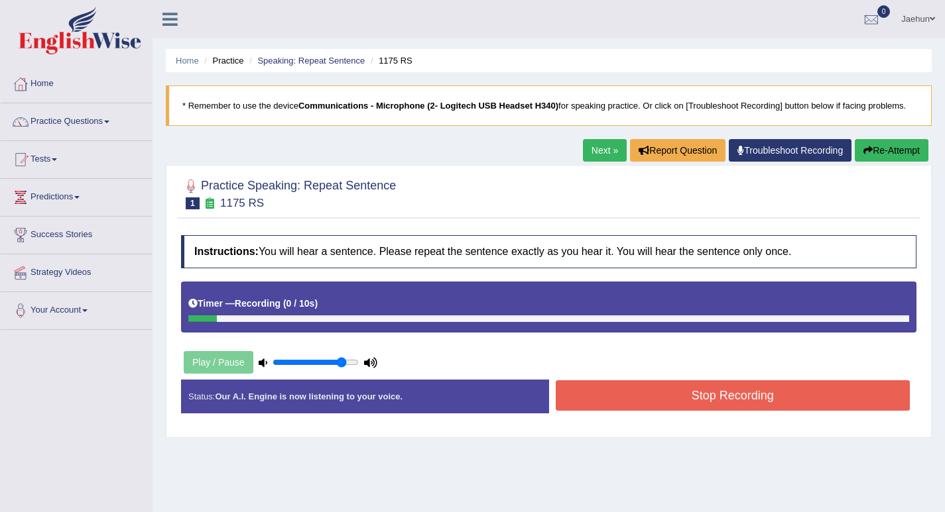
click at [900, 147] on button "Re-Attempt" at bounding box center [891, 150] width 74 height 23
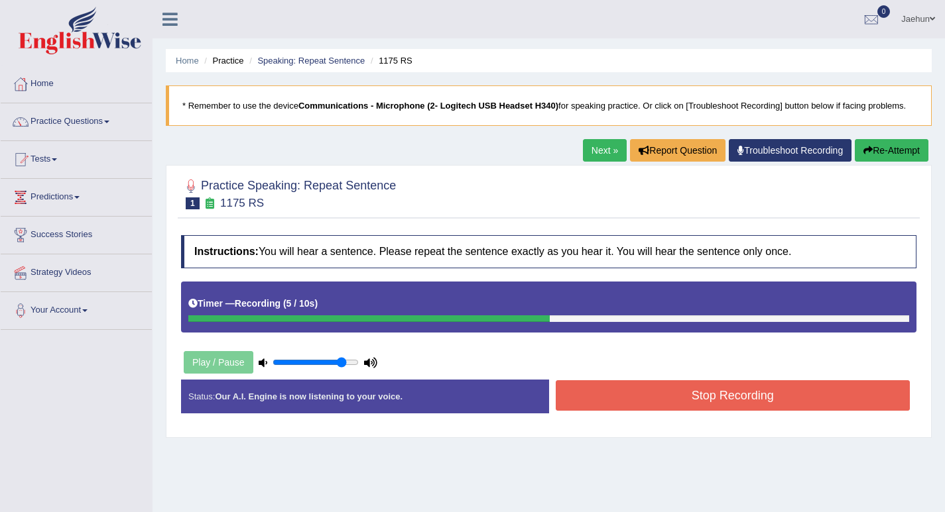
click at [689, 395] on button "Stop Recording" at bounding box center [732, 395] width 355 height 30
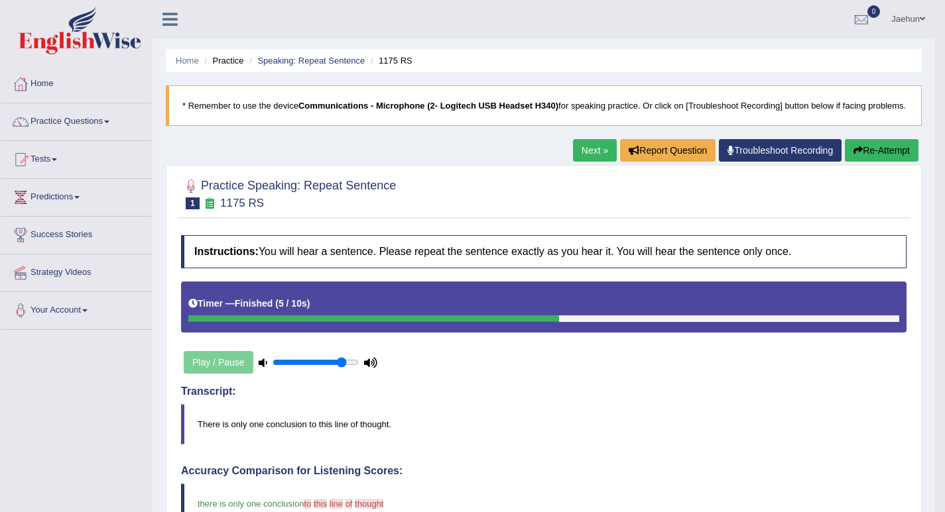
click at [583, 162] on link "Next »" at bounding box center [595, 150] width 44 height 23
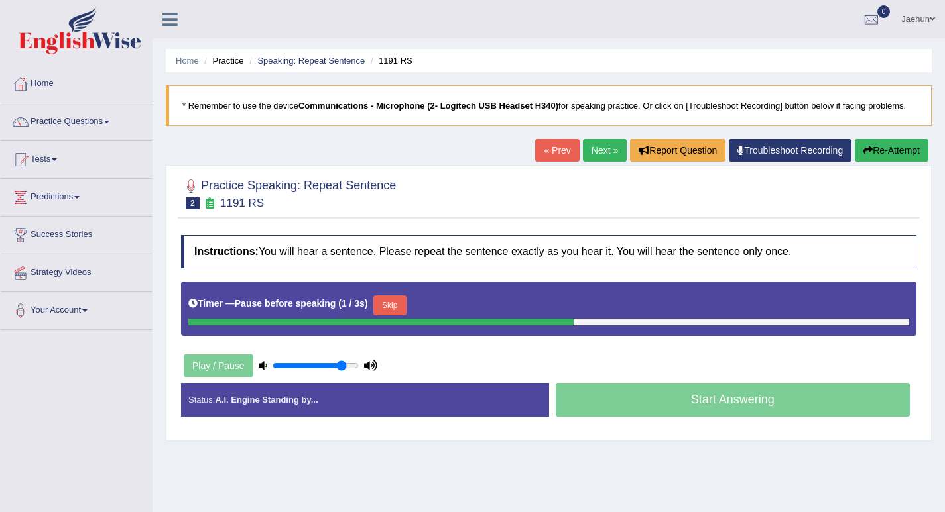
click at [894, 158] on button "Re-Attempt" at bounding box center [891, 150] width 74 height 23
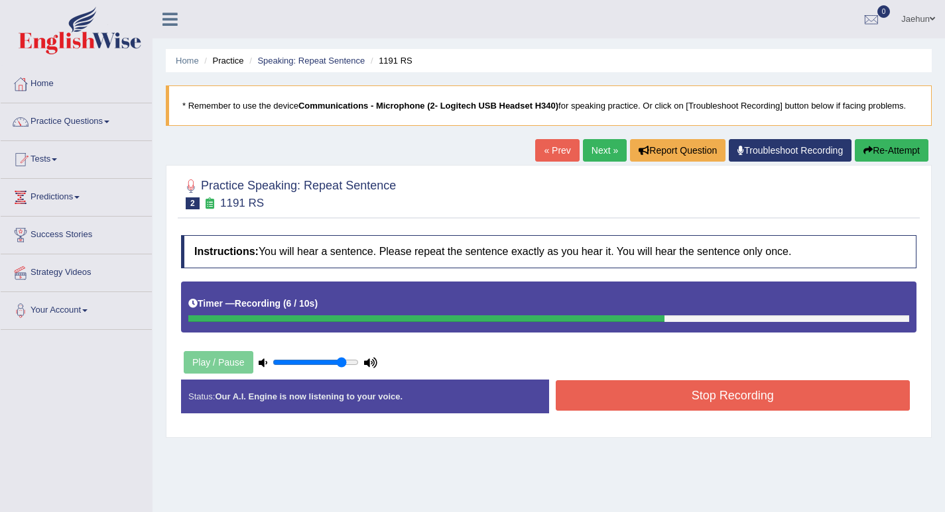
click at [880, 152] on button "Re-Attempt" at bounding box center [891, 150] width 74 height 23
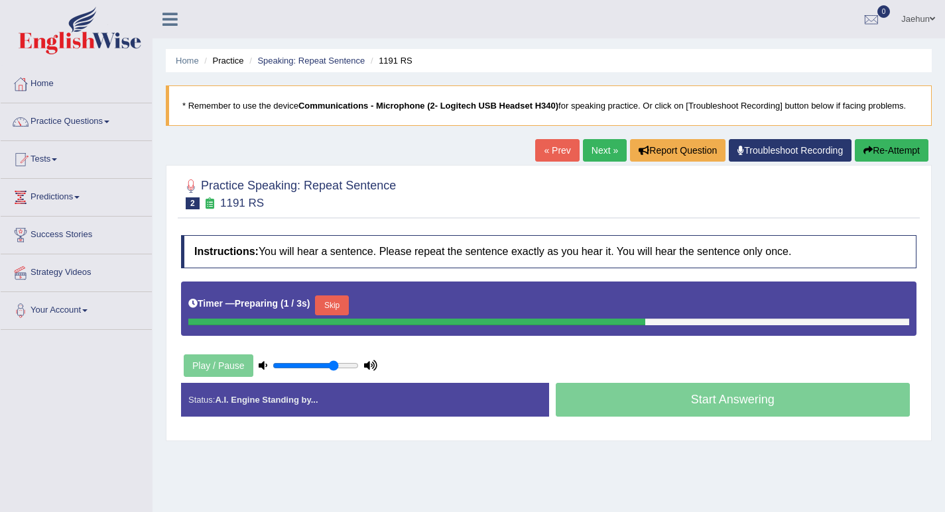
type input "0.75"
click at [333, 365] on input "range" at bounding box center [315, 366] width 86 height 11
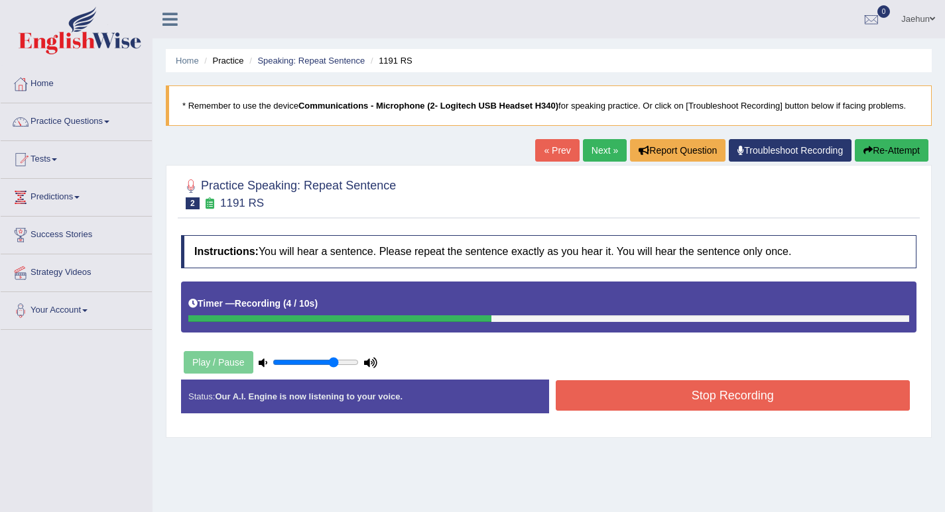
click at [711, 404] on button "Stop Recording" at bounding box center [732, 395] width 355 height 30
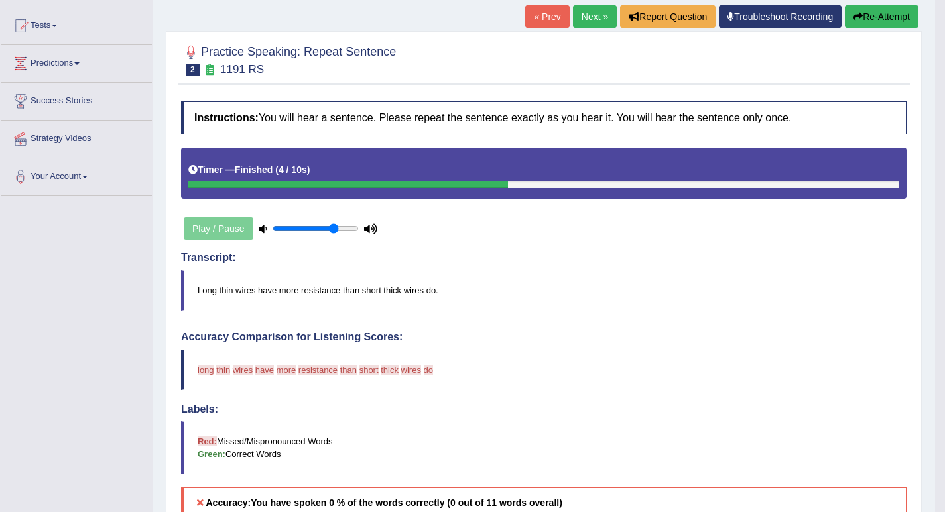
scroll to position [133, 0]
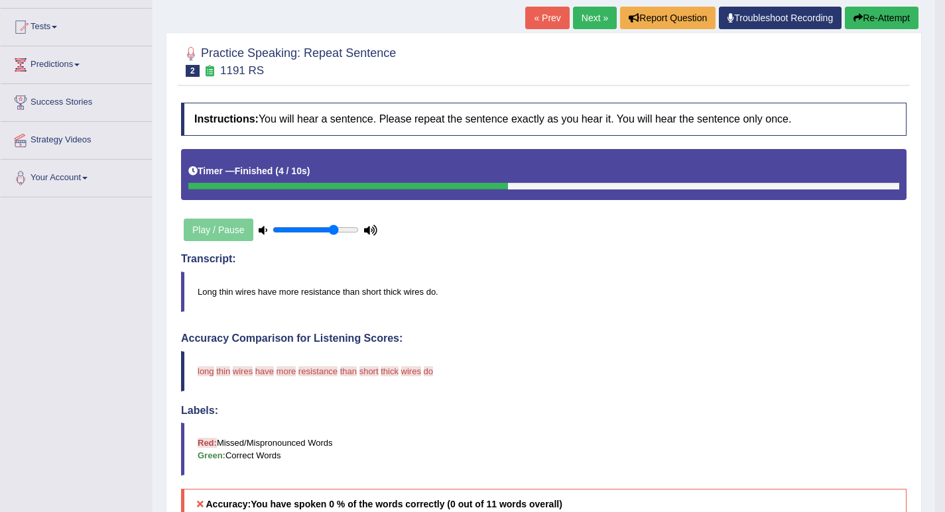
click at [898, 25] on button "Re-Attempt" at bounding box center [882, 18] width 74 height 23
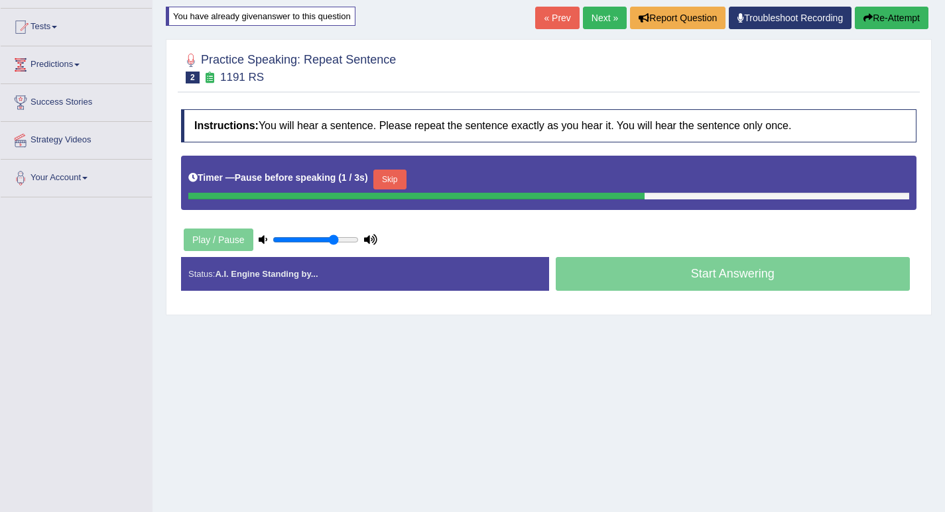
click at [907, 20] on button "Re-Attempt" at bounding box center [891, 18] width 74 height 23
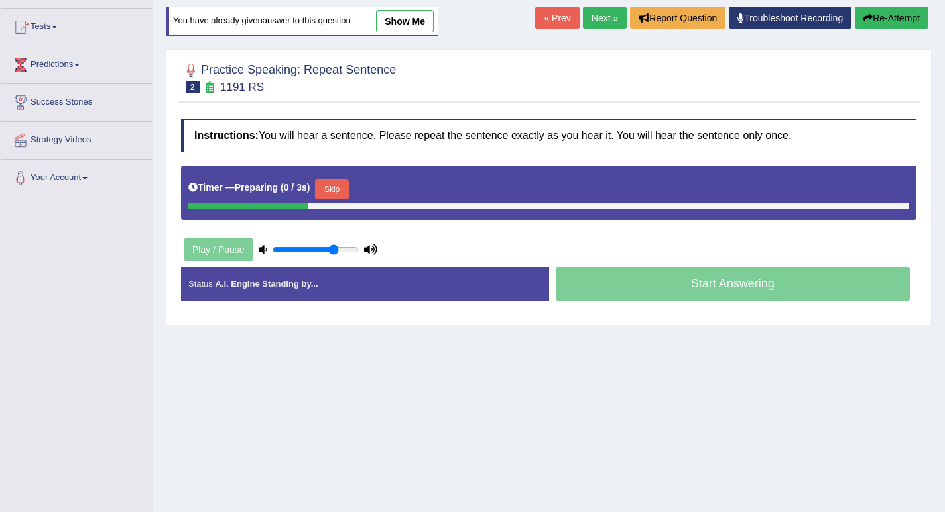
scroll to position [133, 0]
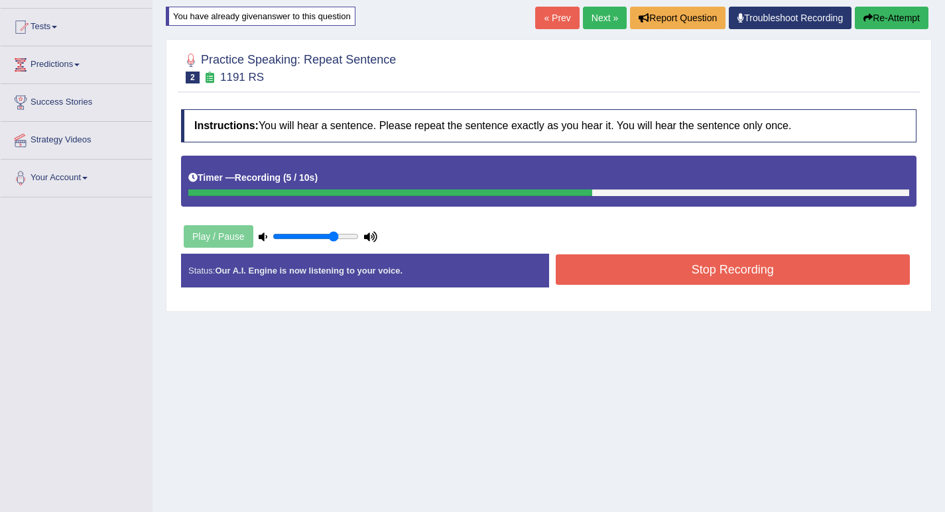
click at [693, 280] on button "Stop Recording" at bounding box center [732, 270] width 355 height 30
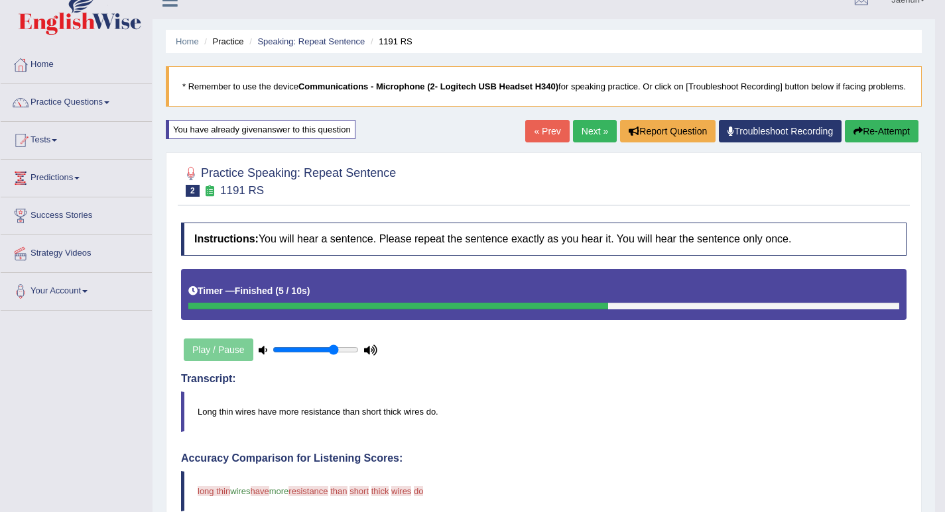
scroll to position [0, 0]
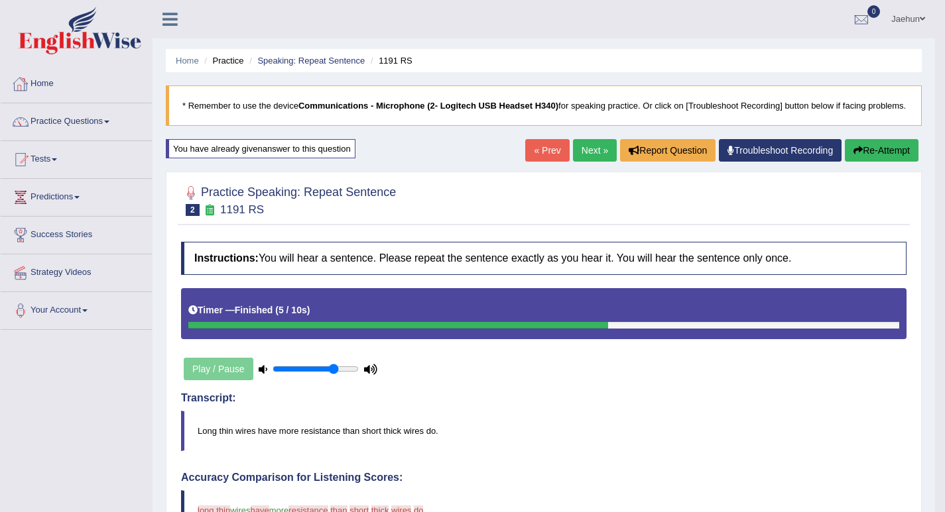
click at [163, 18] on icon at bounding box center [169, 19] width 15 height 17
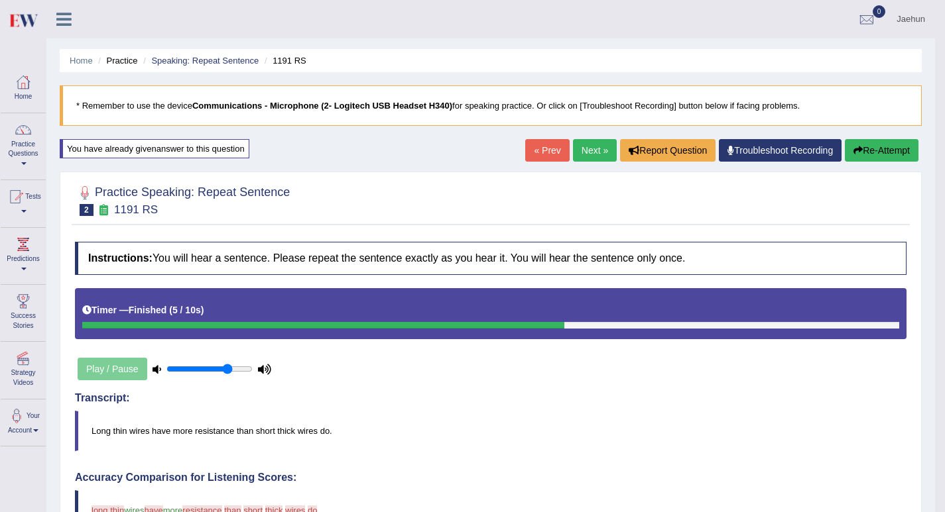
click at [28, 150] on link "Practice Questions" at bounding box center [23, 144] width 45 height 62
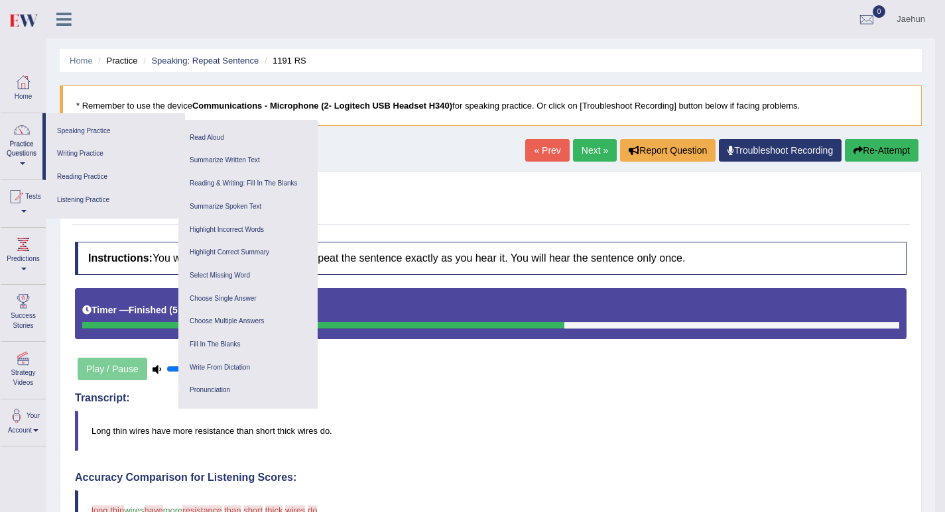
click at [410, 170] on div "Home Practice Speaking: Repeat Sentence 1191 RS * Remember to use the device Co…" at bounding box center [490, 465] width 888 height 931
click at [586, 157] on link "Next »" at bounding box center [595, 150] width 44 height 23
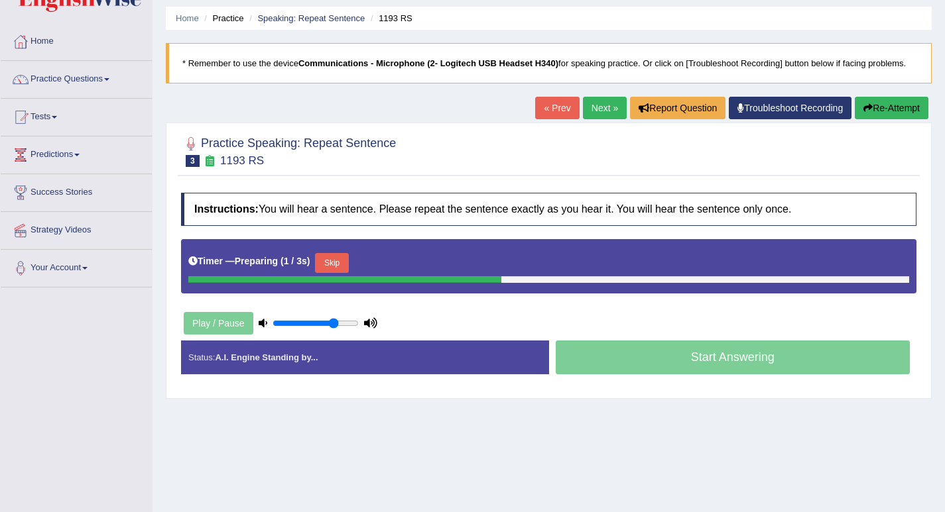
scroll to position [66, 0]
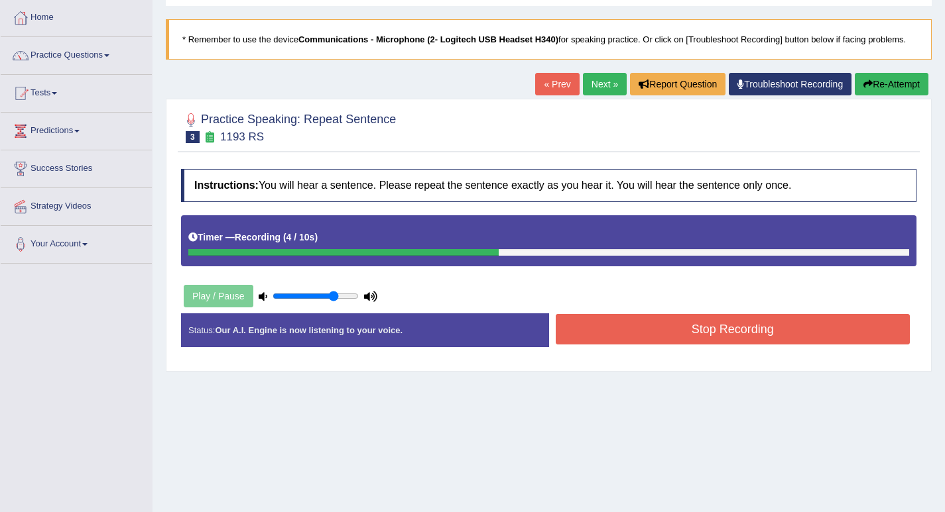
click at [697, 332] on button "Stop Recording" at bounding box center [732, 329] width 355 height 30
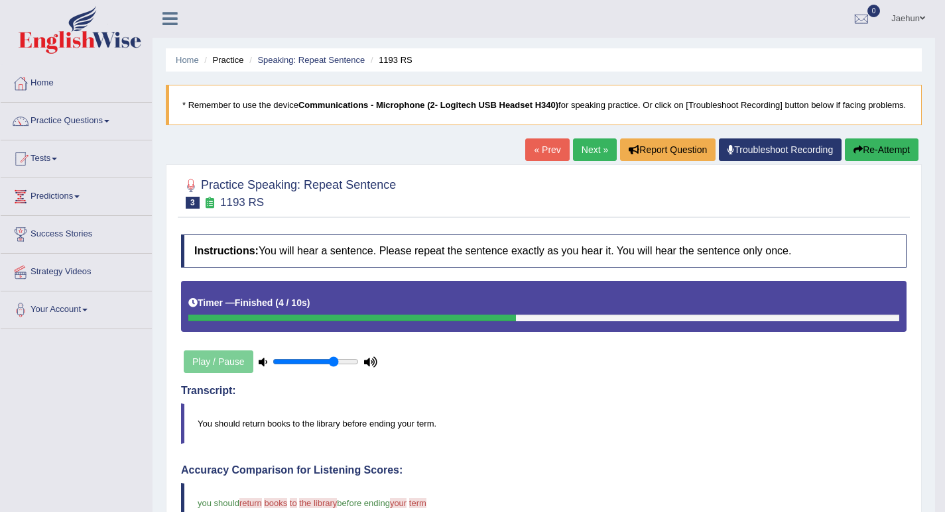
scroll to position [0, 0]
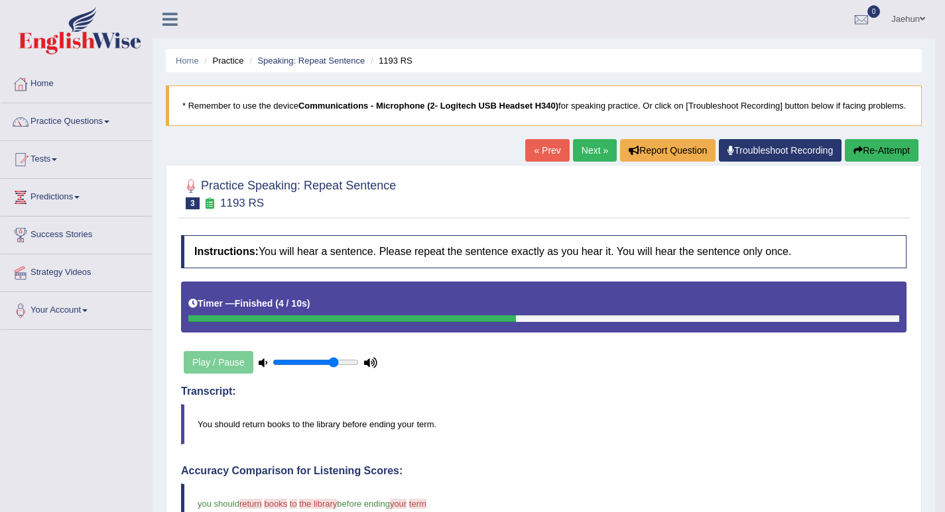
click at [886, 162] on button "Re-Attempt" at bounding box center [882, 150] width 74 height 23
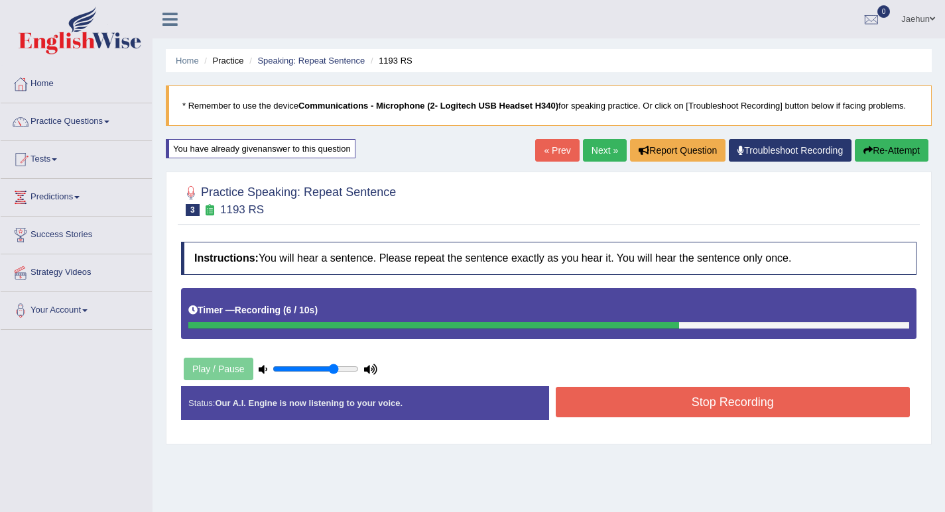
click at [914, 152] on button "Re-Attempt" at bounding box center [891, 150] width 74 height 23
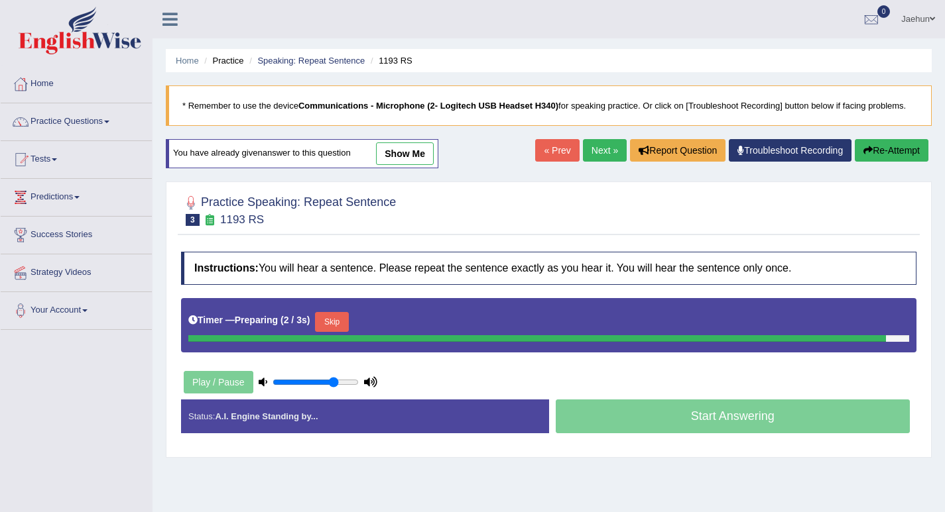
click at [331, 322] on div "Timer — Preparing ( 2 / 3s ) Skip" at bounding box center [548, 325] width 735 height 54
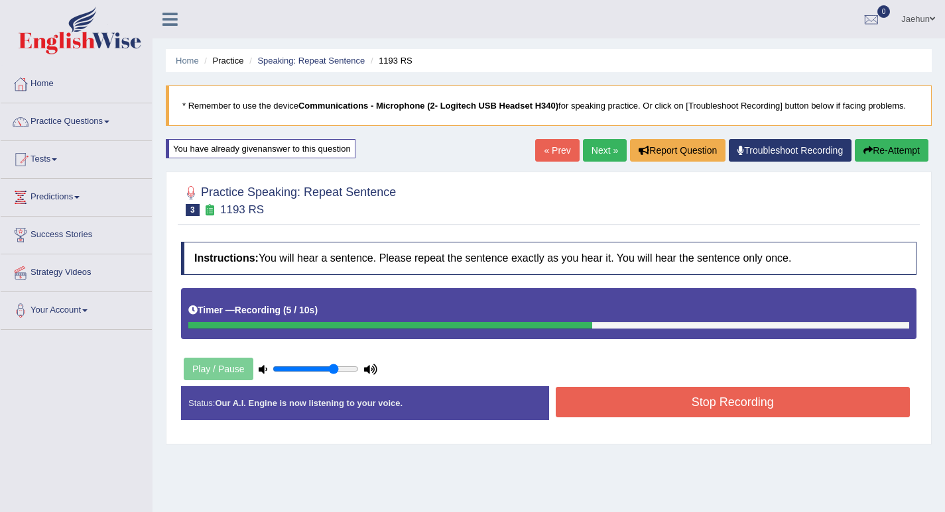
click at [719, 400] on button "Stop Recording" at bounding box center [732, 402] width 355 height 30
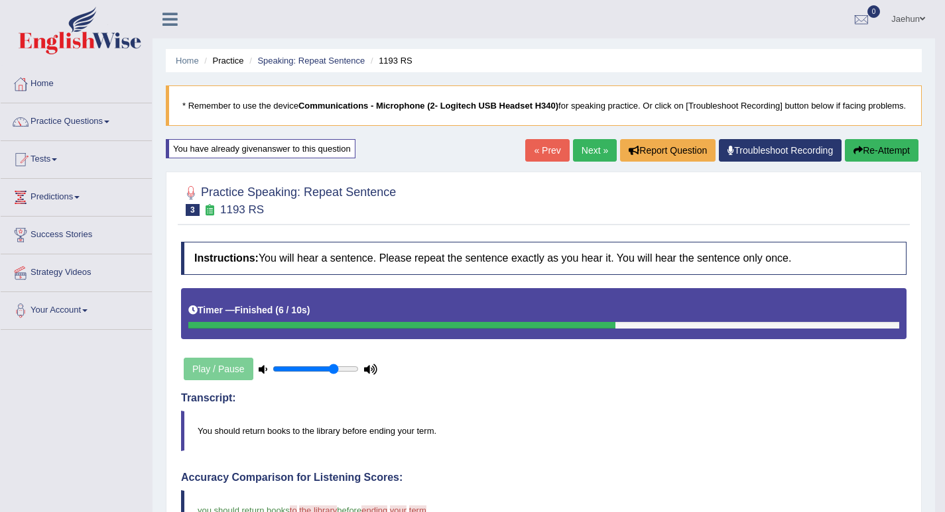
click at [594, 162] on link "Next »" at bounding box center [595, 150] width 44 height 23
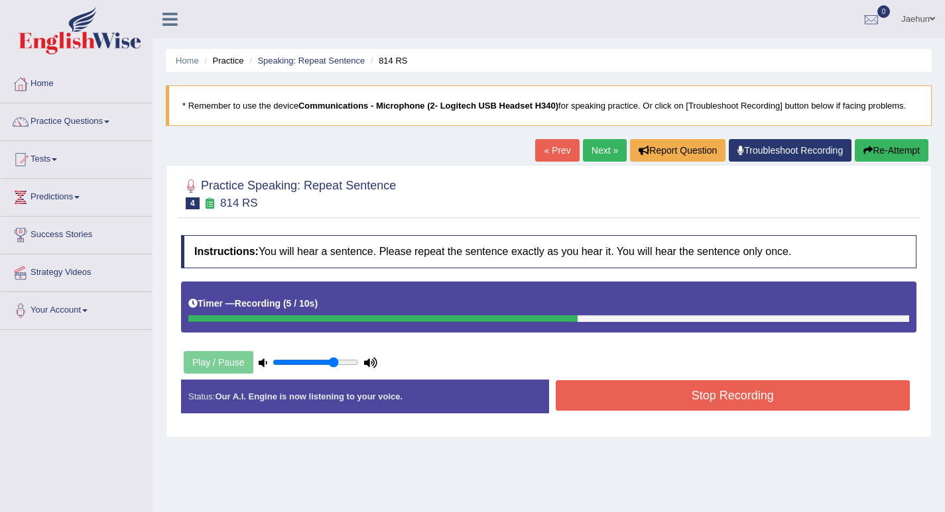
click at [721, 394] on button "Stop Recording" at bounding box center [732, 395] width 355 height 30
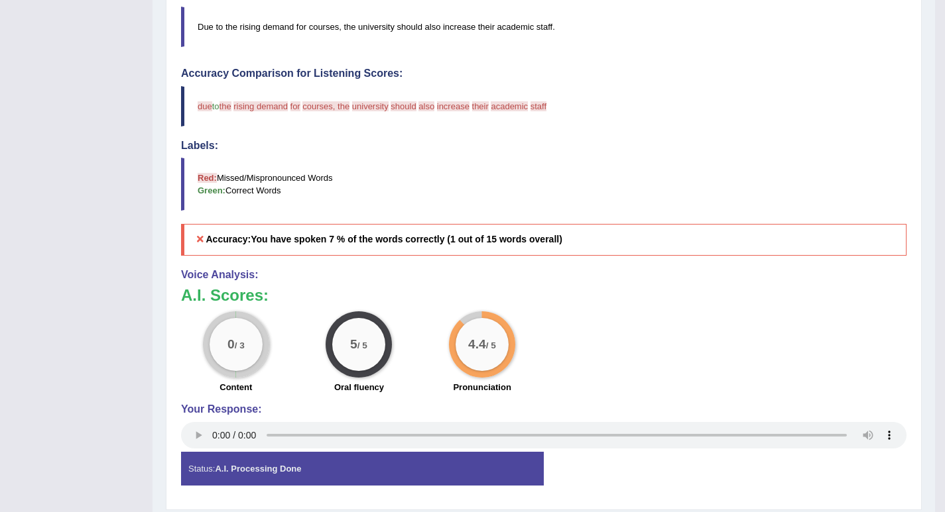
scroll to position [66, 0]
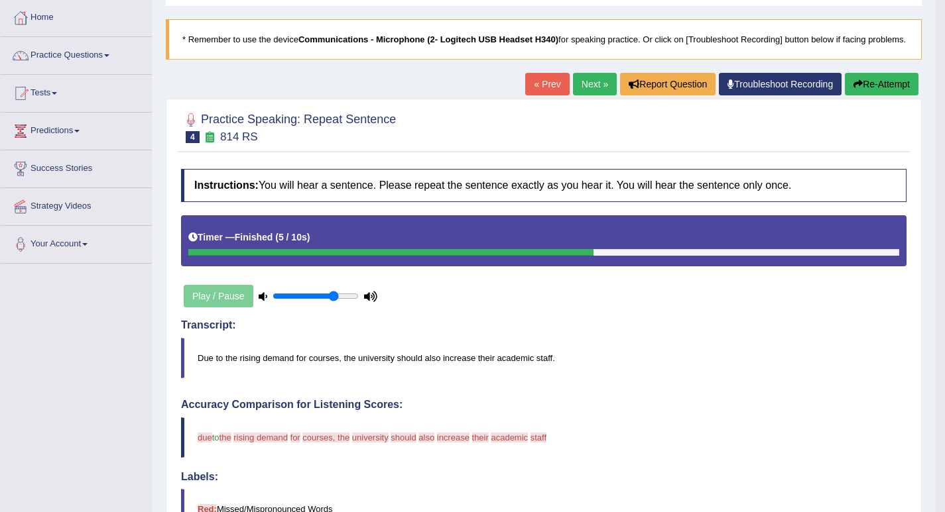
click at [589, 95] on link "Next »" at bounding box center [595, 84] width 44 height 23
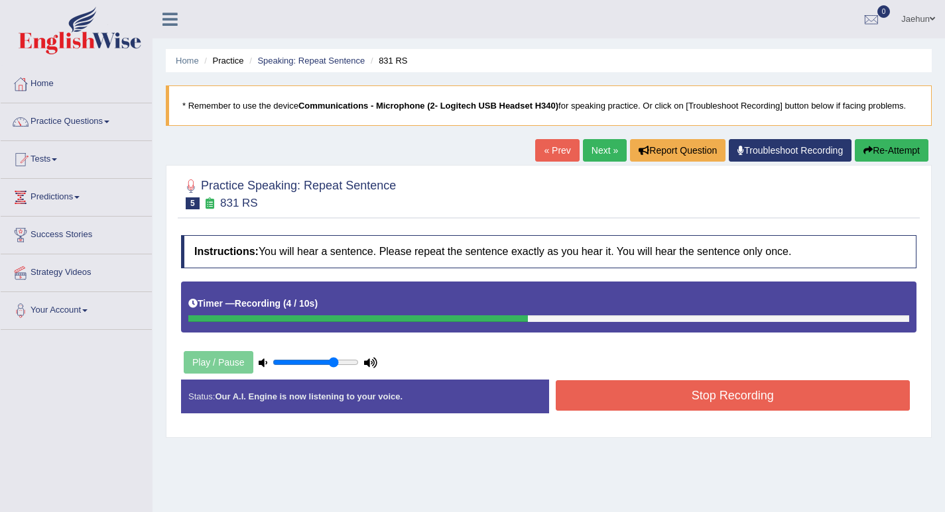
click at [682, 406] on button "Stop Recording" at bounding box center [732, 395] width 355 height 30
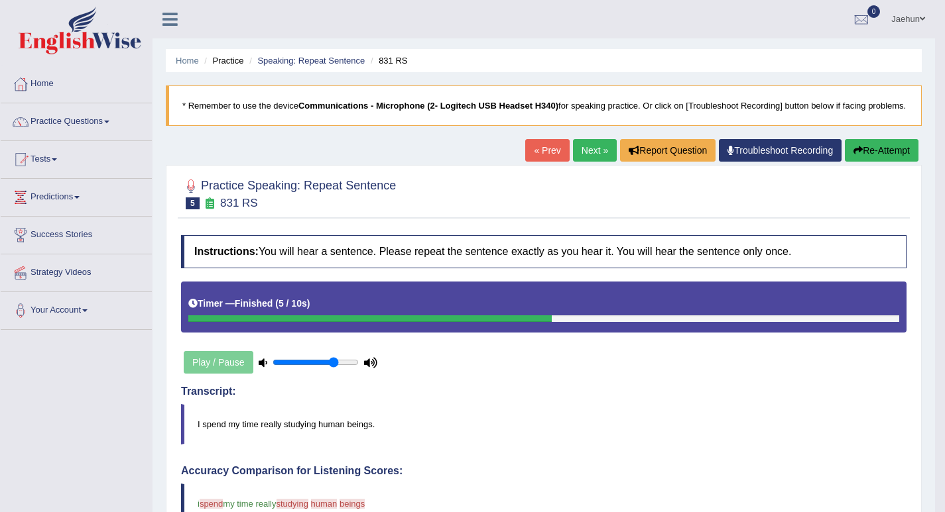
click at [887, 162] on button "Re-Attempt" at bounding box center [882, 150] width 74 height 23
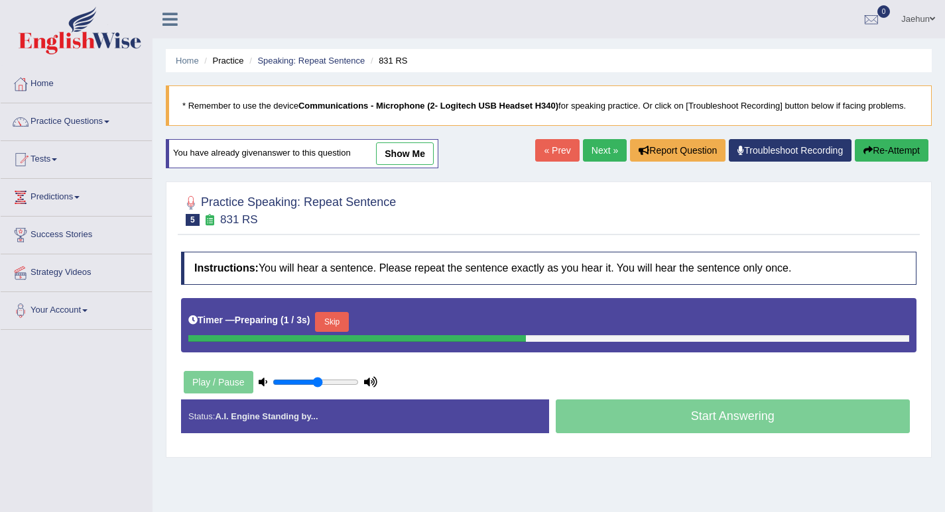
drag, startPoint x: 330, startPoint y: 380, endPoint x: 320, endPoint y: 382, distance: 10.8
type input "0.55"
click at [320, 382] on input "range" at bounding box center [315, 382] width 86 height 11
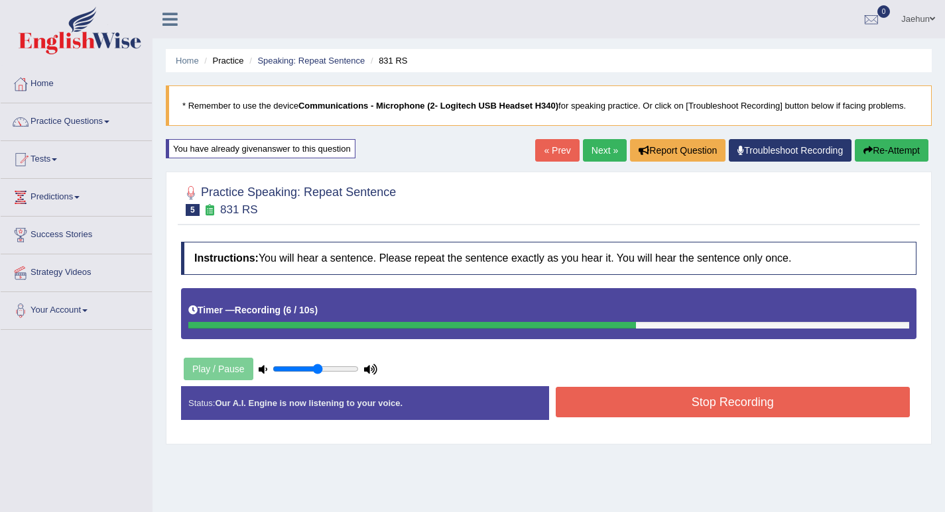
click at [705, 398] on button "Stop Recording" at bounding box center [732, 402] width 355 height 30
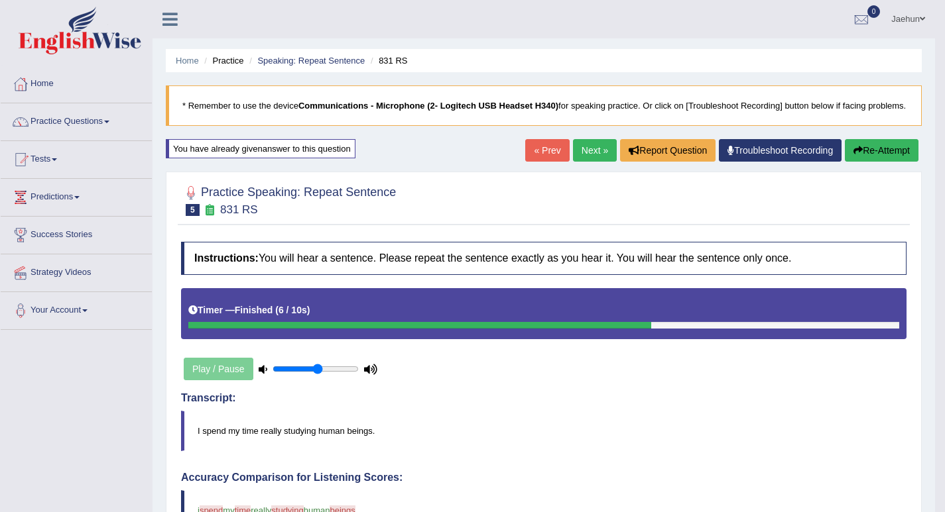
click at [594, 162] on link "Next »" at bounding box center [595, 150] width 44 height 23
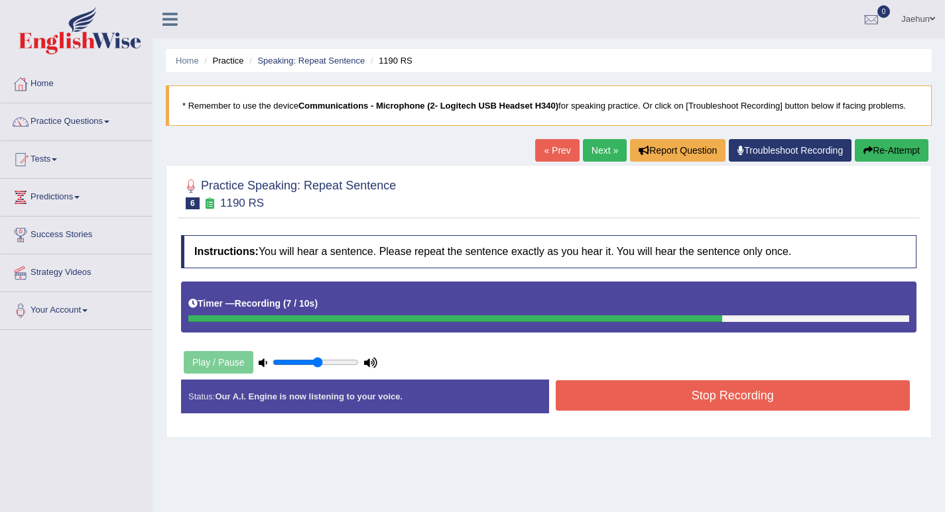
click at [867, 156] on button "Re-Attempt" at bounding box center [891, 150] width 74 height 23
click at [675, 384] on button "Stop Recording" at bounding box center [732, 395] width 355 height 30
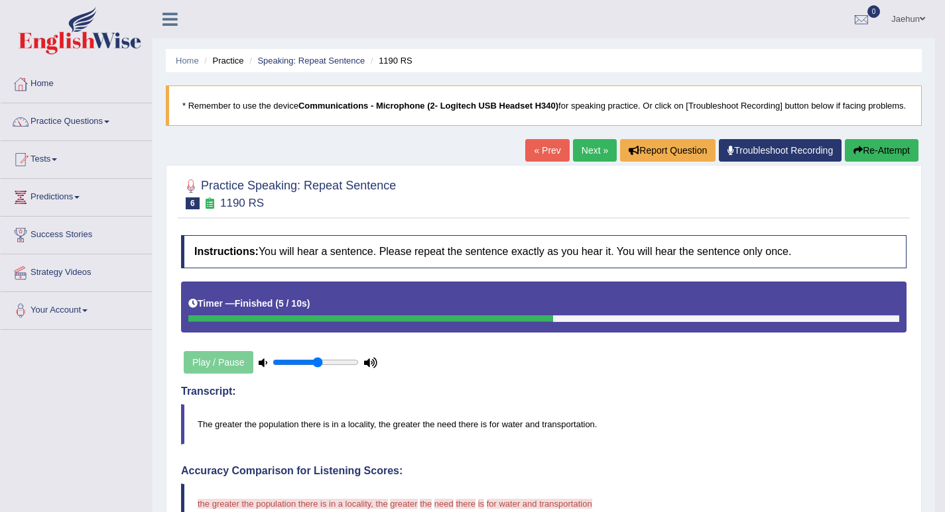
click at [605, 154] on link "Next »" at bounding box center [595, 150] width 44 height 23
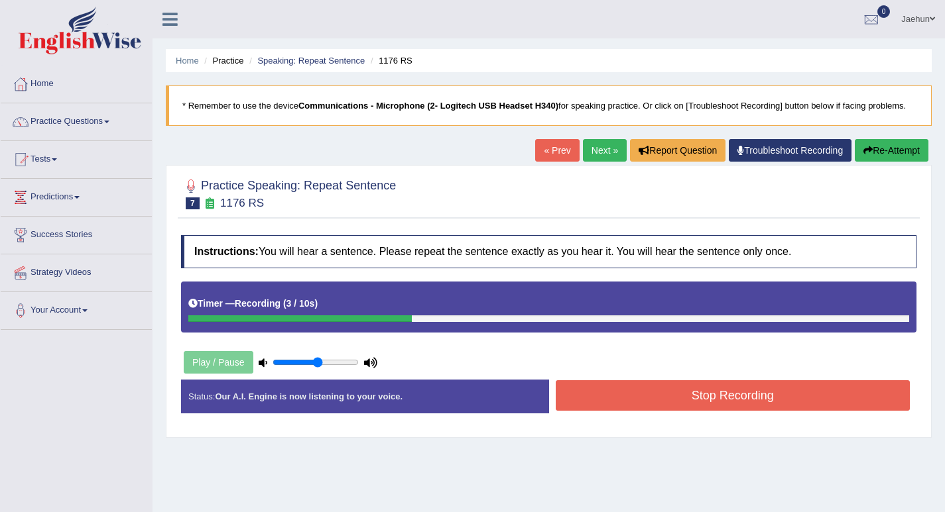
click at [892, 158] on button "Re-Attempt" at bounding box center [891, 150] width 74 height 23
click at [738, 400] on button "Stop Recording" at bounding box center [732, 395] width 355 height 30
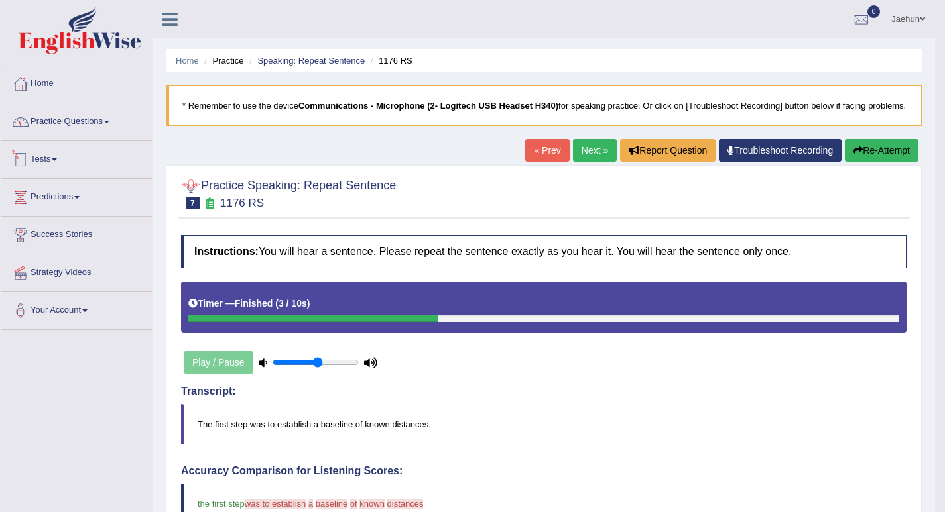
click at [82, 132] on link "Practice Questions" at bounding box center [76, 119] width 151 height 33
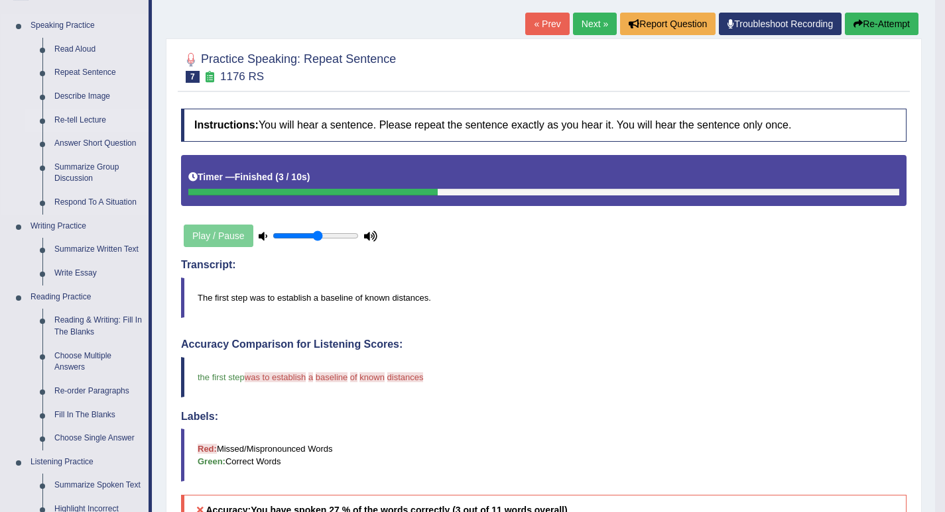
scroll to position [133, 0]
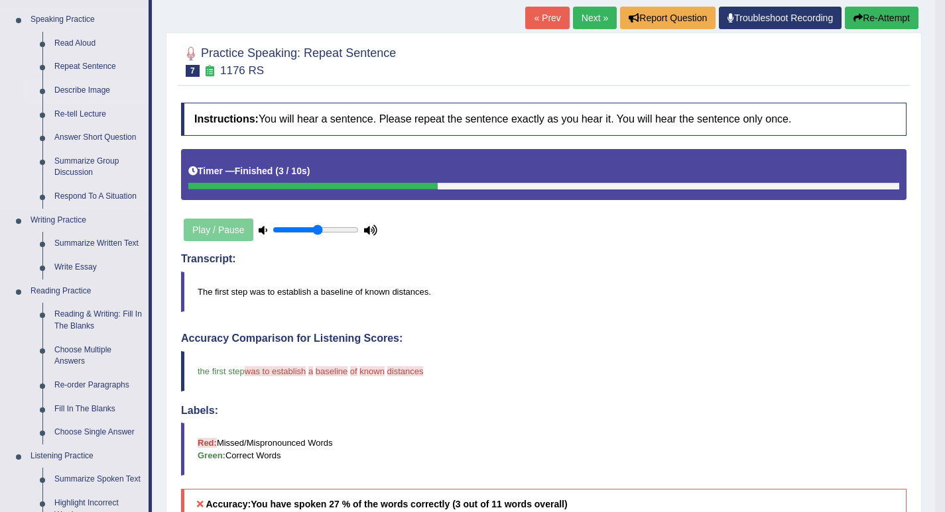
click at [87, 94] on link "Describe Image" at bounding box center [98, 91] width 100 height 24
